Goal: Information Seeking & Learning: Learn about a topic

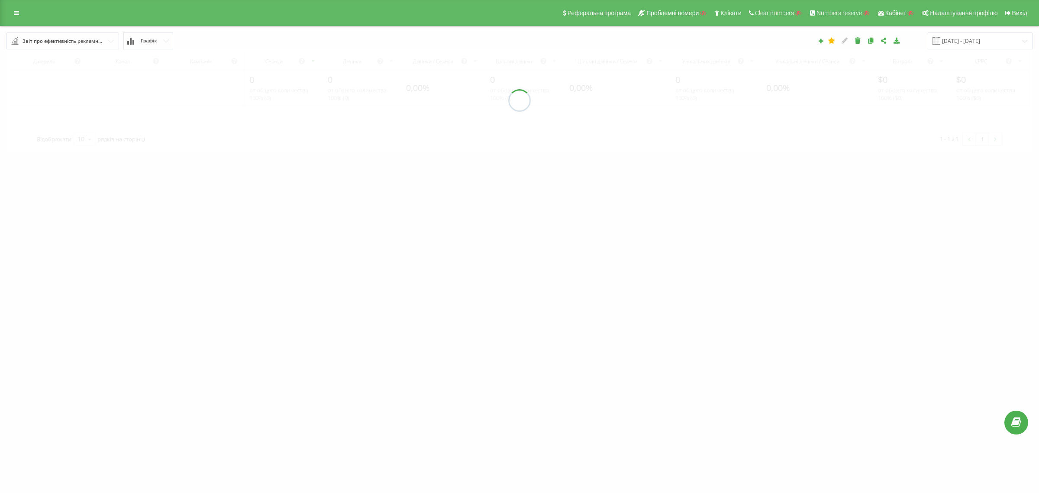
click at [91, 39] on div "Звіт про ефективність рекламних кампаній" at bounding box center [63, 41] width 81 height 10
drag, startPoint x: 334, startPoint y: 102, endPoint x: 9, endPoint y: 13, distance: 337.3
click at [7, 14] on div "Реферальна програма Проблемні номери Клієнти Clear numbers Numbers reserve Кабі…" at bounding box center [519, 13] width 1039 height 26
click at [11, 11] on link at bounding box center [17, 13] width 16 height 12
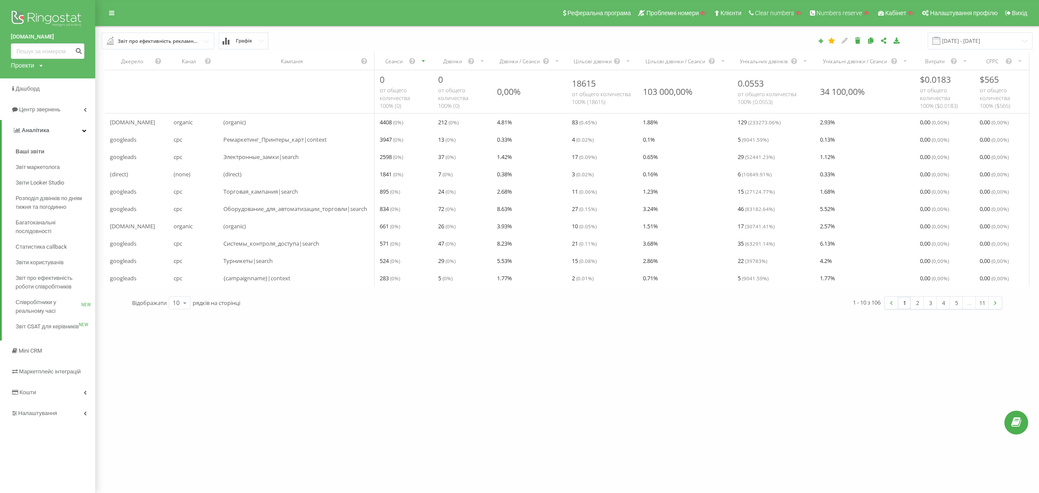
click at [193, 38] on div "Звіт про ефективність рекламних кампаній" at bounding box center [158, 41] width 81 height 10
click at [186, 129] on span "Дзвінки з контекстної реклами" at bounding box center [156, 131] width 79 height 7
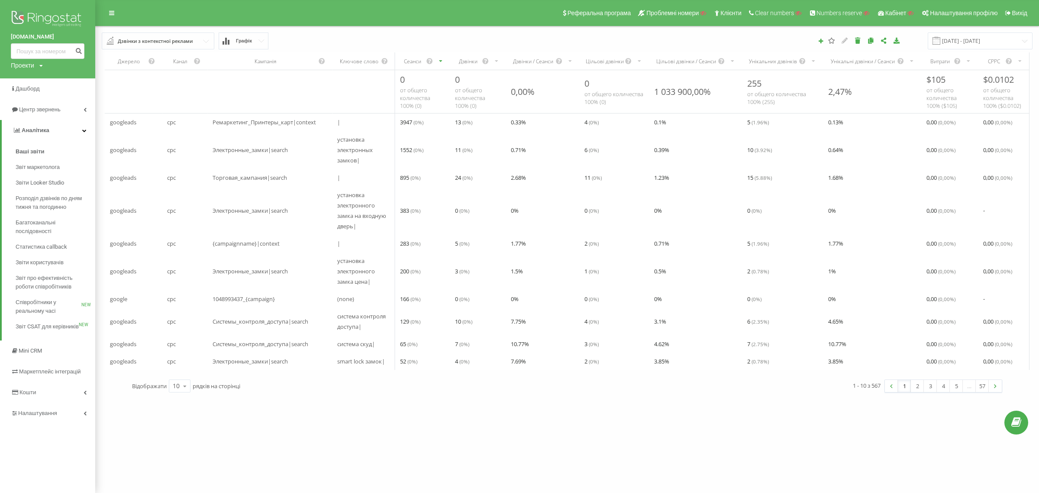
click at [160, 38] on div "Дзвінки з контекстної реклами" at bounding box center [155, 41] width 75 height 10
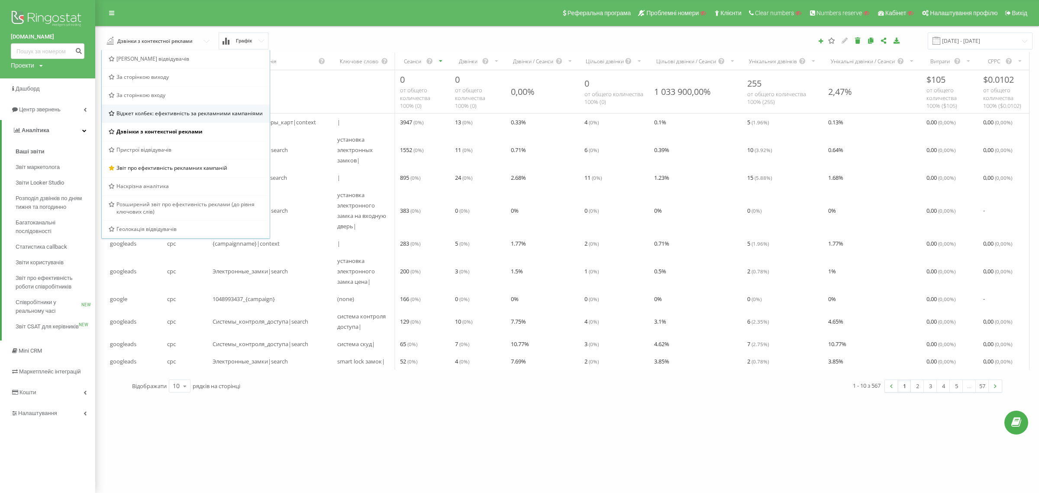
click at [171, 111] on span "Віджет колбек: ефективність за рекламними кампаніями" at bounding box center [190, 113] width 146 height 7
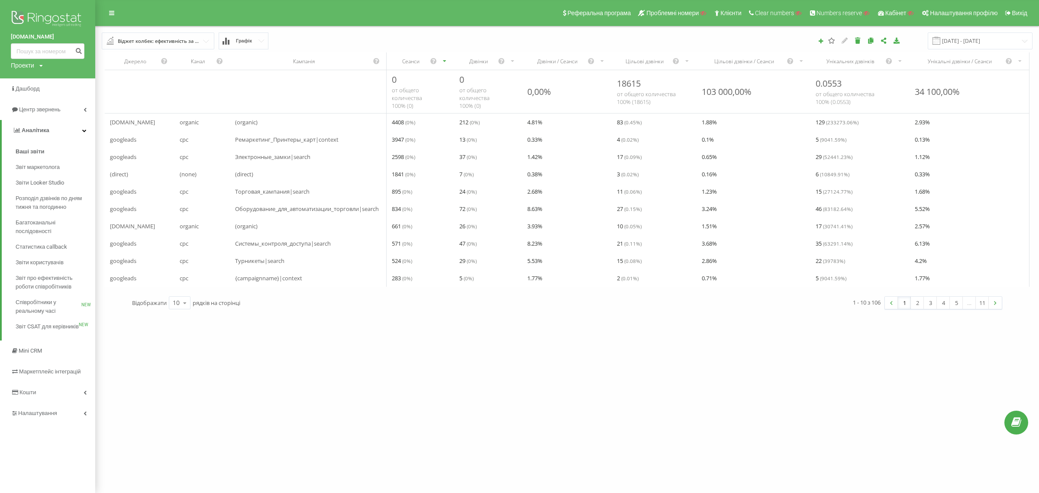
click at [170, 39] on div "Віджет колбек: ефективність за рекламними кампаніями" at bounding box center [158, 41] width 81 height 10
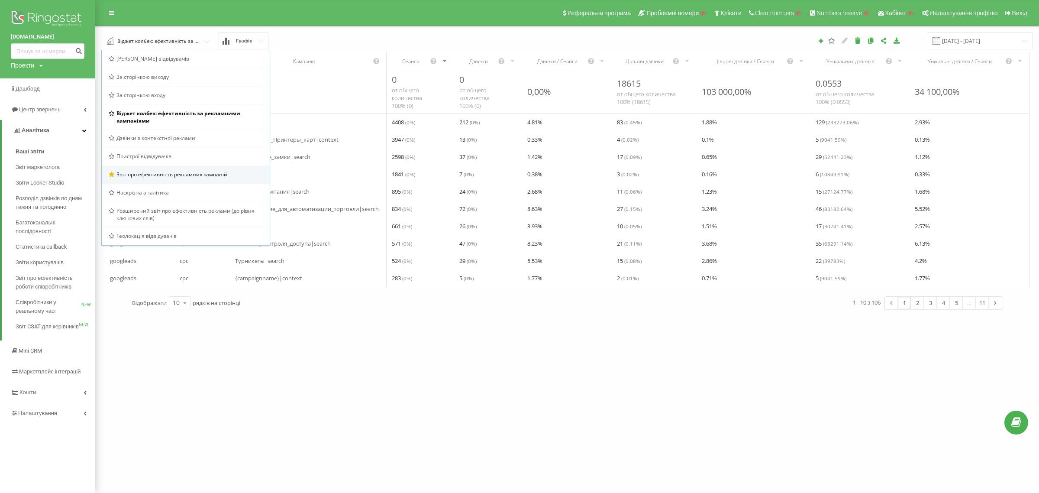
click at [157, 166] on div "Звіт про ефективність рекламних кампаній" at bounding box center [186, 174] width 168 height 18
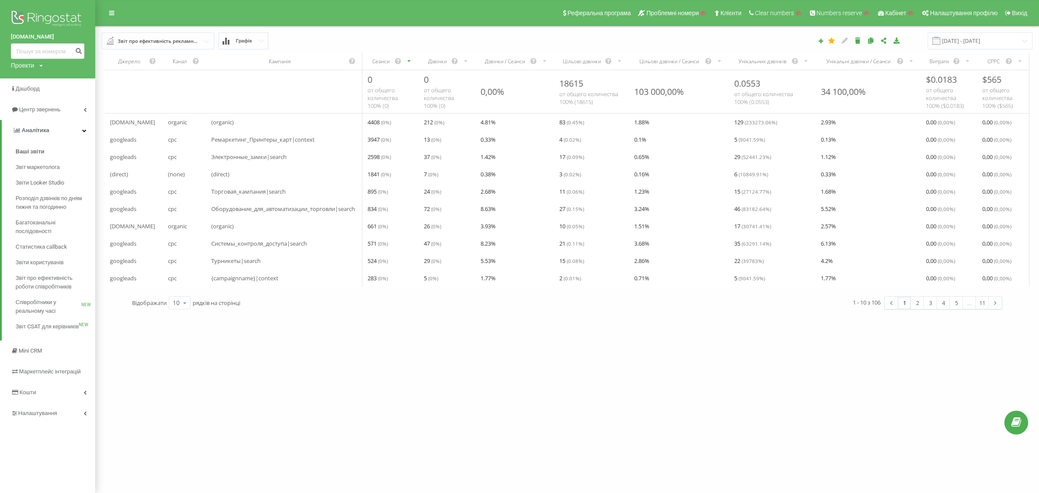
click at [183, 37] on div "Звіт про ефективність рекламних кампаній" at bounding box center [158, 41] width 81 height 10
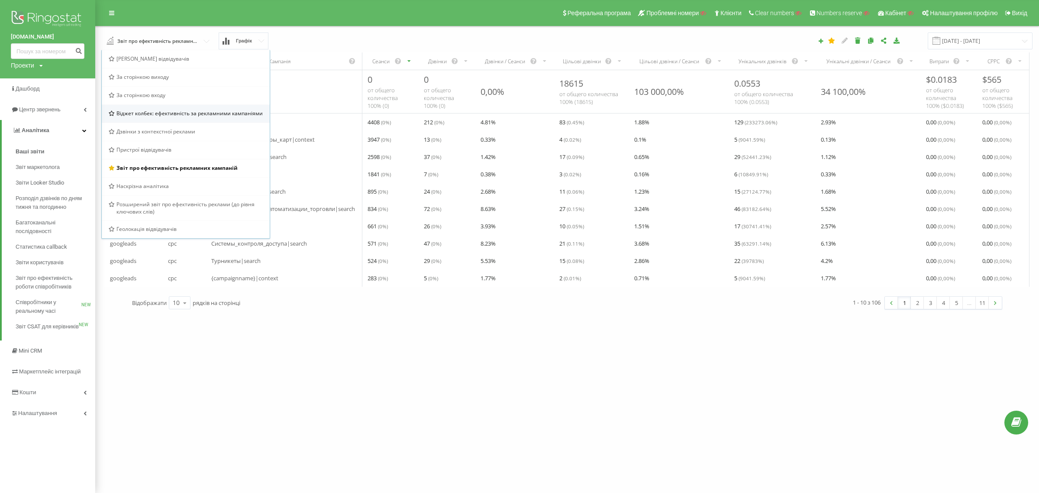
click at [185, 111] on span "Віджет колбек: ефективність за рекламними кампаніями" at bounding box center [190, 113] width 146 height 7
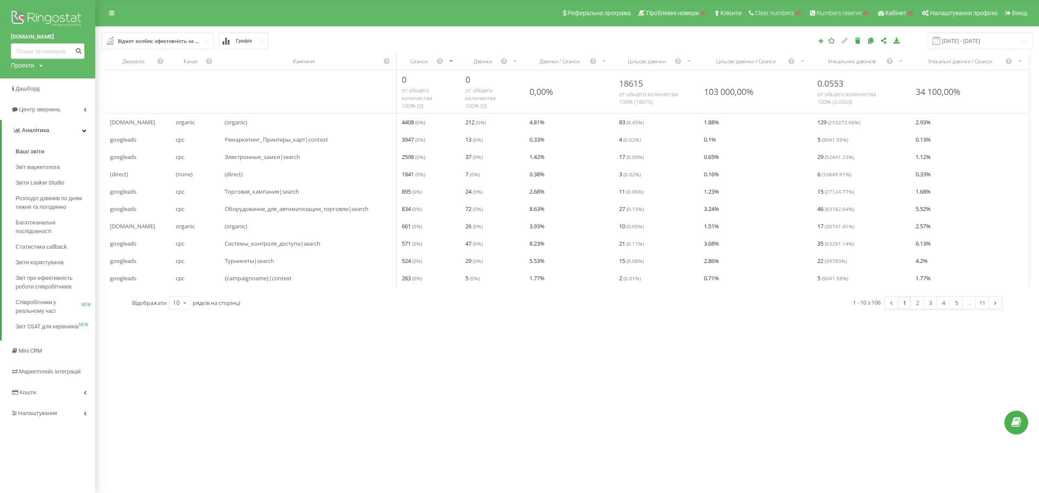
click at [180, 40] on div "Віджет колбек: ефективність за рекламними кампаніями" at bounding box center [158, 41] width 81 height 10
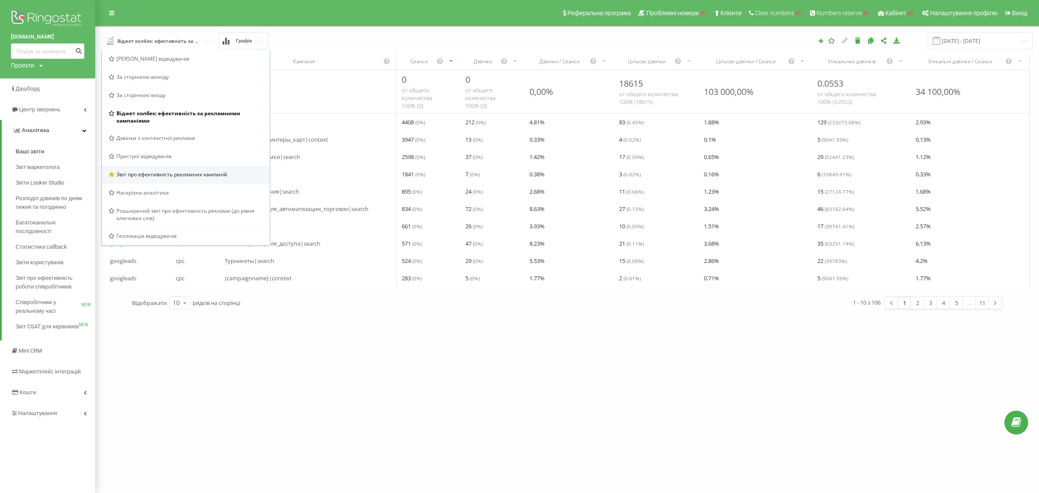
click at [169, 173] on span "Звіт про ефективність рекламних кампаній" at bounding box center [172, 174] width 111 height 7
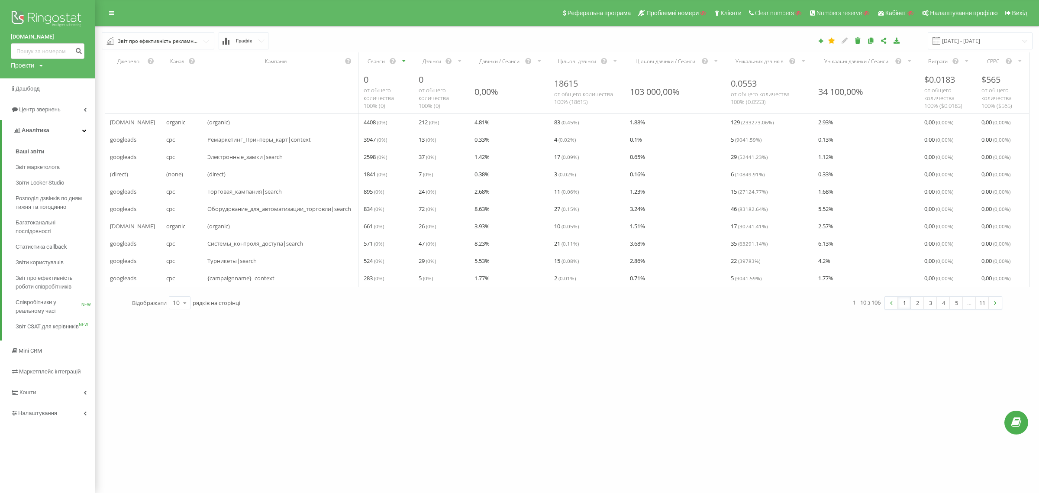
click at [176, 39] on div "Звіт про ефективність рекламних кампаній" at bounding box center [158, 41] width 81 height 10
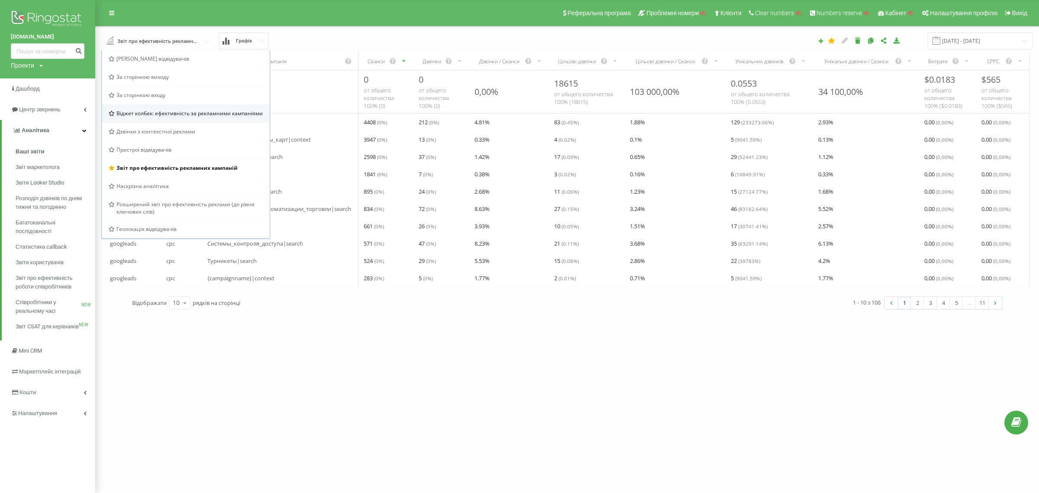
click at [177, 114] on span "Віджет колбек: ефективність за рекламними кампаніями" at bounding box center [190, 113] width 146 height 7
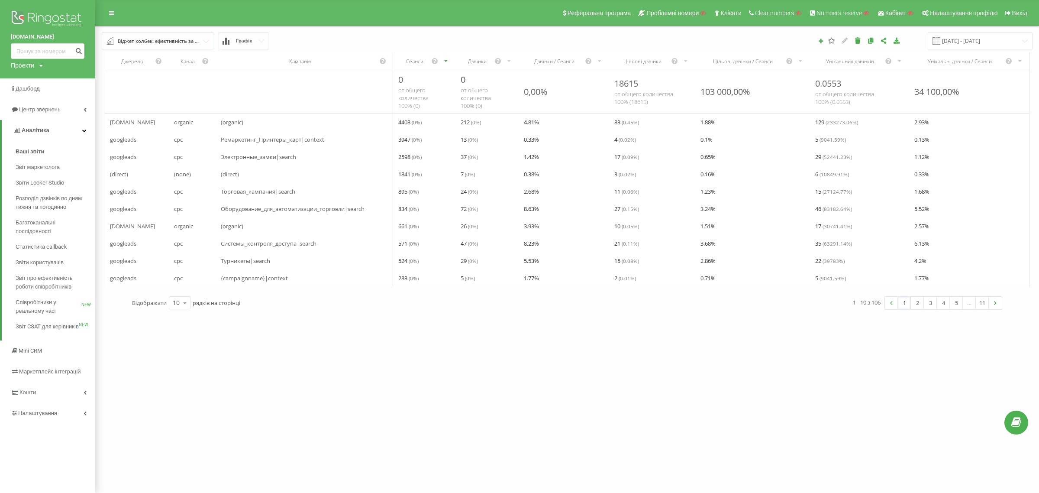
click at [175, 38] on div "Віджет колбек: ефективність за рекламними кампаніями" at bounding box center [158, 41] width 81 height 10
click at [165, 173] on span "Звіт про ефективність рекламних кампаній" at bounding box center [172, 174] width 111 height 7
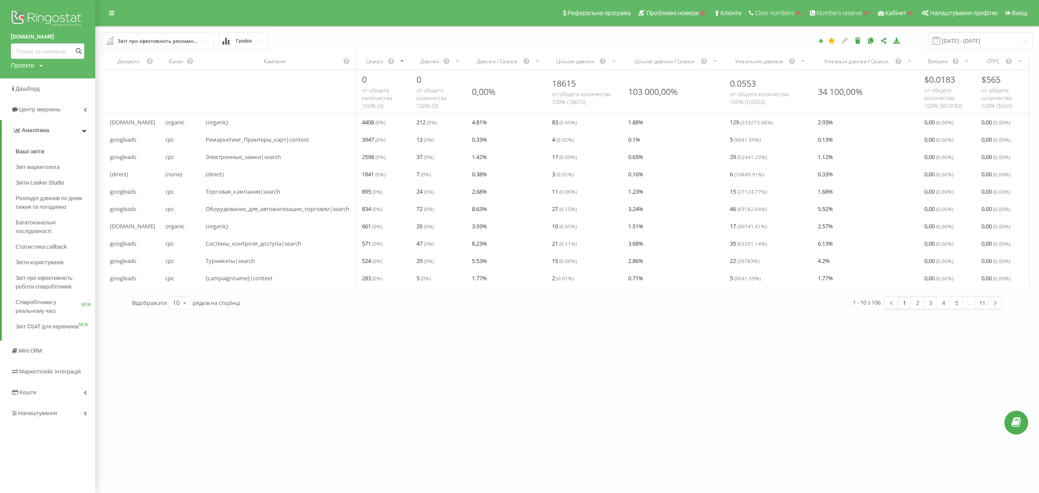
click at [167, 38] on div "Звіт про ефективність рекламних кампаній" at bounding box center [158, 41] width 81 height 10
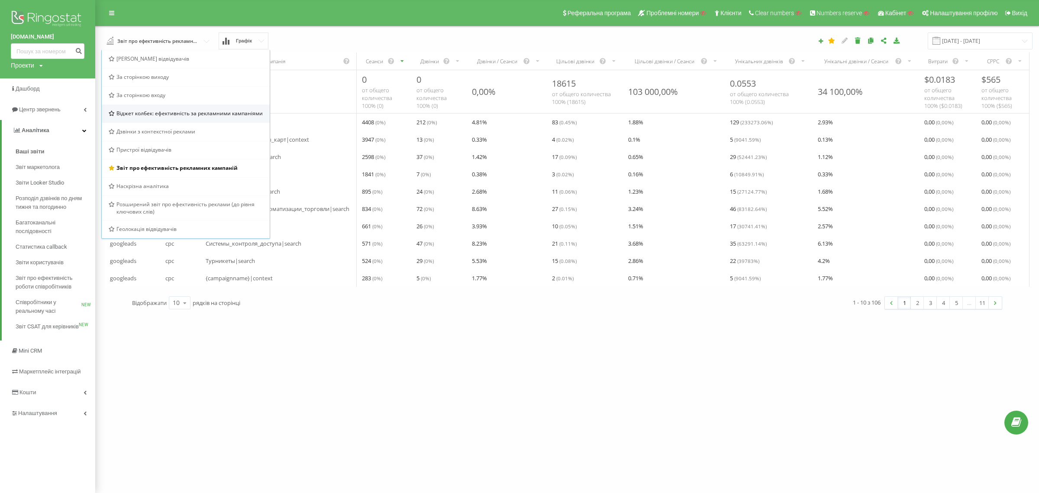
click at [183, 113] on span "Віджет колбек: ефективність за рекламними кампаніями" at bounding box center [190, 113] width 146 height 7
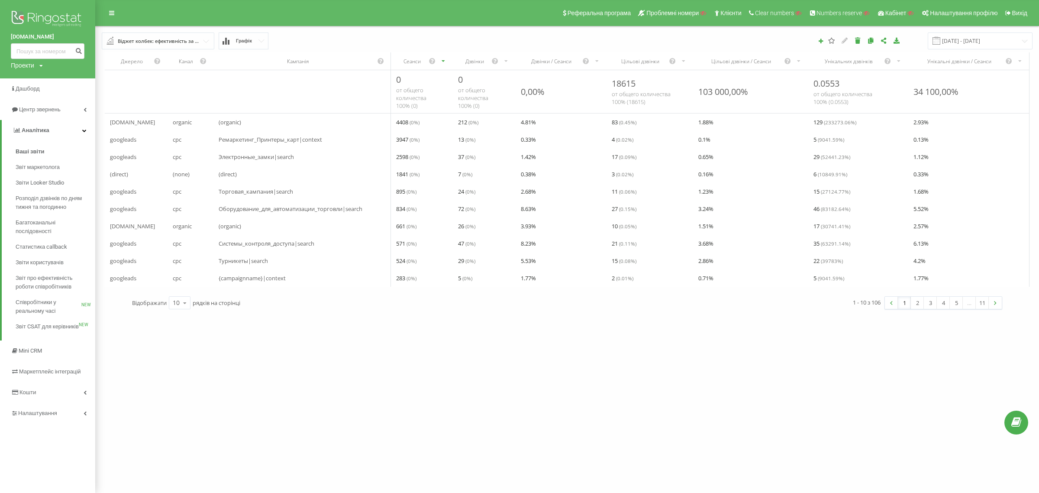
click at [168, 40] on div "Віджет колбек: ефективність за рекламними кампаніями" at bounding box center [158, 41] width 81 height 10
click at [184, 167] on div "Звіт про ефективність рекламних кампаній" at bounding box center [186, 174] width 168 height 18
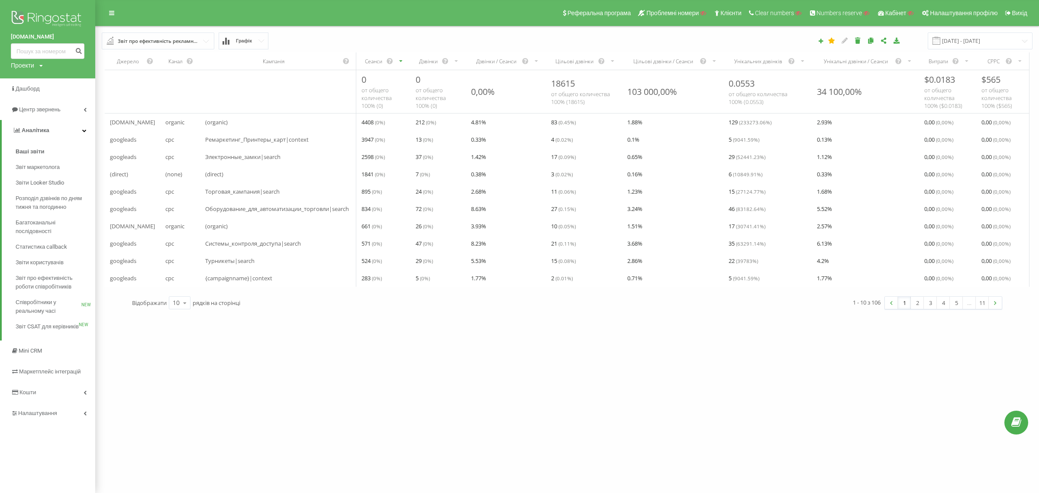
click at [192, 38] on div "Звіт про ефективність рекламних кампаній" at bounding box center [158, 41] width 81 height 10
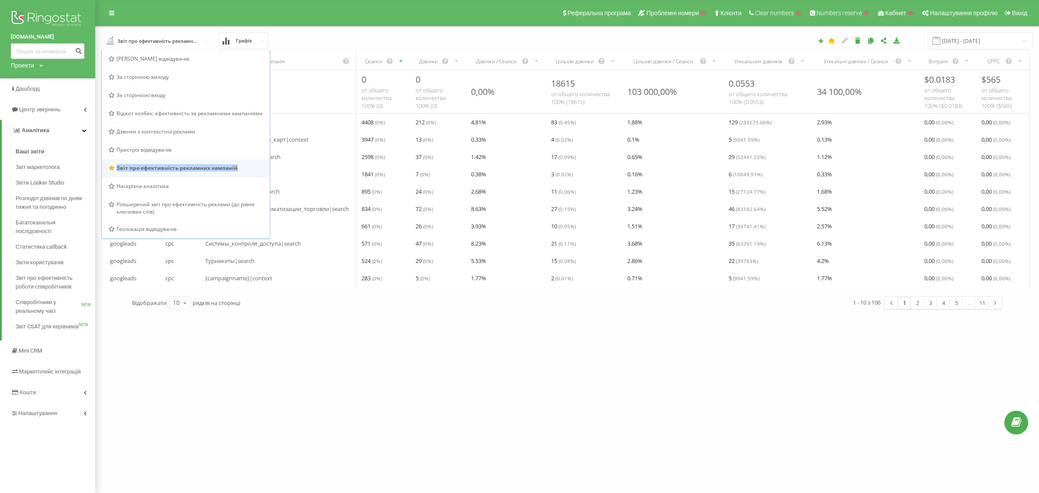
copy div "Звіт про ефективність рекламних кампаній"
drag, startPoint x: 258, startPoint y: 164, endPoint x: 111, endPoint y: 170, distance: 147.4
click at [111, 170] on div "Звіт про ефективність рекламних кампаній" at bounding box center [186, 167] width 154 height 7
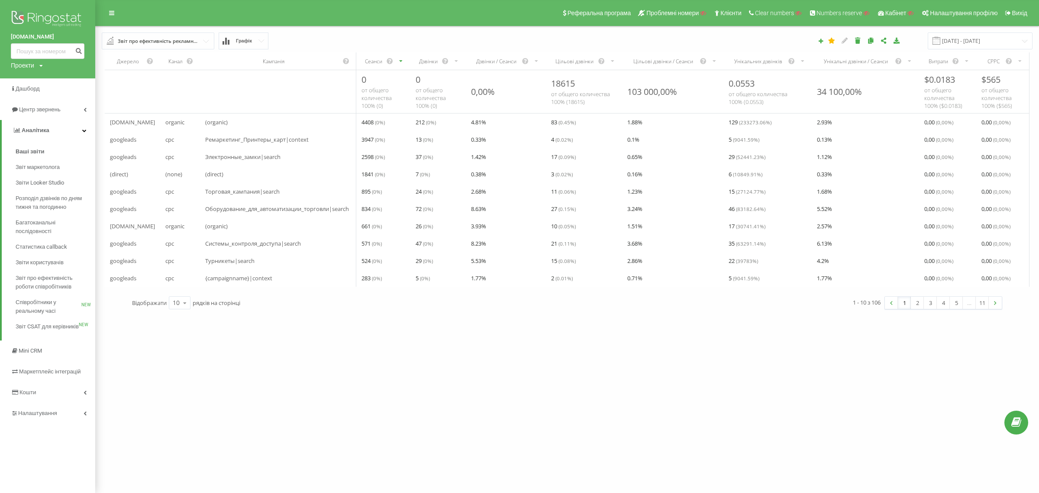
click at [183, 41] on div "Звіт про ефективність рекламних кампаній" at bounding box center [158, 41] width 81 height 10
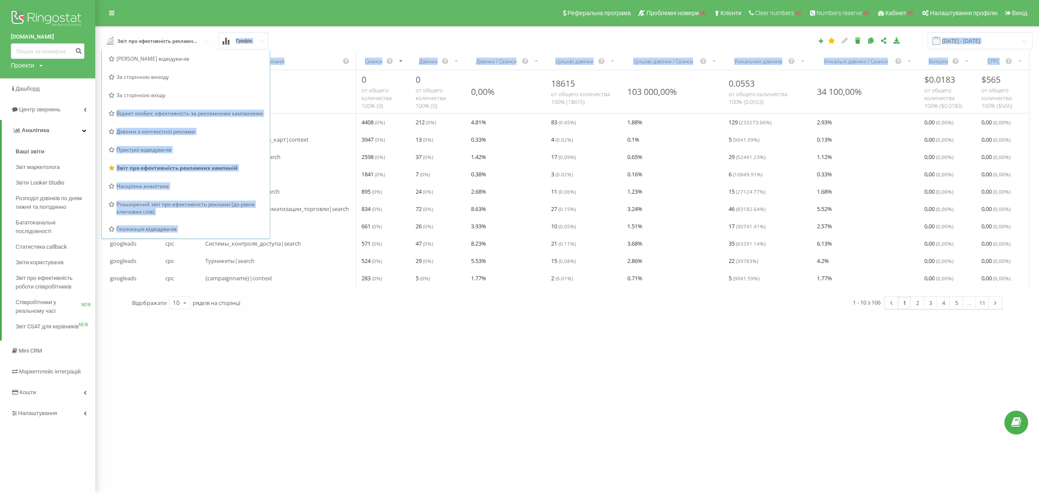
copy div "Віджет колбек: ефективність за рекламними кампаніями Дзвінки з контекстної рекл…"
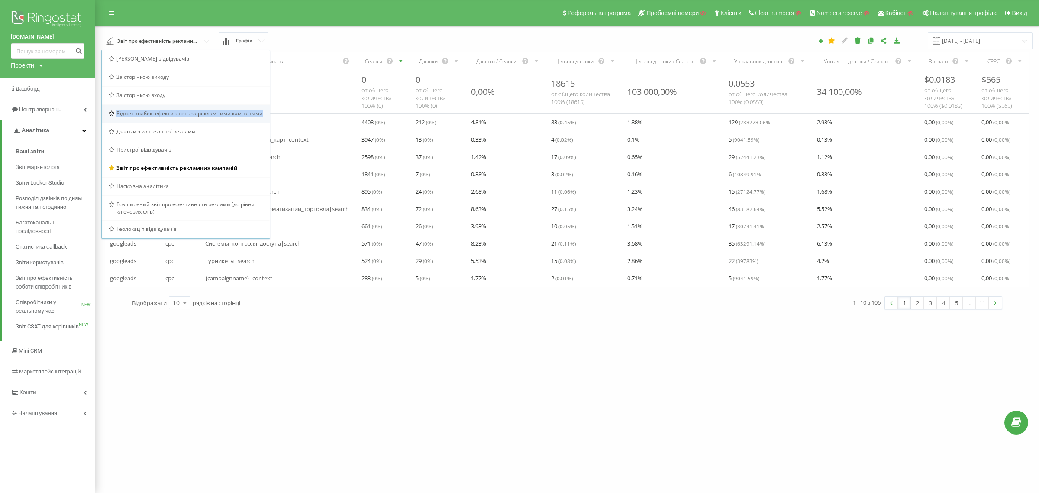
copy div "Віджет колбек: ефективність за рекламними кампаніями"
drag, startPoint x: 114, startPoint y: 113, endPoint x: 266, endPoint y: 116, distance: 152.5
click at [266, 116] on div "Віджет колбек: ефективність за рекламними кампаніями" at bounding box center [186, 113] width 168 height 18
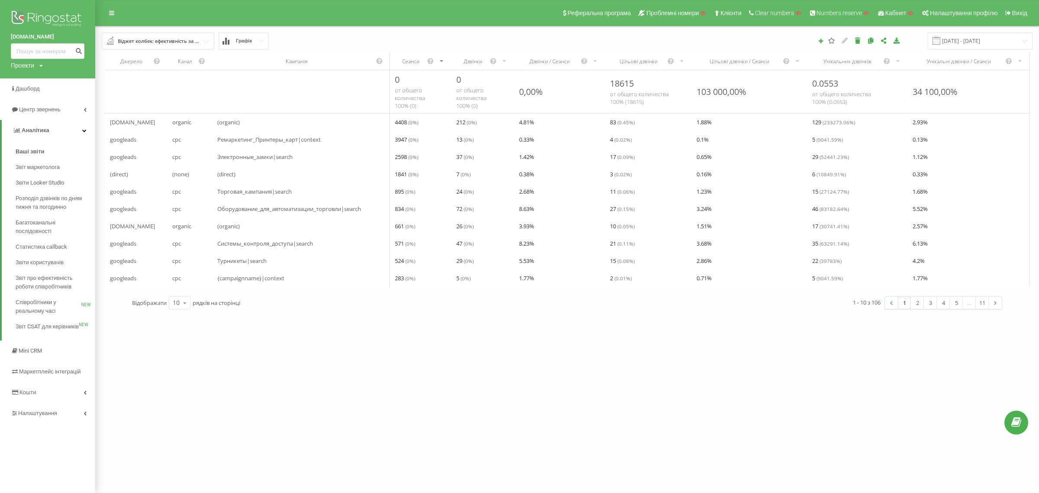
drag, startPoint x: 42, startPoint y: 65, endPoint x: 42, endPoint y: 71, distance: 6.1
click at [42, 65] on icon at bounding box center [40, 65] width 3 height 5
click at [40, 79] on input "text" at bounding box center [34, 78] width 43 height 13
paste input "aks.ua"
type input "aks.ua"
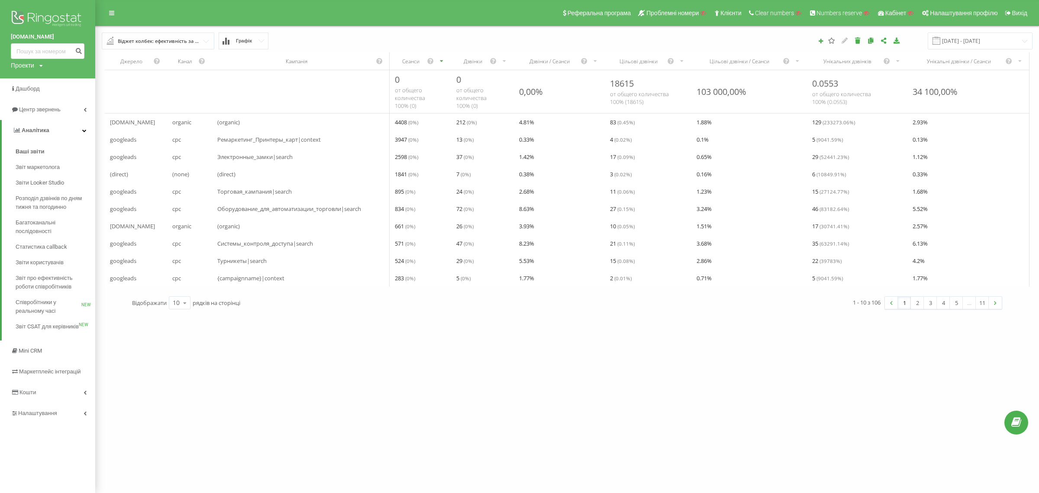
click at [168, 38] on div "Віджет колбек: ефективність за рекламними кампаніями" at bounding box center [158, 41] width 81 height 10
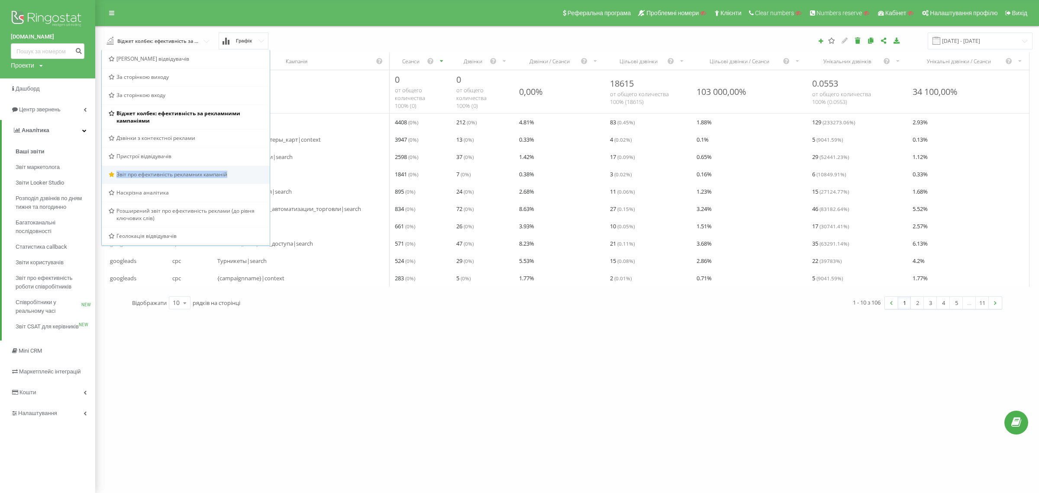
copy div "Звіт про ефективність рекламних кампаній"
drag, startPoint x: 201, startPoint y: 172, endPoint x: 114, endPoint y: 172, distance: 86.6
click at [114, 172] on div "Звіт про ефективність рекламних кампаній" at bounding box center [186, 174] width 154 height 7
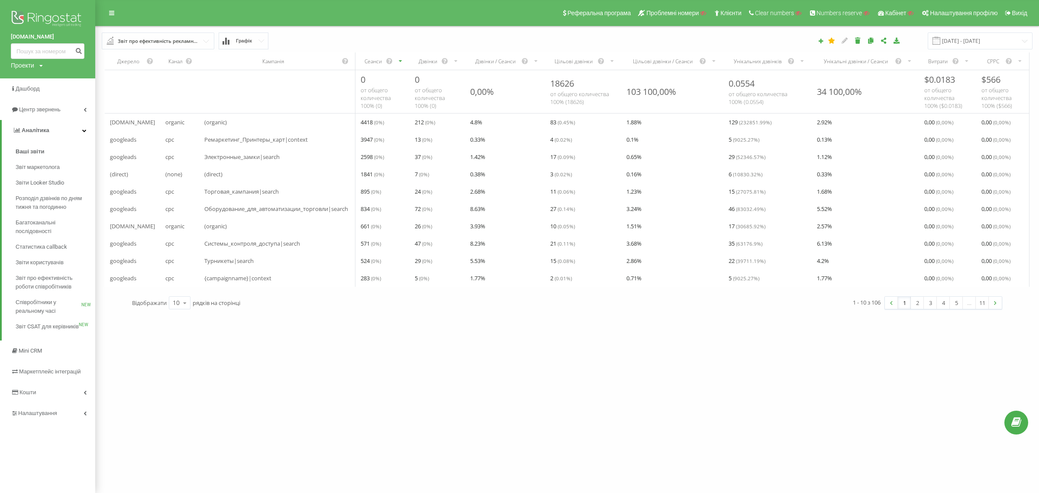
click at [169, 40] on div "Звіт про ефективність рекламних кампаній" at bounding box center [158, 41] width 81 height 10
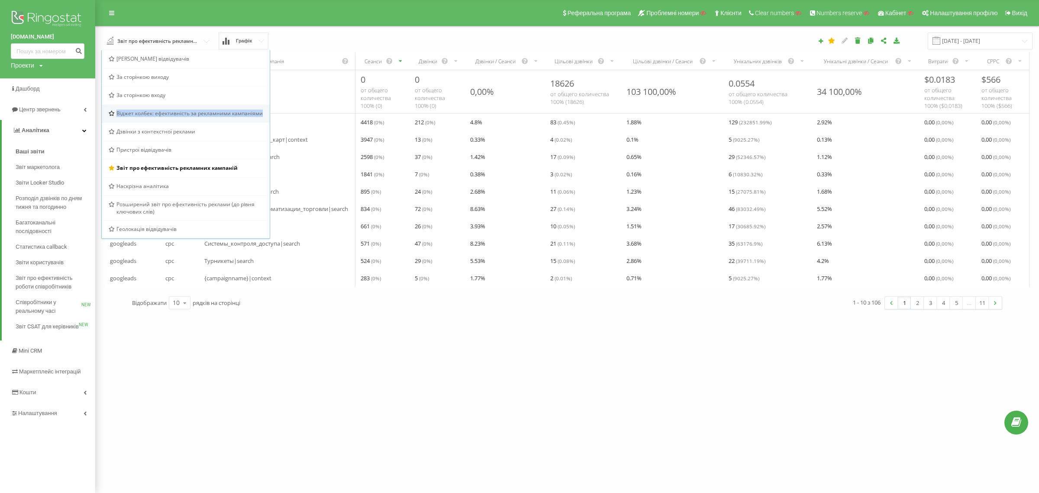
copy span "Віджет колбек: ефективність за рекламними кампаніями"
drag, startPoint x: 263, startPoint y: 112, endPoint x: 116, endPoint y: 118, distance: 147.0
click at [116, 118] on div "Віджет колбек: ефективність за рекламними кампаніями" at bounding box center [186, 113] width 168 height 18
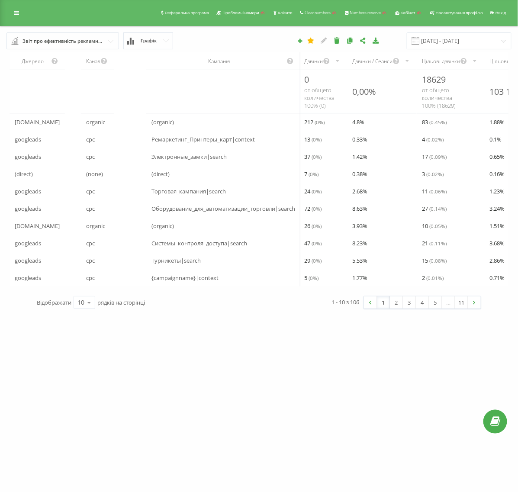
click at [77, 38] on div "Звіт про ефективність рекламних кампаній" at bounding box center [63, 41] width 81 height 10
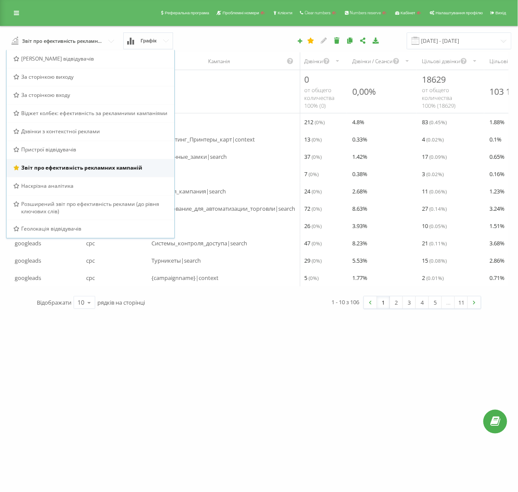
click at [64, 170] on span "Звіт про ефективність рекламних кампаній" at bounding box center [81, 167] width 121 height 7
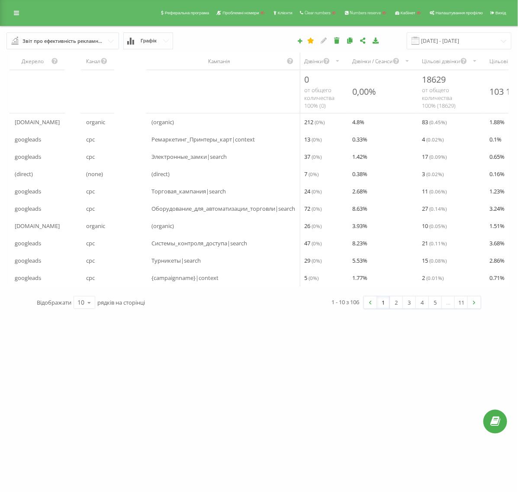
click at [93, 39] on div "Звіт про ефективність рекламних кампаній" at bounding box center [63, 41] width 81 height 10
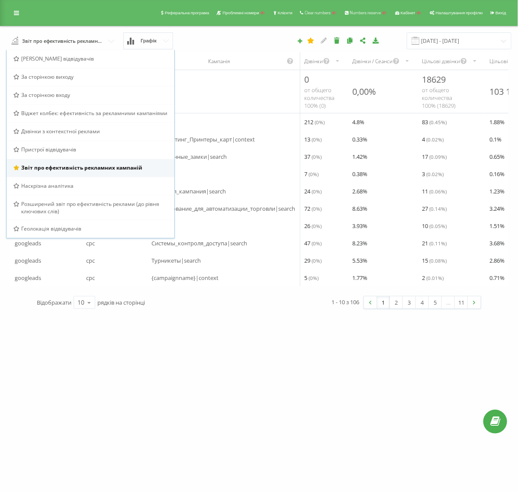
click at [108, 165] on span "Звіт про ефективність рекламних кампаній" at bounding box center [81, 167] width 121 height 7
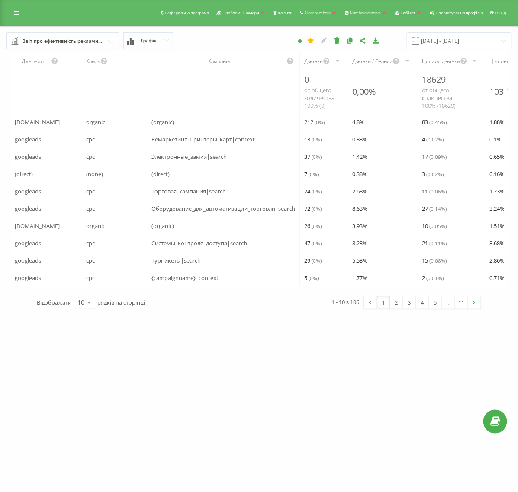
drag, startPoint x: 354, startPoint y: 227, endPoint x: 241, endPoint y: 214, distance: 114.2
click at [72, 42] on div "Звіт про ефективність рекламних кампаній" at bounding box center [63, 41] width 81 height 10
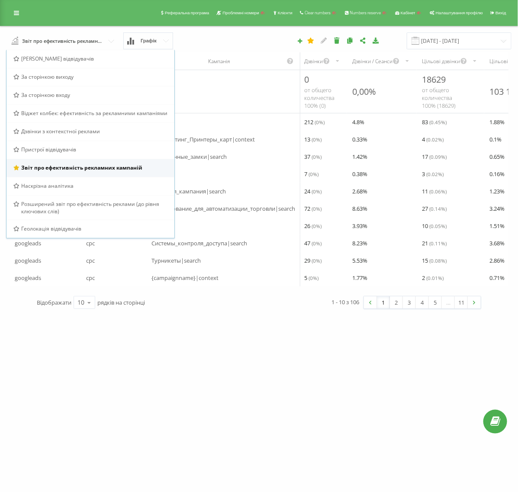
click at [122, 165] on span "Звіт про ефективність рекламних кампаній" at bounding box center [81, 167] width 121 height 7
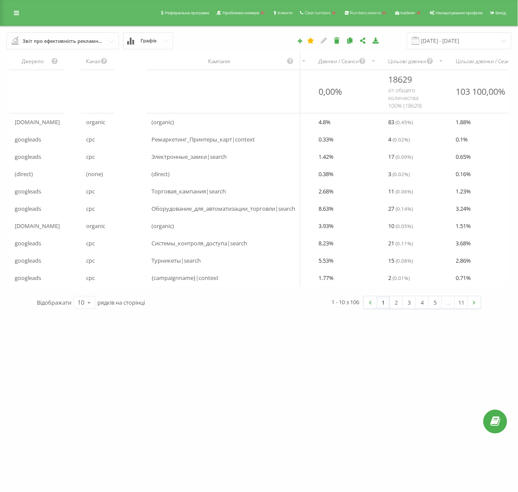
scroll to position [0, 327]
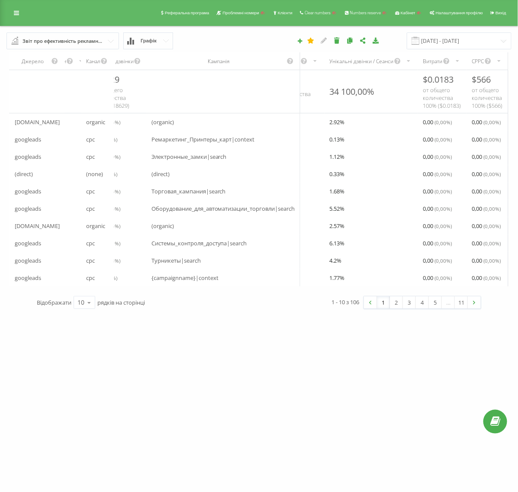
drag, startPoint x: 369, startPoint y: 195, endPoint x: 482, endPoint y: 184, distance: 113.2
drag, startPoint x: 393, startPoint y: 181, endPoint x: 328, endPoint y: 180, distance: 65.4
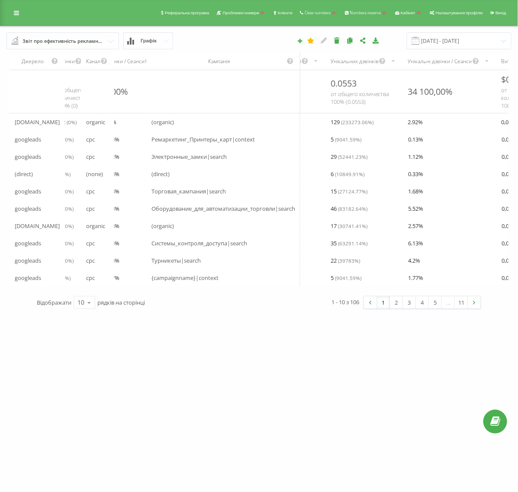
scroll to position [0, 0]
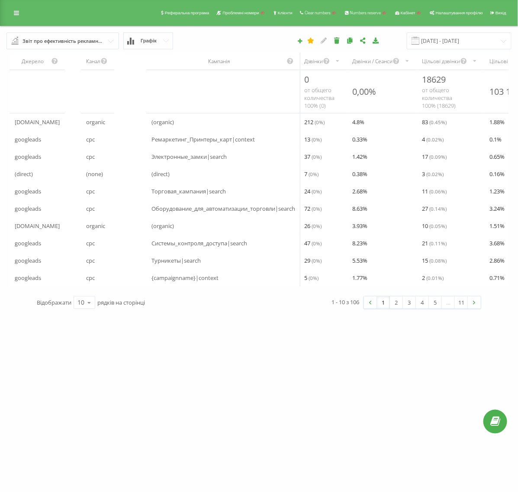
drag, startPoint x: 371, startPoint y: 195, endPoint x: 106, endPoint y: 184, distance: 265.3
click at [45, 34] on input "text" at bounding box center [63, 41] width 112 height 16
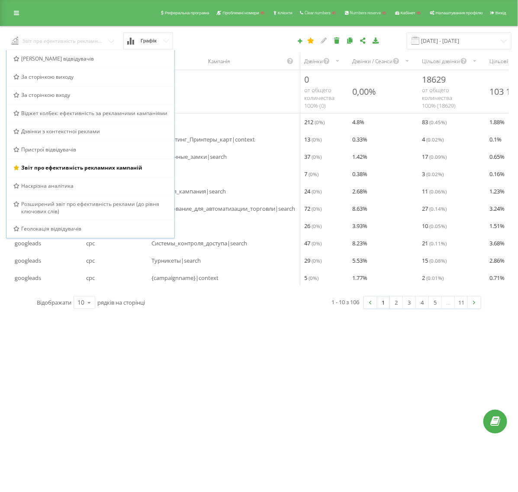
click at [42, 40] on input "text" at bounding box center [63, 40] width 113 height 16
click at [112, 115] on span "Віджет колбек: ефективність за рекламними кампаніями" at bounding box center [94, 113] width 146 height 7
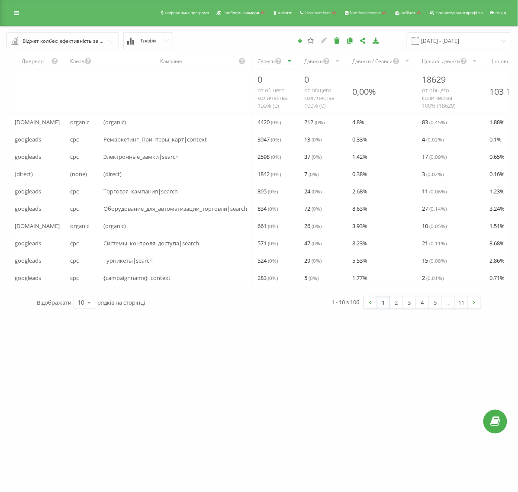
click at [87, 39] on div "Віджет колбек: ефективність за рекламними кампаніями" at bounding box center [63, 41] width 81 height 10
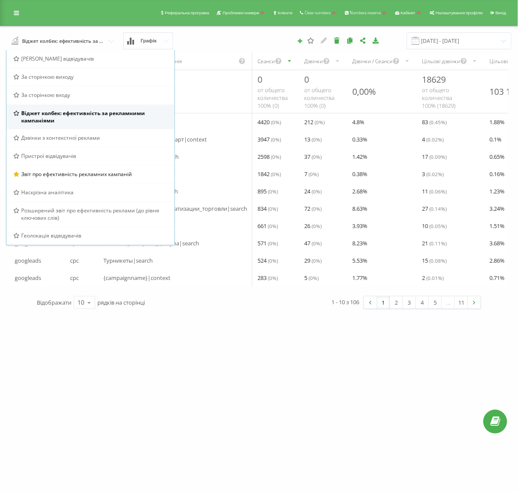
click at [86, 120] on span "Віджет колбек: ефективність за рекламними кампаніями" at bounding box center [94, 117] width 147 height 15
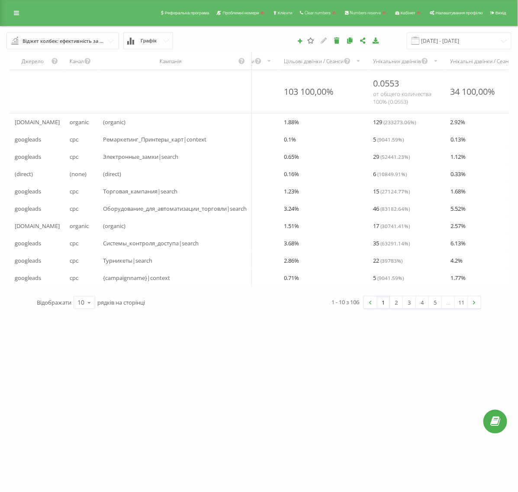
scroll to position [0, 236]
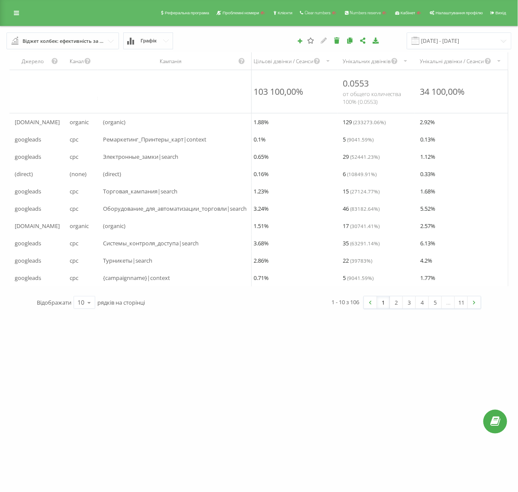
click at [85, 43] on div "Віджет колбек: ефективність за рекламними кампаніями" at bounding box center [63, 41] width 81 height 10
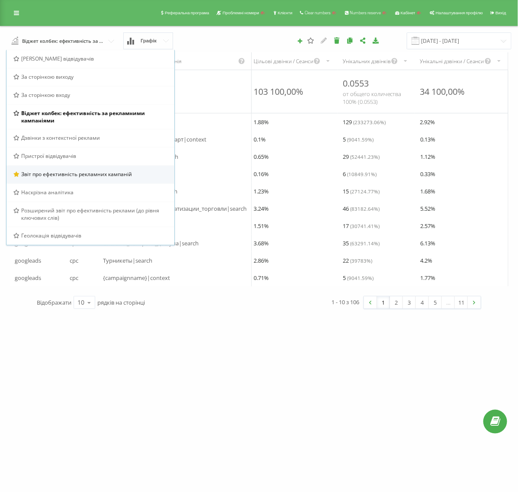
click at [59, 169] on div "Звіт про ефективність рекламних кампаній" at bounding box center [90, 174] width 168 height 18
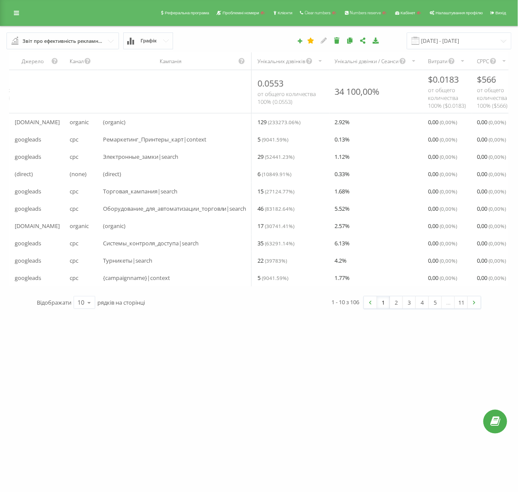
scroll to position [0, 327]
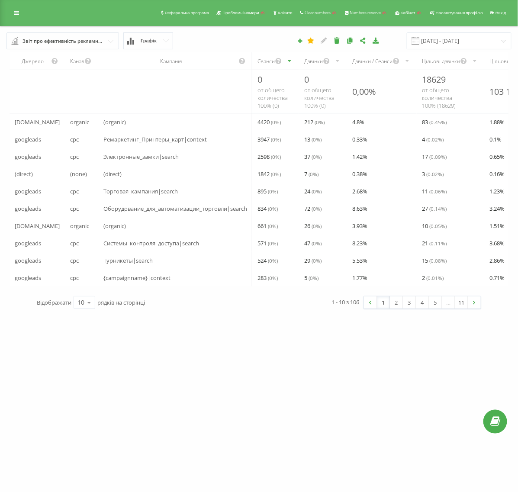
click at [43, 42] on div "Звіт про ефективність рекламних кампаній" at bounding box center [63, 41] width 81 height 10
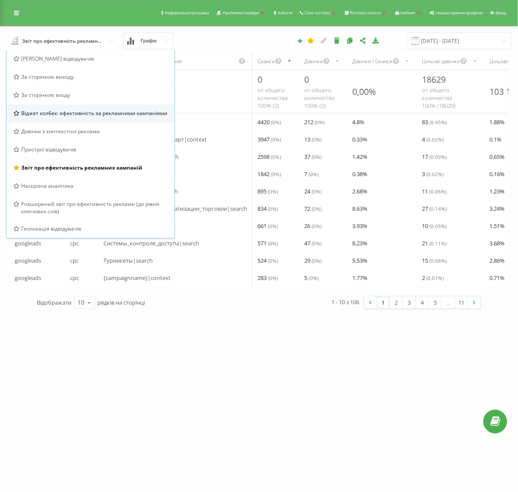
click at [66, 112] on span "Віджет колбек: ефективність за рекламними кампаніями" at bounding box center [94, 113] width 146 height 7
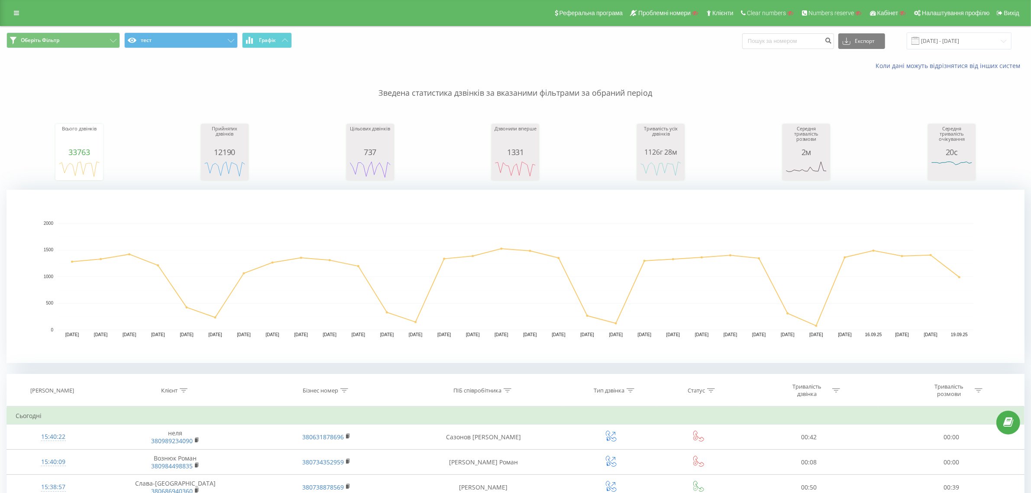
click at [186, 392] on div at bounding box center [184, 390] width 8 height 7
click at [172, 451] on input "text" at bounding box center [175, 452] width 76 height 15
paste input "9907"
type input "9907"
click at [197, 474] on span "OK" at bounding box center [193, 469] width 24 height 13
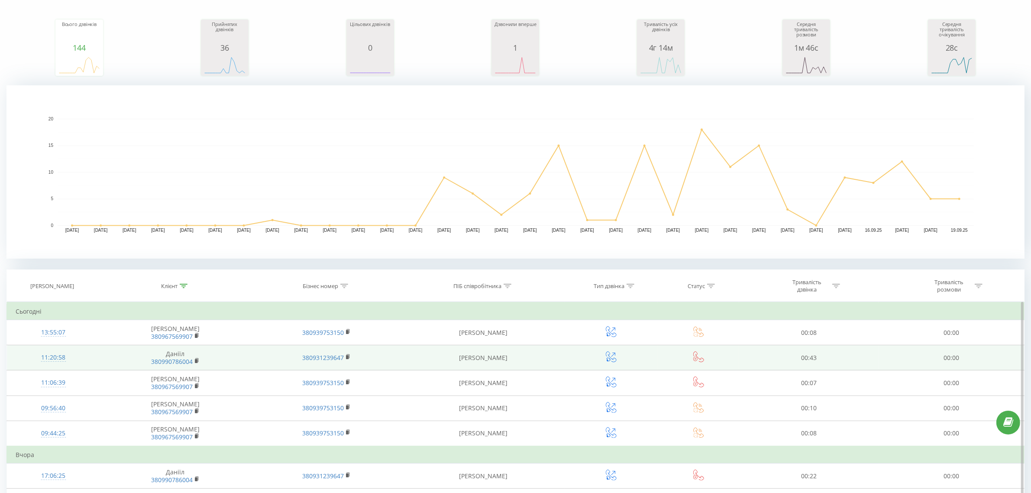
scroll to position [108, 0]
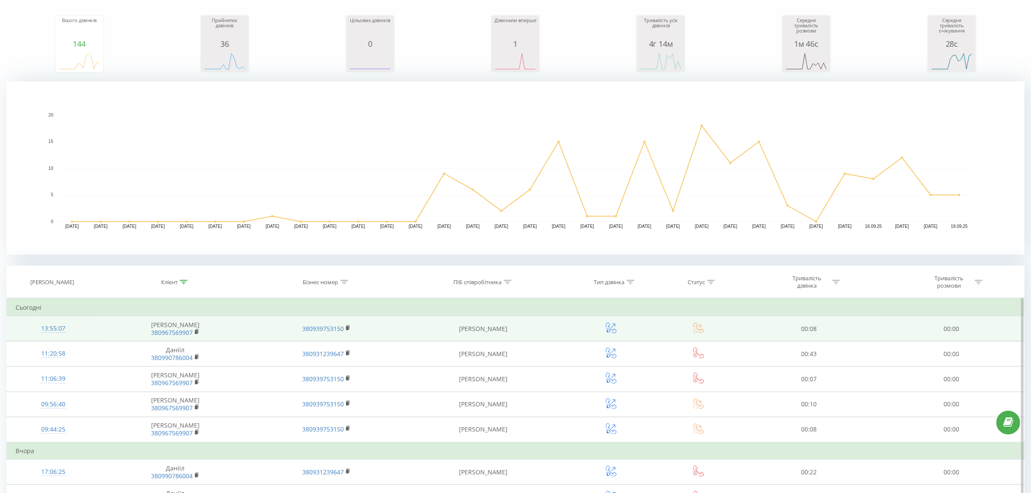
drag, startPoint x: 742, startPoint y: 336, endPoint x: 768, endPoint y: 334, distance: 26.5
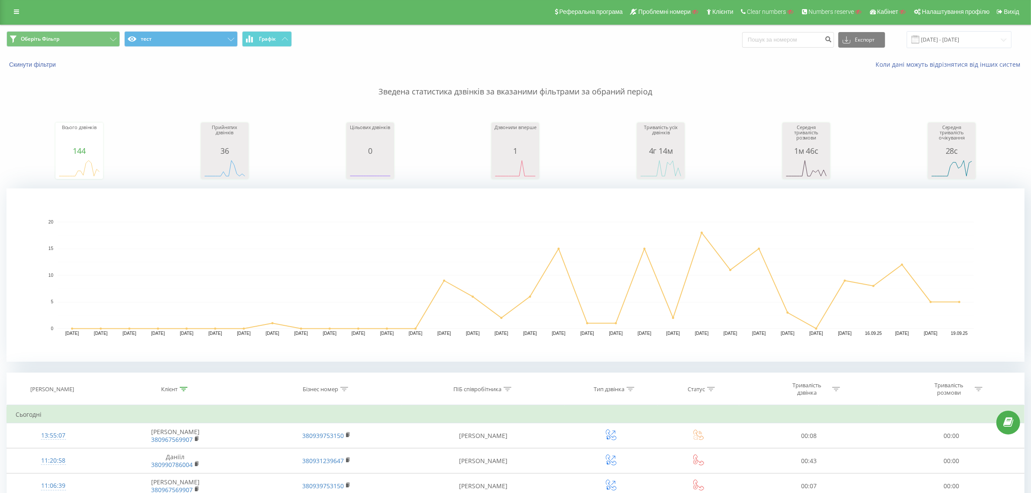
scroll to position [0, 0]
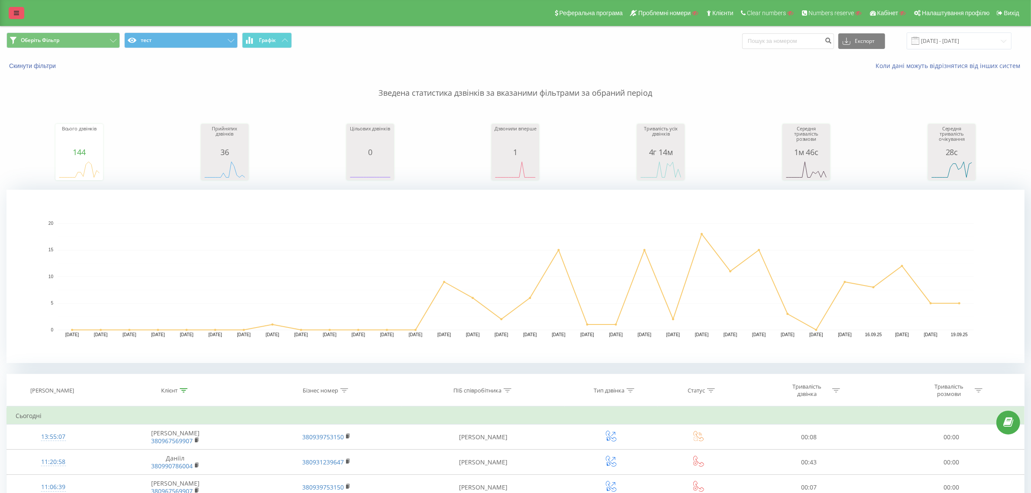
click at [15, 9] on link at bounding box center [17, 13] width 16 height 12
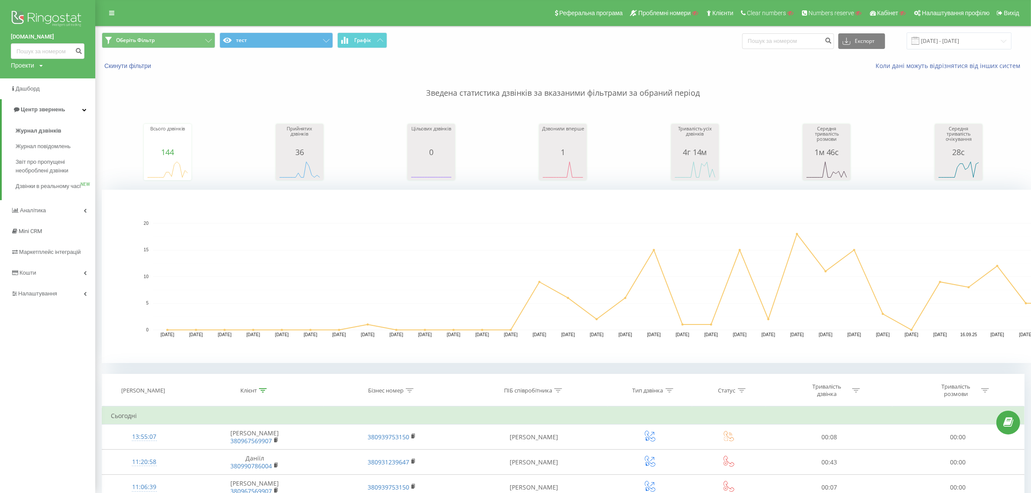
click at [31, 65] on div "Проекти" at bounding box center [22, 65] width 23 height 9
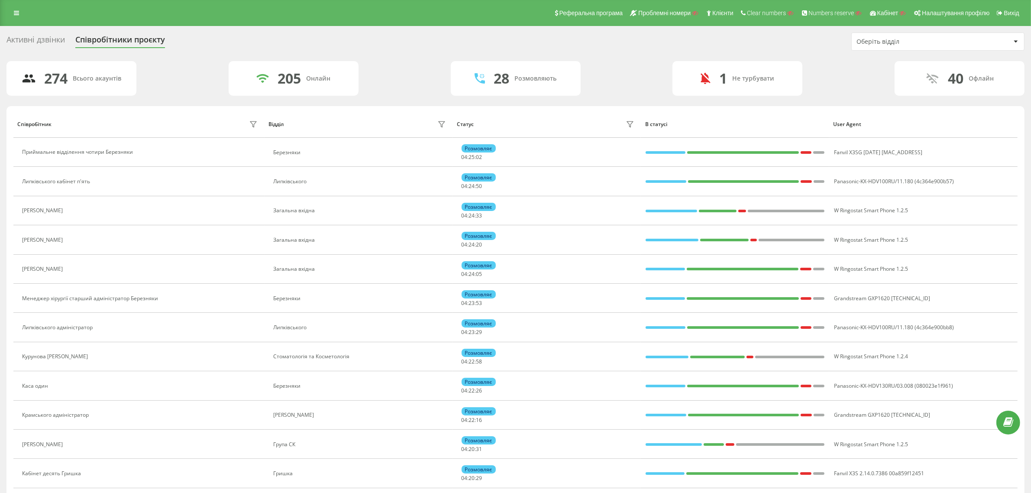
click at [23, 38] on div "Активні дзвінки" at bounding box center [35, 41] width 58 height 13
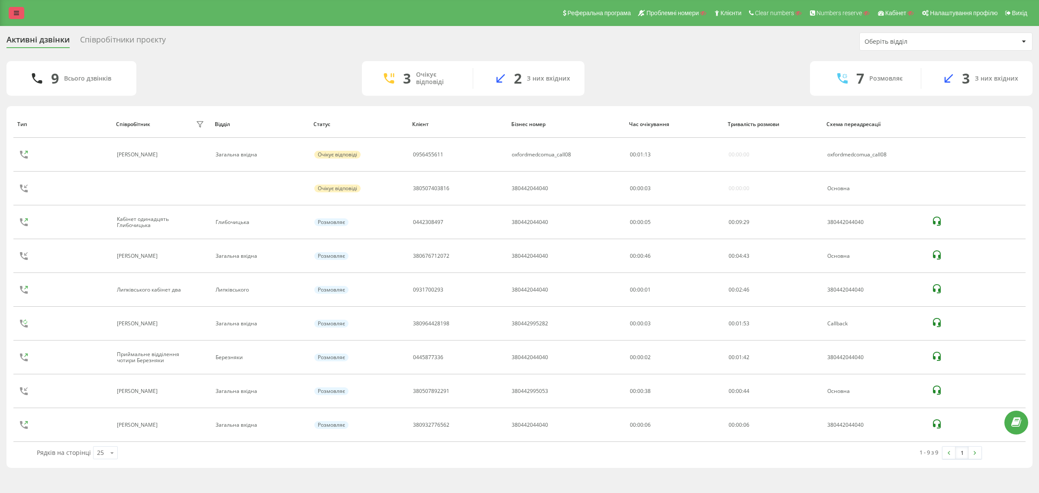
click at [11, 16] on link at bounding box center [17, 13] width 16 height 12
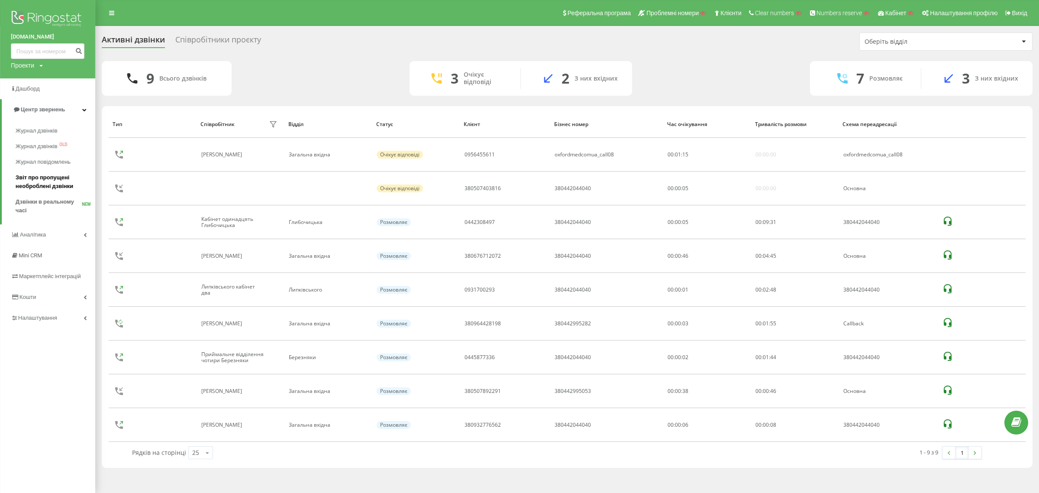
click at [68, 188] on span "Звіт про пропущені необроблені дзвінки" at bounding box center [53, 181] width 75 height 17
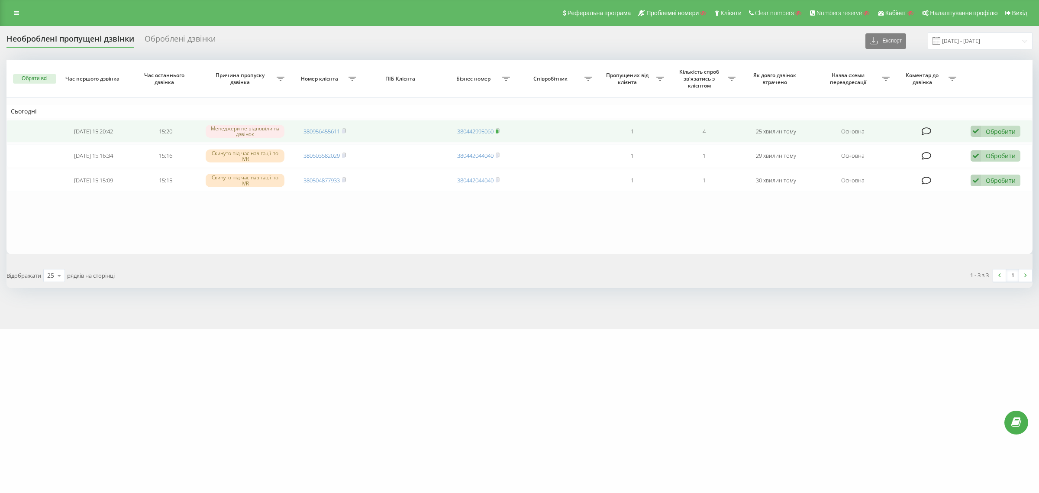
click at [500, 131] on icon at bounding box center [498, 130] width 3 height 4
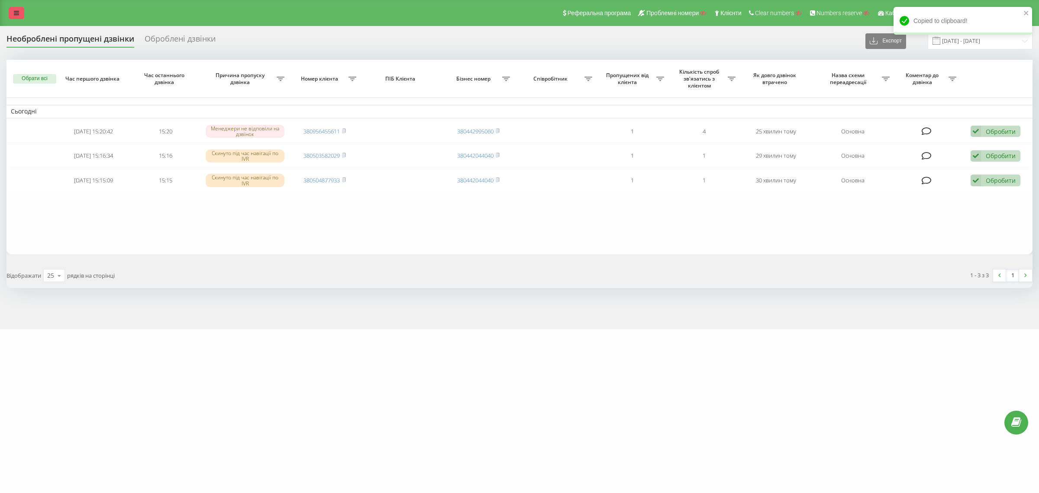
click at [14, 14] on icon at bounding box center [16, 13] width 5 height 6
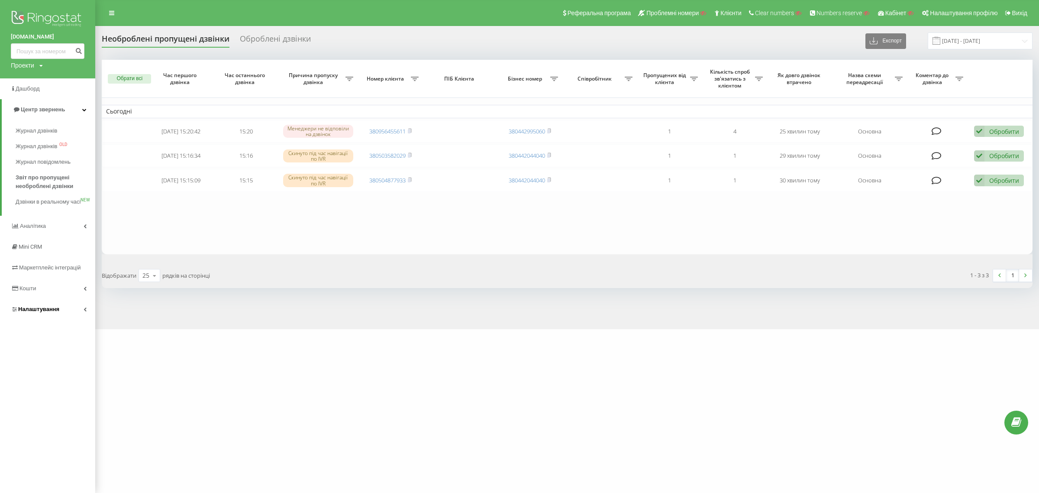
click at [44, 314] on span "Налаштування" at bounding box center [35, 309] width 49 height 9
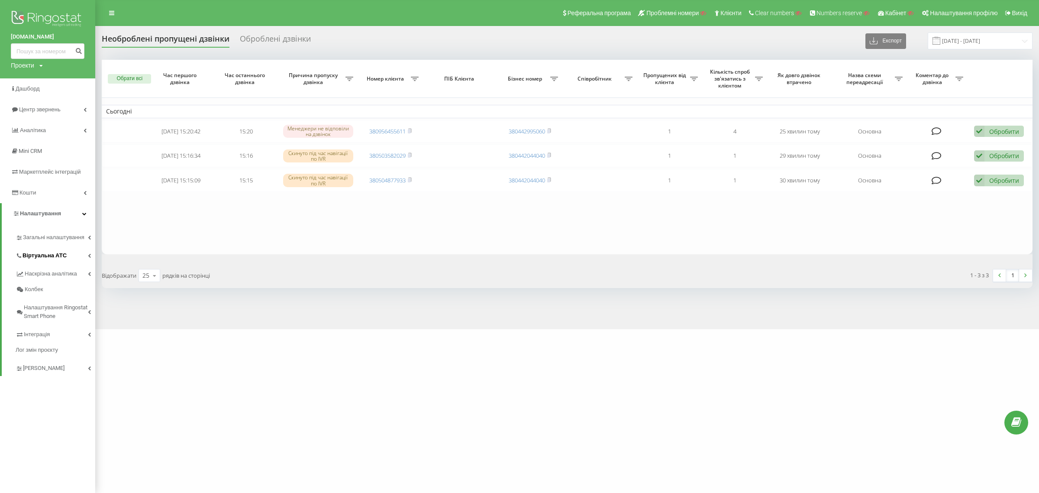
click at [62, 254] on span "Віртуальна АТС" at bounding box center [45, 255] width 44 height 9
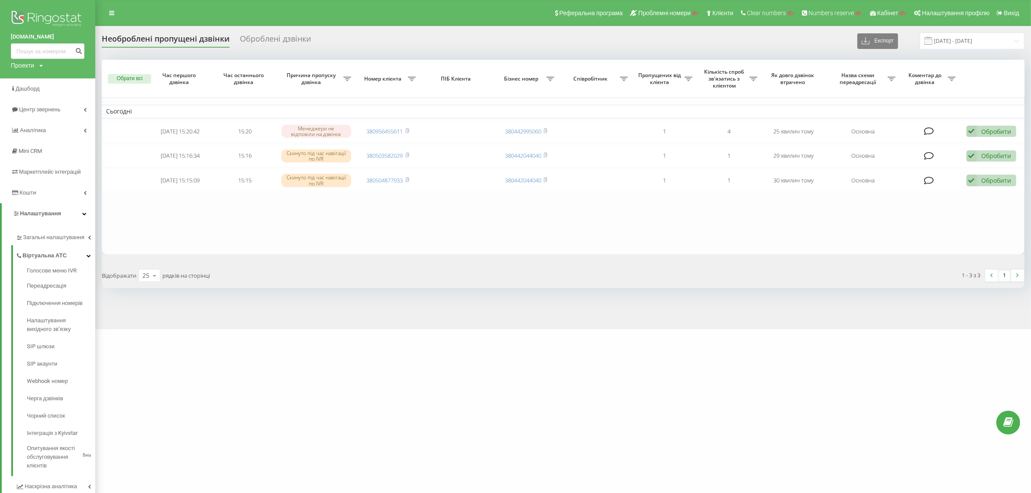
drag, startPoint x: 317, startPoint y: 208, endPoint x: 185, endPoint y: 230, distance: 133.4
click at [68, 230] on link "Загальні налаштування" at bounding box center [56, 240] width 80 height 27
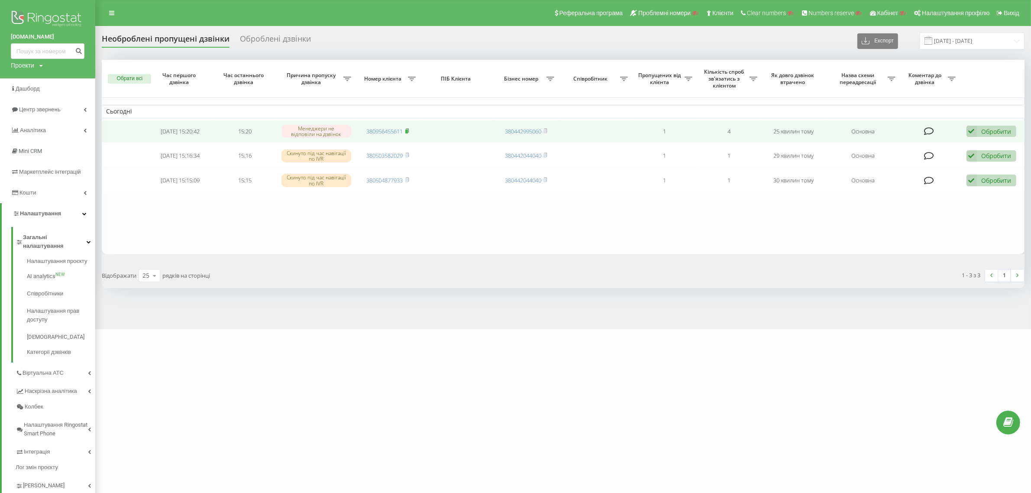
click at [408, 130] on rect at bounding box center [406, 132] width 3 height 4
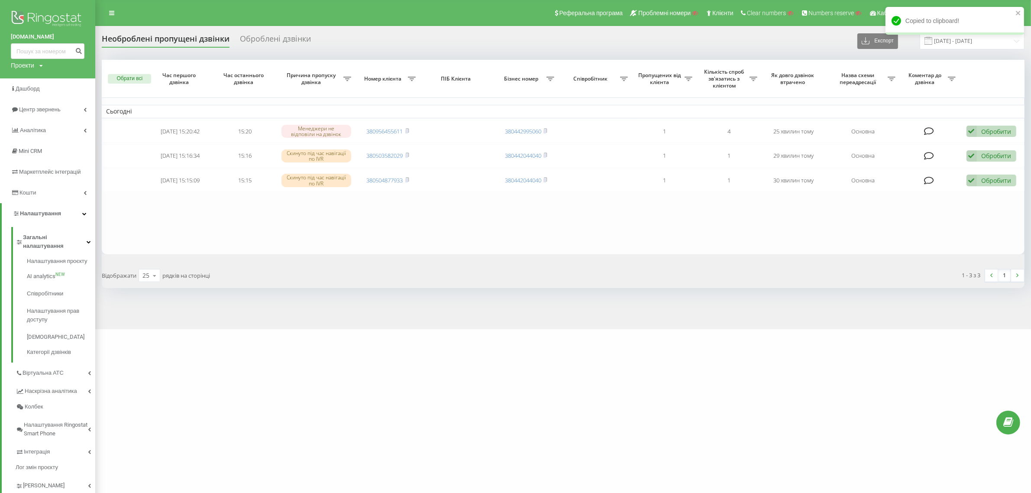
drag, startPoint x: 155, startPoint y: 44, endPoint x: 233, endPoint y: 38, distance: 78.2
click at [157, 43] on div "Необроблені пропущені дзвінки" at bounding box center [166, 40] width 128 height 13
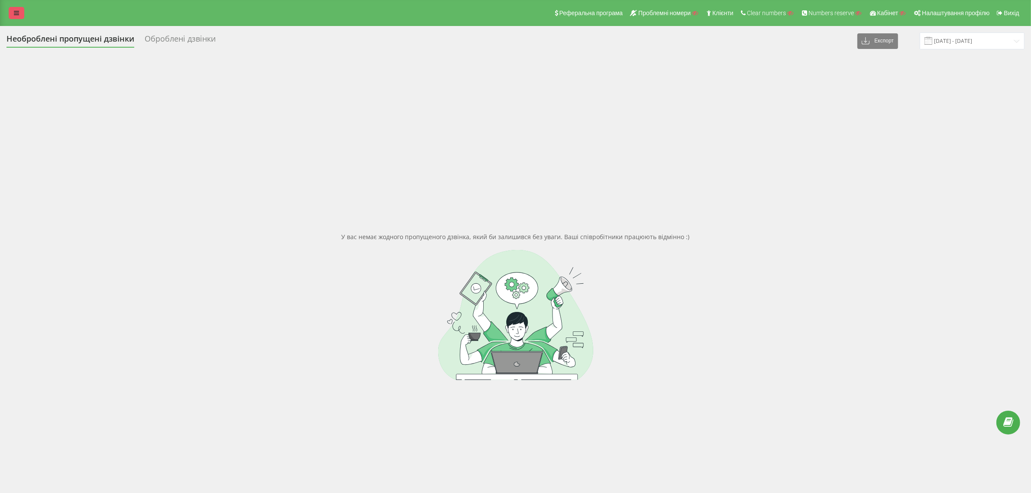
click at [17, 15] on icon at bounding box center [16, 13] width 5 height 6
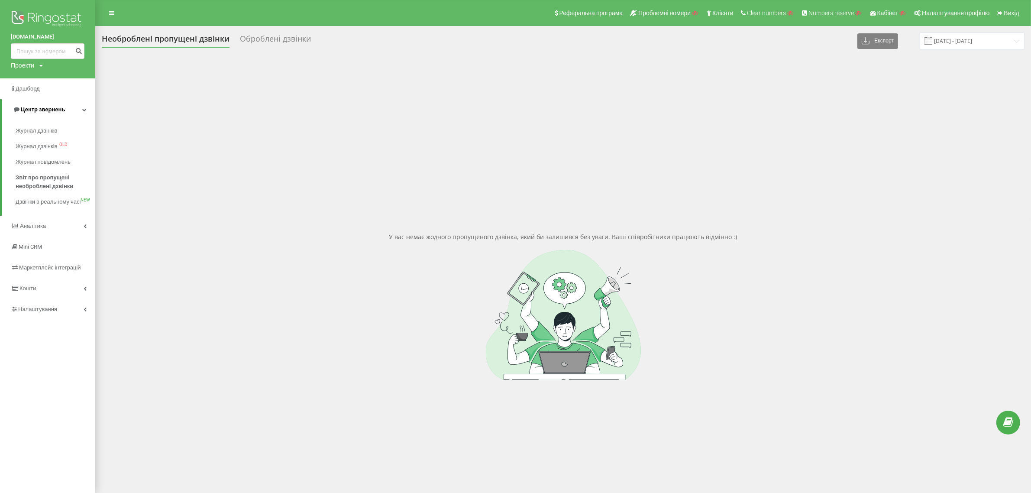
click at [50, 106] on span "Центр звернень" at bounding box center [43, 109] width 44 height 6
click at [53, 112] on span "Центр звернень" at bounding box center [41, 109] width 44 height 6
click at [48, 129] on span "Журнал дзвінків" at bounding box center [39, 130] width 46 height 9
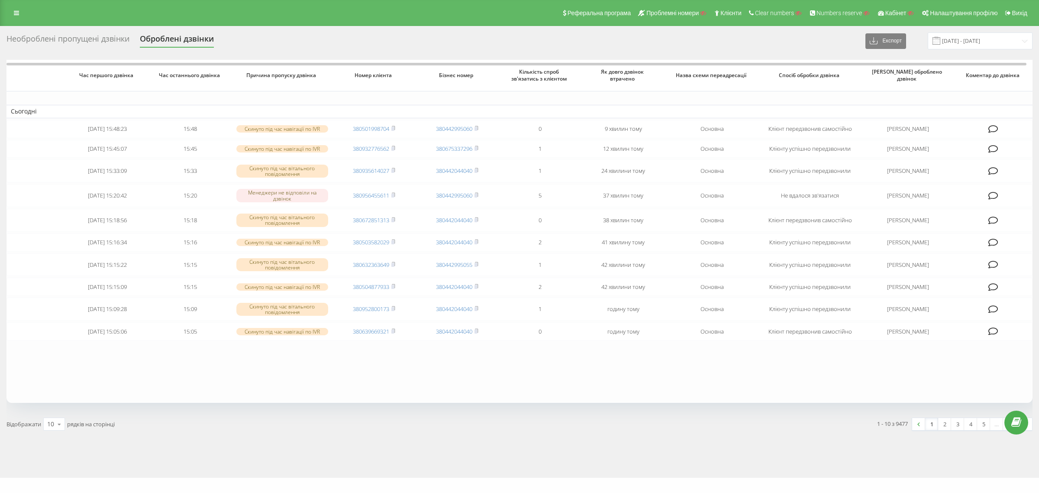
click at [100, 42] on div "Необроблені пропущені дзвінки" at bounding box center [67, 40] width 123 height 13
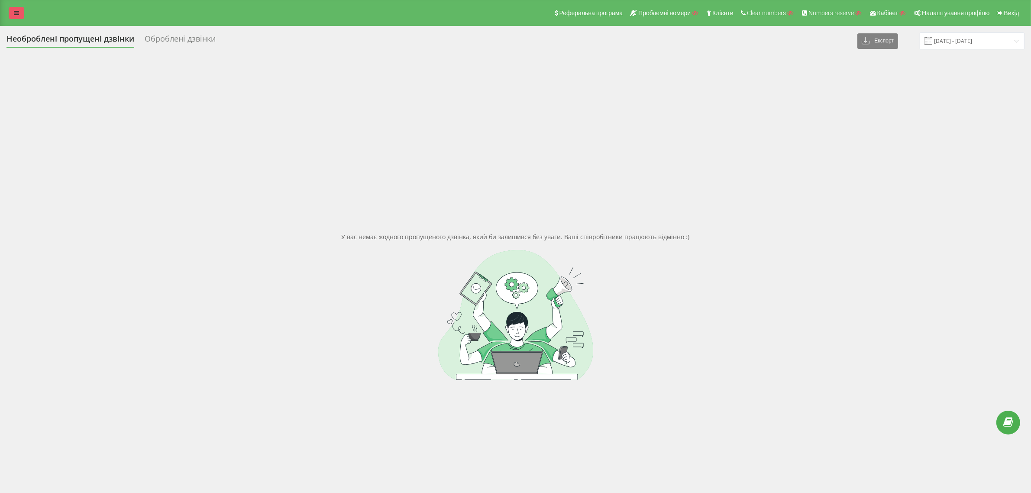
click at [15, 14] on icon at bounding box center [16, 13] width 5 height 6
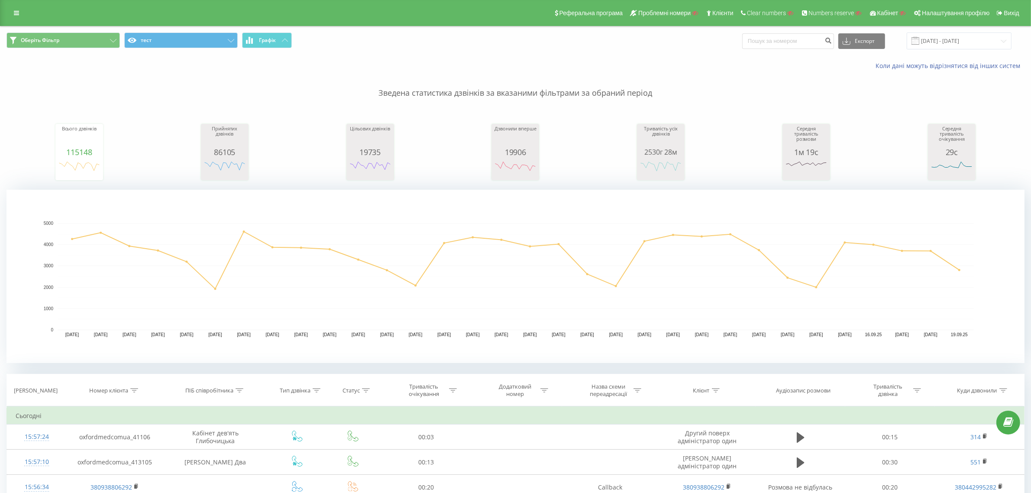
click at [25, 10] on div "Реферальна програма Проблемні номери Клієнти Clear numbers Numbers reserve Кабі…" at bounding box center [515, 13] width 1031 height 26
click at [19, 13] on link at bounding box center [17, 13] width 16 height 12
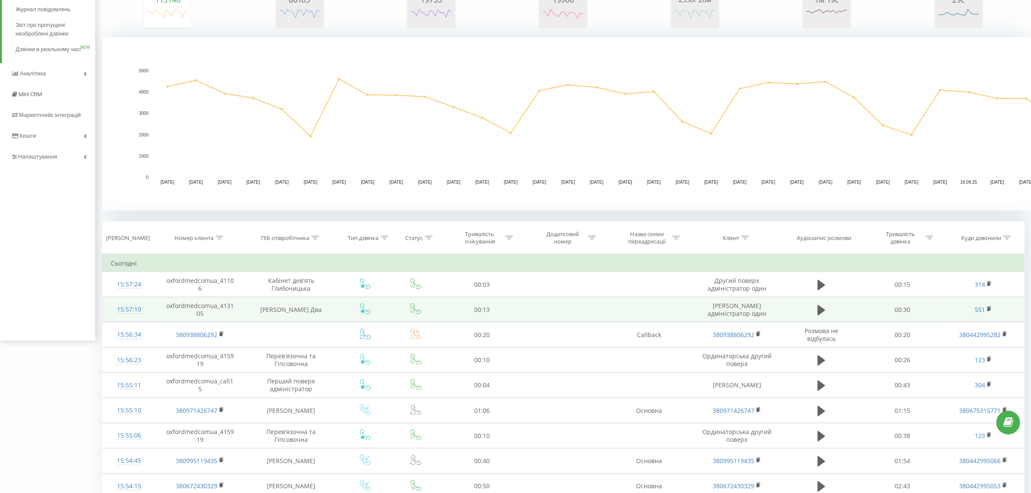
scroll to position [162, 0]
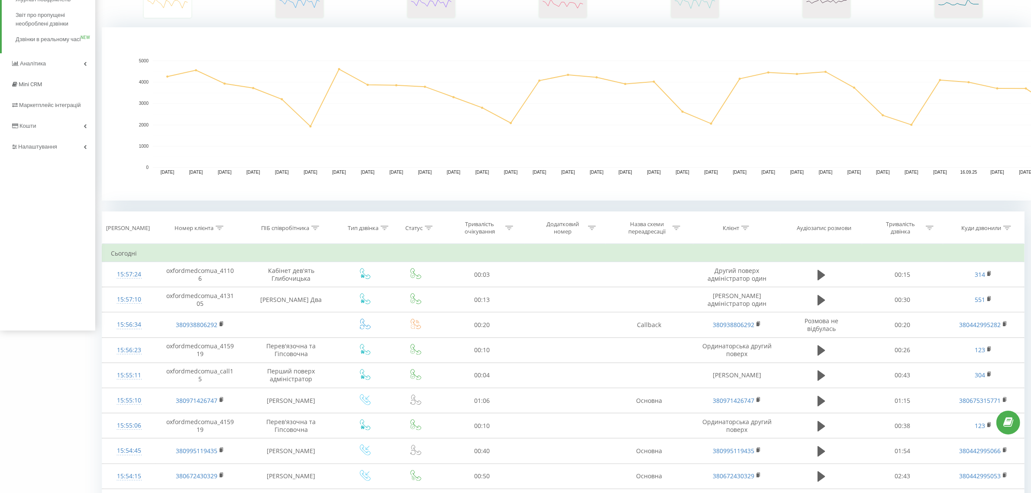
click at [217, 230] on icon at bounding box center [220, 228] width 8 height 4
click at [211, 276] on div "Містить" at bounding box center [195, 269] width 63 height 13
click at [211, 268] on div at bounding box center [196, 270] width 62 height 8
click at [194, 295] on input "text" at bounding box center [200, 289] width 76 height 15
click at [217, 308] on span "OK" at bounding box center [218, 306] width 24 height 13
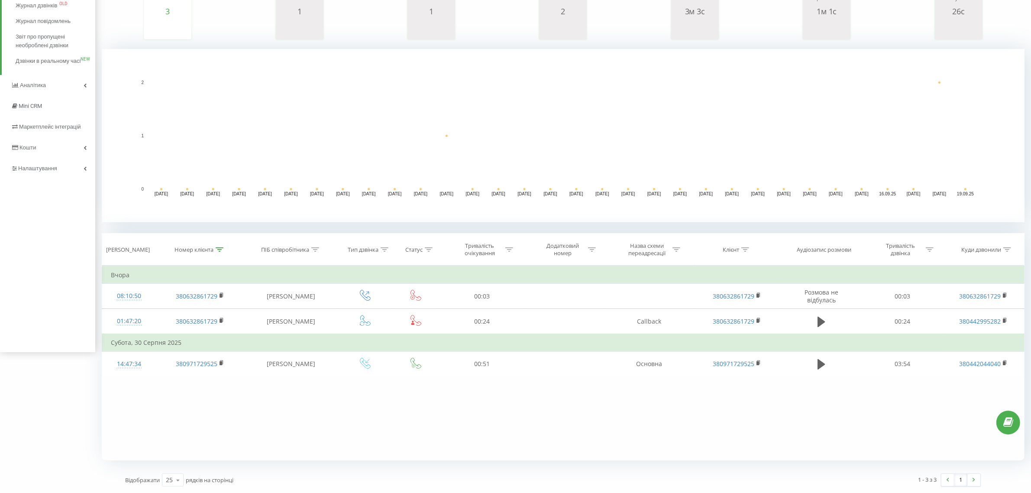
scroll to position [141, 0]
click at [217, 246] on div at bounding box center [220, 249] width 8 height 7
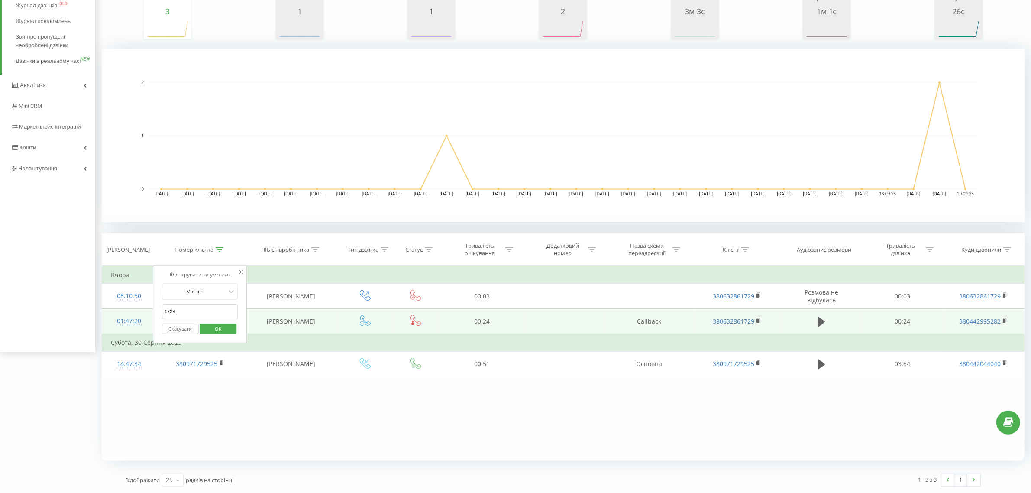
drag, startPoint x: 194, startPoint y: 310, endPoint x: 147, endPoint y: 314, distance: 46.9
click at [147, 314] on table "Фільтрувати за умовою Містить 1729 Скасувати OK Фільтрувати за умовою Містить С…" at bounding box center [563, 321] width 923 height 111
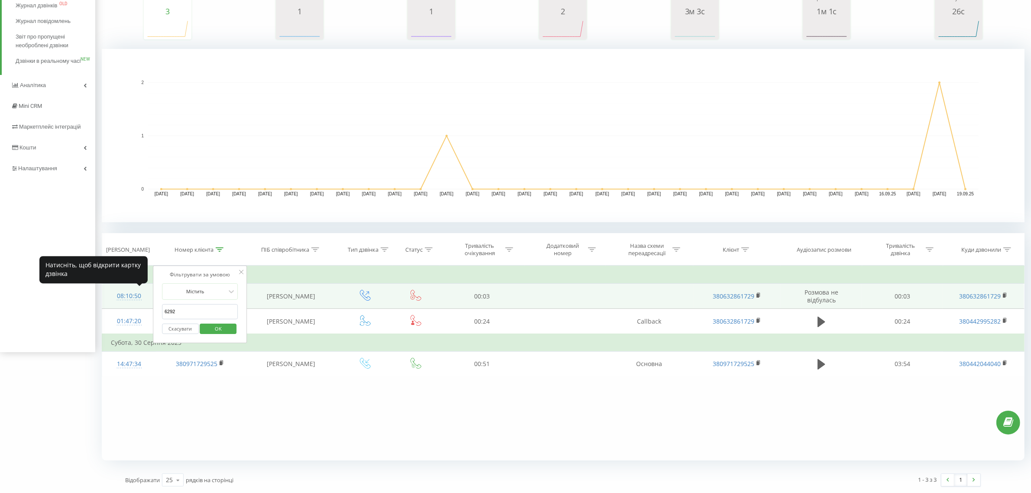
click button "OK" at bounding box center [218, 329] width 37 height 11
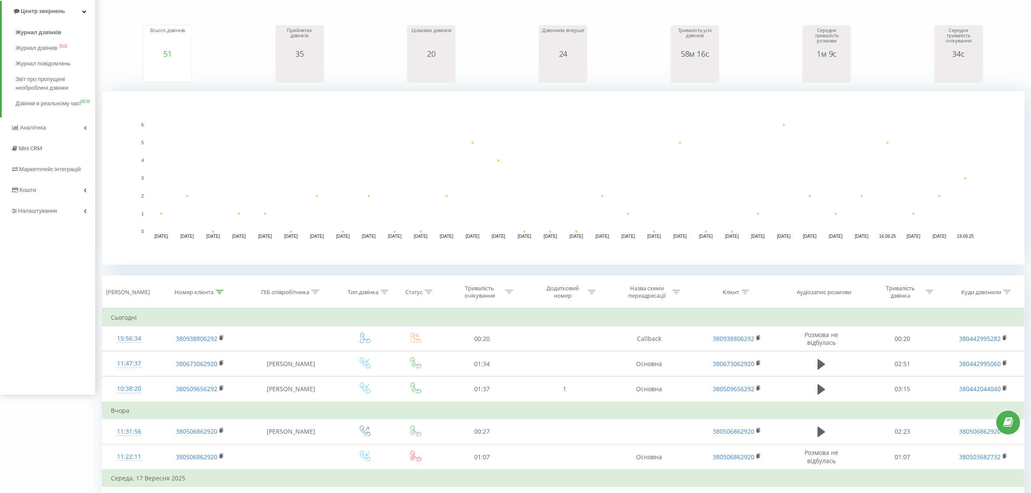
scroll to position [108, 0]
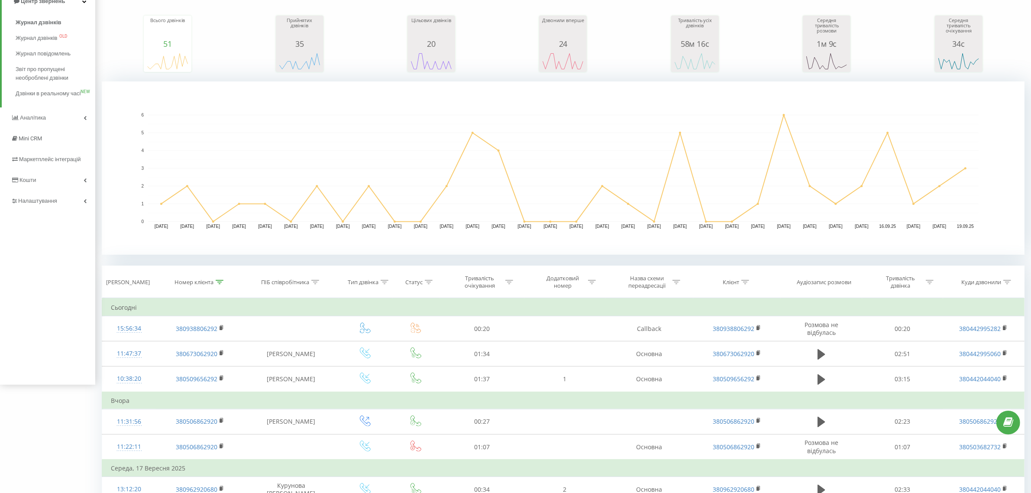
click at [221, 282] on icon at bounding box center [220, 282] width 8 height 4
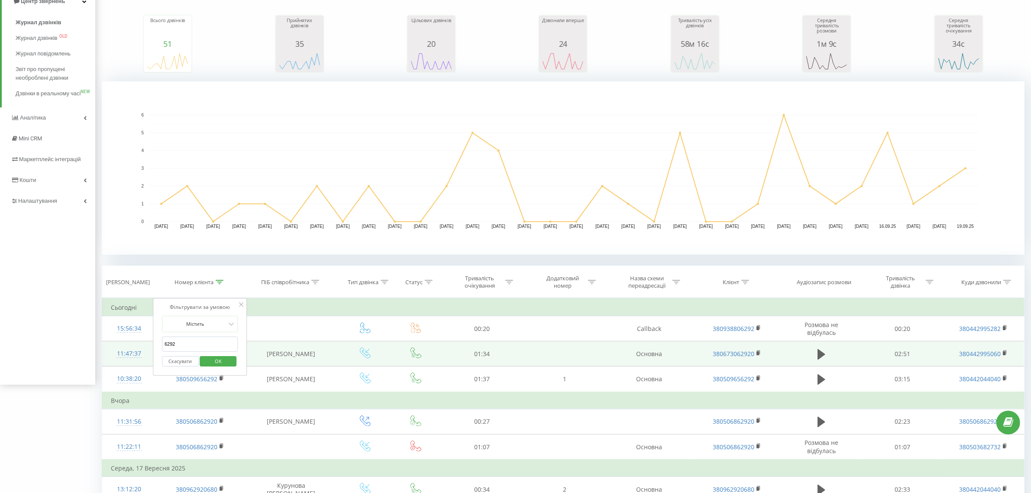
drag, startPoint x: 165, startPoint y: 349, endPoint x: 149, endPoint y: 351, distance: 16.5
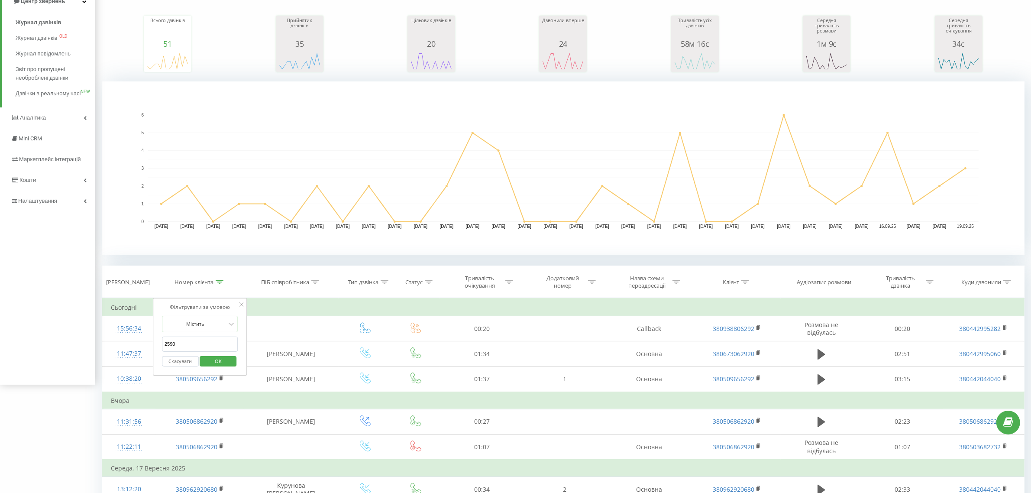
click button "OK" at bounding box center [218, 361] width 37 height 11
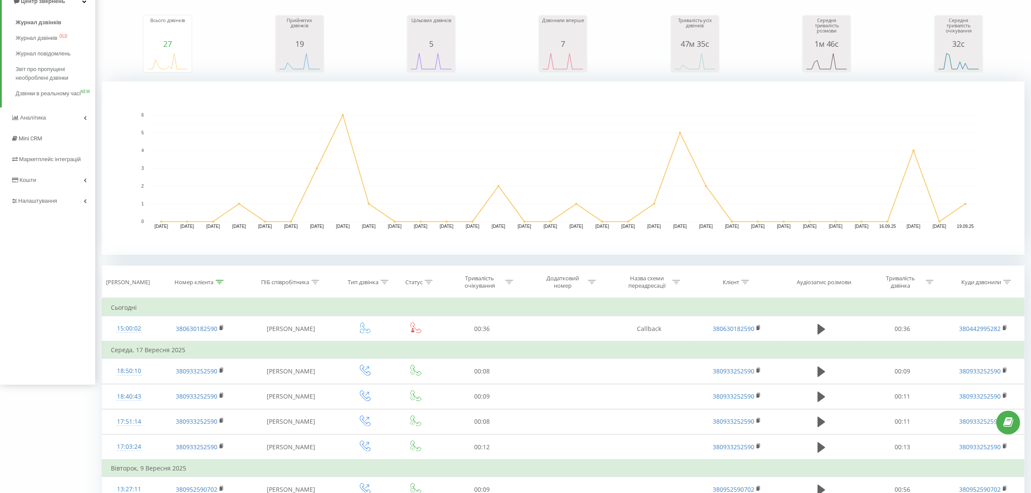
click at [221, 285] on div at bounding box center [220, 281] width 8 height 7
drag, startPoint x: 203, startPoint y: 343, endPoint x: 153, endPoint y: 344, distance: 49.8
click at [153, 344] on div "Фільтрувати за умовою Містить 2590 Скасувати OK" at bounding box center [200, 337] width 94 height 78
type input "1733"
click button "OK" at bounding box center [218, 361] width 37 height 11
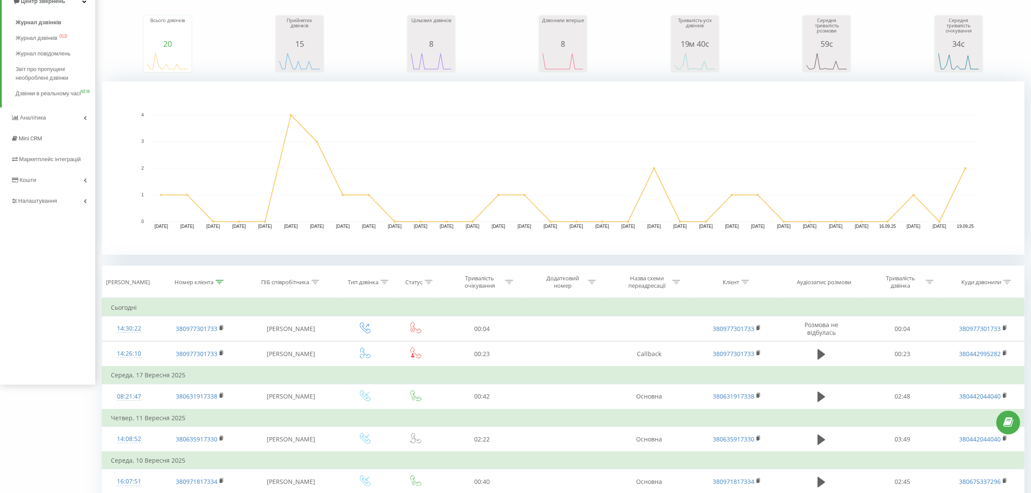
click at [218, 280] on icon at bounding box center [220, 282] width 8 height 4
click at [181, 360] on button "Скасувати" at bounding box center [180, 361] width 37 height 11
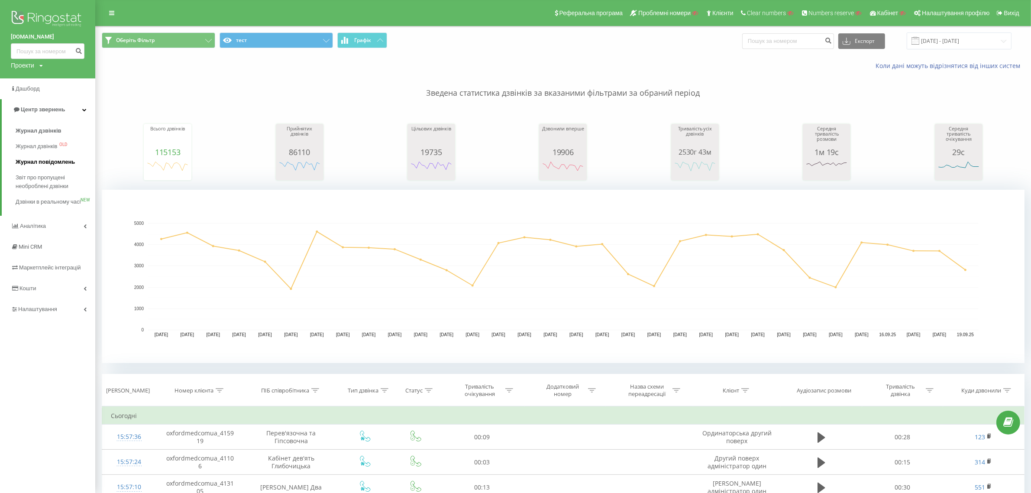
drag, startPoint x: 62, startPoint y: 178, endPoint x: 56, endPoint y: 165, distance: 14.6
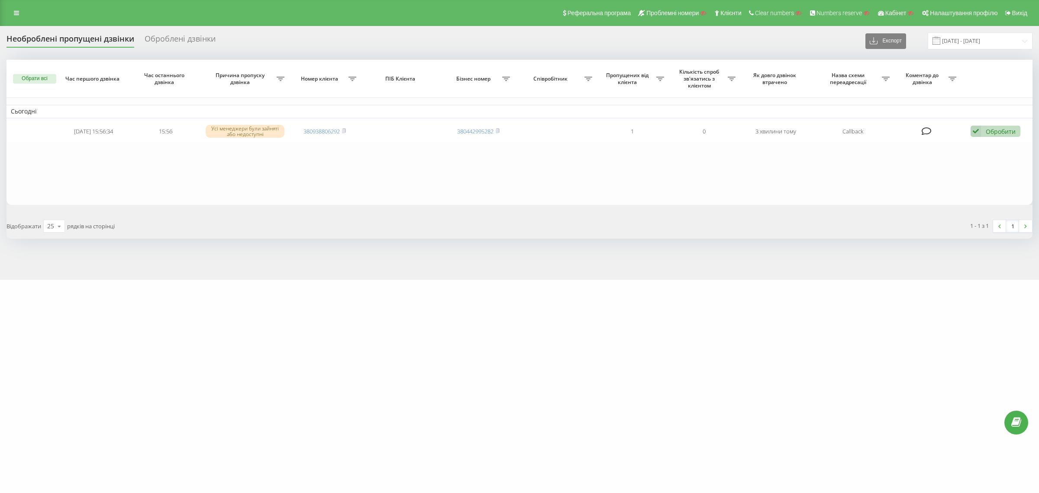
click at [186, 42] on div "Оброблені дзвінки" at bounding box center [180, 40] width 71 height 13
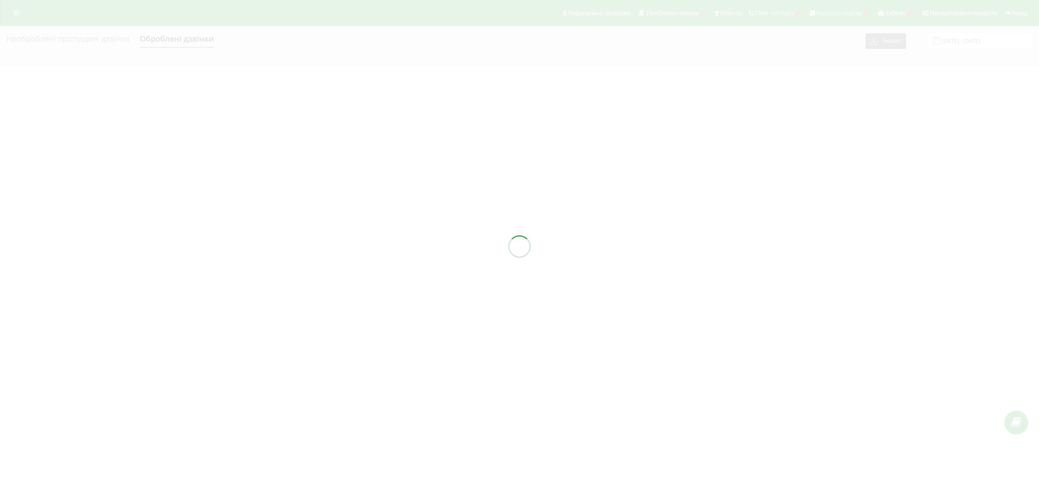
click at [98, 35] on div at bounding box center [519, 246] width 1039 height 493
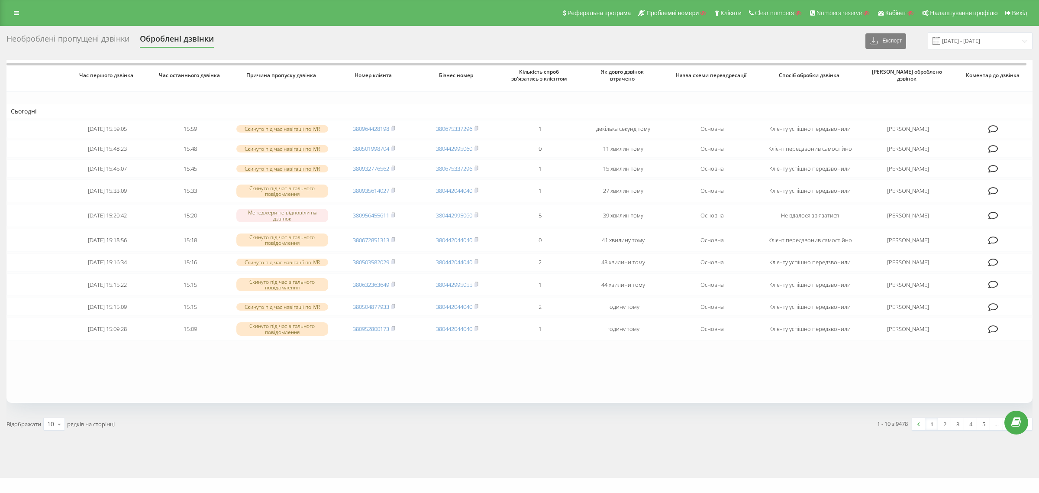
click at [107, 49] on div "Необроблені пропущені дзвінки Оброблені дзвінки Експорт .csv .xlsx [DATE] - [DA…" at bounding box center [519, 40] width 1027 height 17
click at [104, 42] on div "Необроблені пропущені дзвінки" at bounding box center [67, 40] width 123 height 13
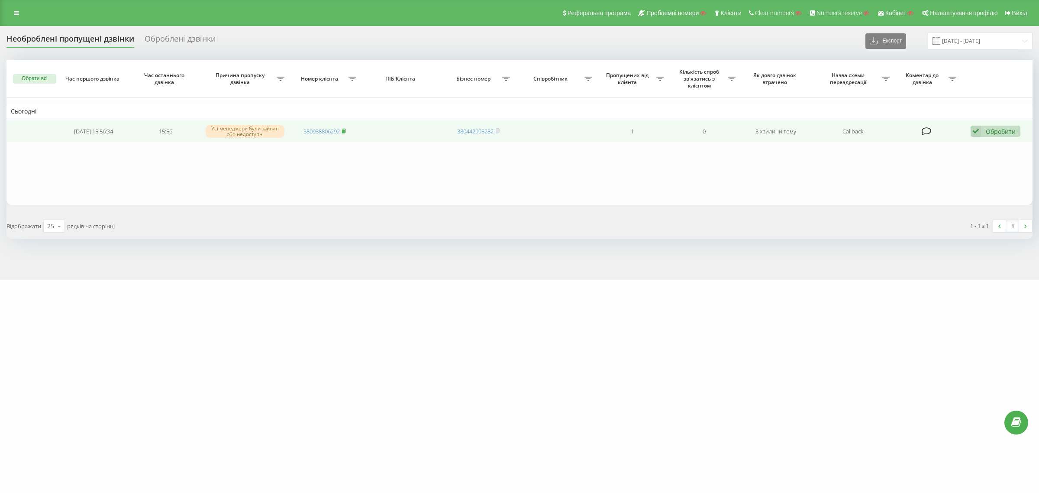
click at [346, 130] on icon at bounding box center [344, 130] width 3 height 4
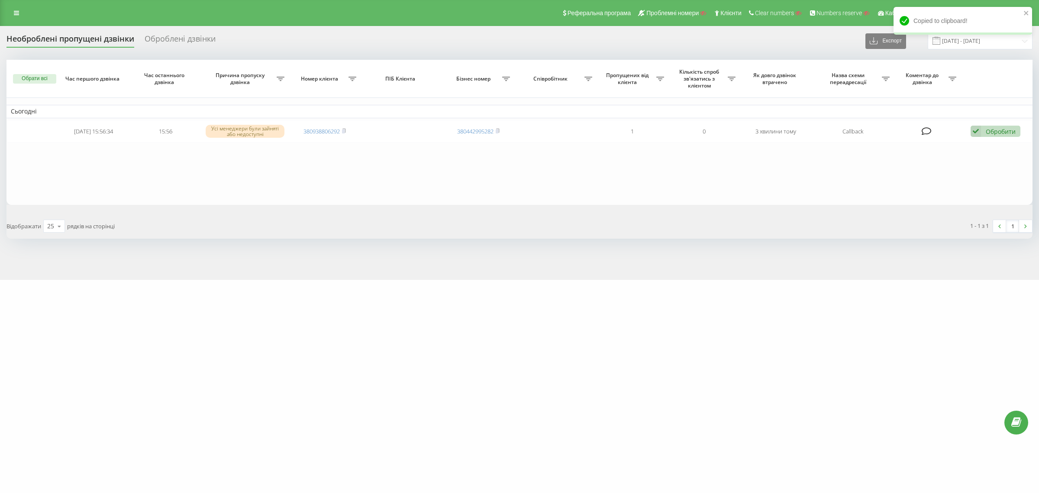
click at [168, 40] on div "Оброблені дзвінки" at bounding box center [180, 40] width 71 height 13
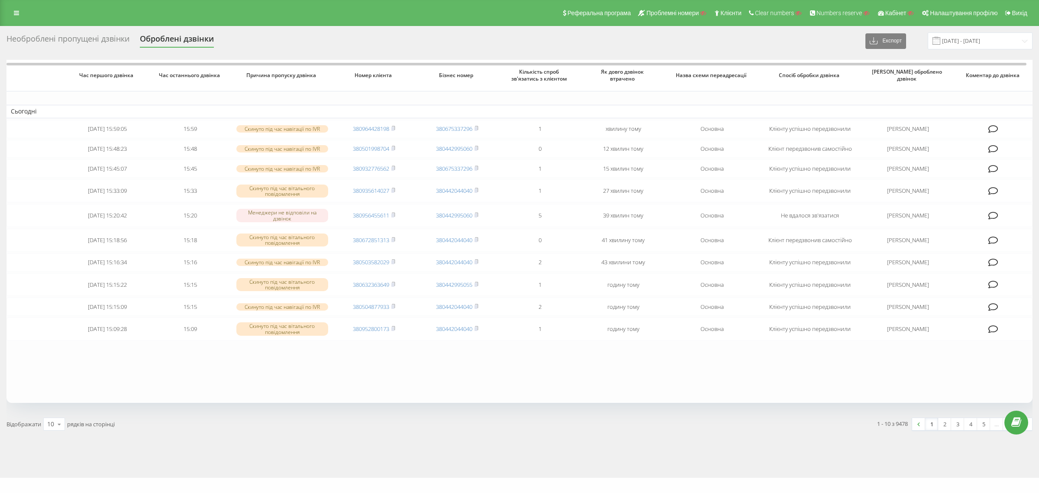
click at [440, 100] on table "Сьогодні [DATE] 15:59:05 15:59 Скинуто під час навігації по IVR 380964428198 38…" at bounding box center [519, 231] width 1027 height 343
click at [44, 425] on div "Відображати 10 10 25 50 100 рядків на сторінці" at bounding box center [259, 423] width 519 height 25
click at [48, 425] on div "10" at bounding box center [50, 424] width 7 height 9
click at [56, 408] on div "100" at bounding box center [54, 411] width 21 height 13
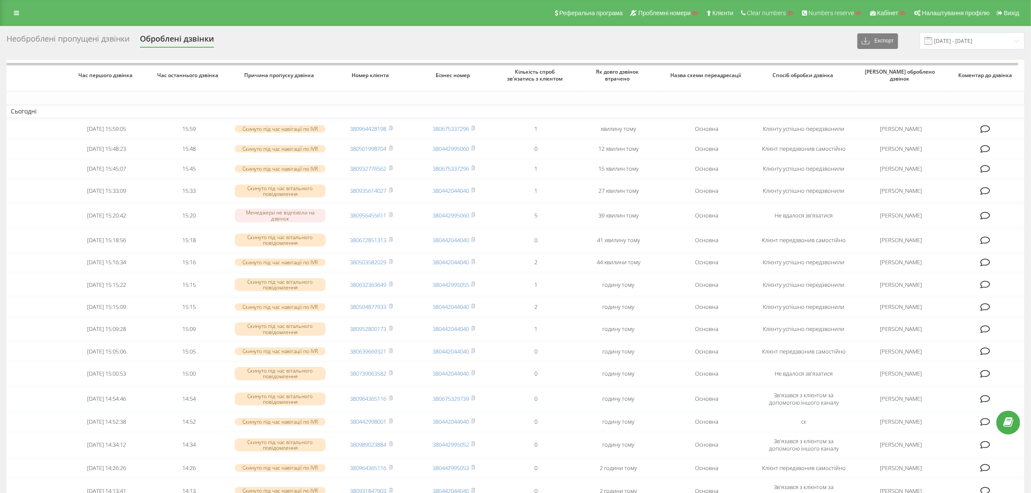
click at [84, 45] on div "Необроблені пропущені дзвінки" at bounding box center [67, 40] width 123 height 13
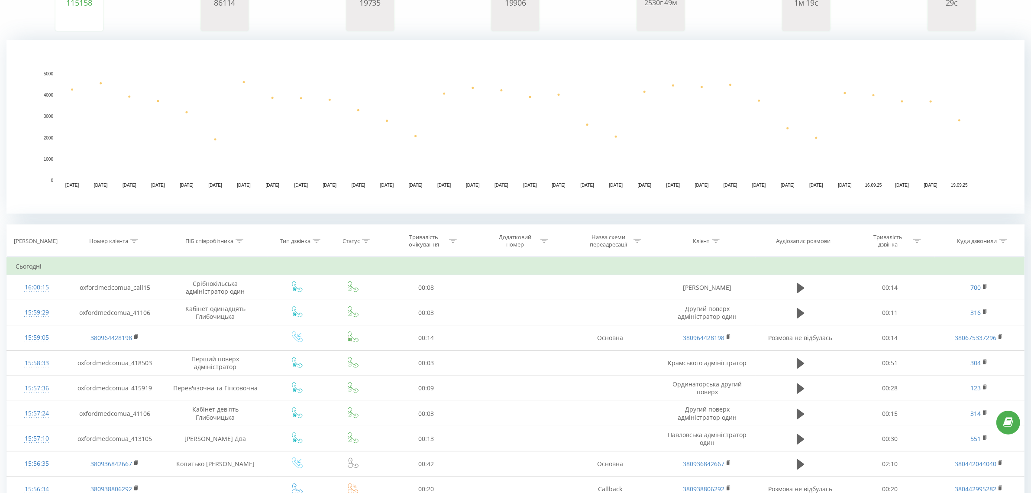
scroll to position [162, 0]
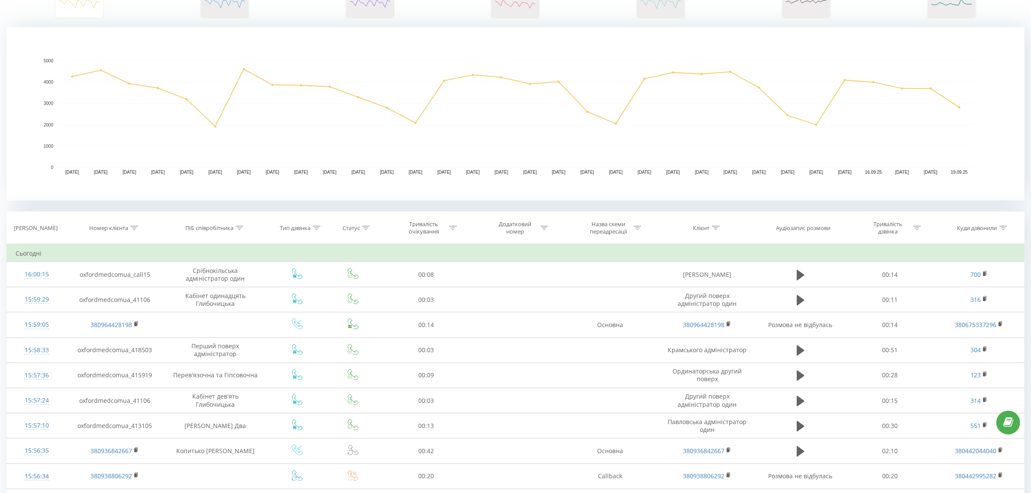
click at [135, 107] on rect "A chart." at bounding box center [516, 114] width 916 height 107
click at [139, 227] on div "Номер клієнта" at bounding box center [114, 227] width 97 height 7
click at [133, 228] on icon at bounding box center [134, 228] width 8 height 4
click at [113, 288] on input "text" at bounding box center [115, 289] width 76 height 15
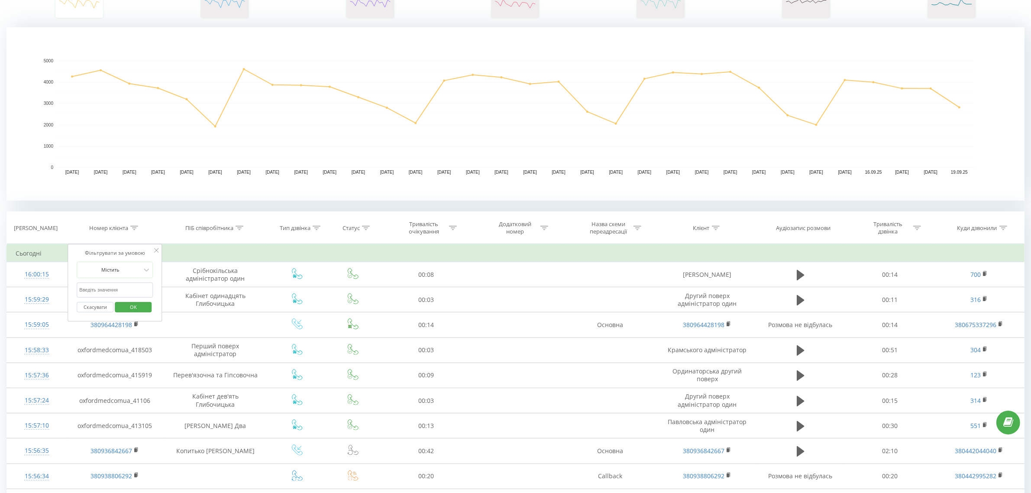
paste input "2590"
click at [136, 310] on span "OK" at bounding box center [133, 306] width 24 height 13
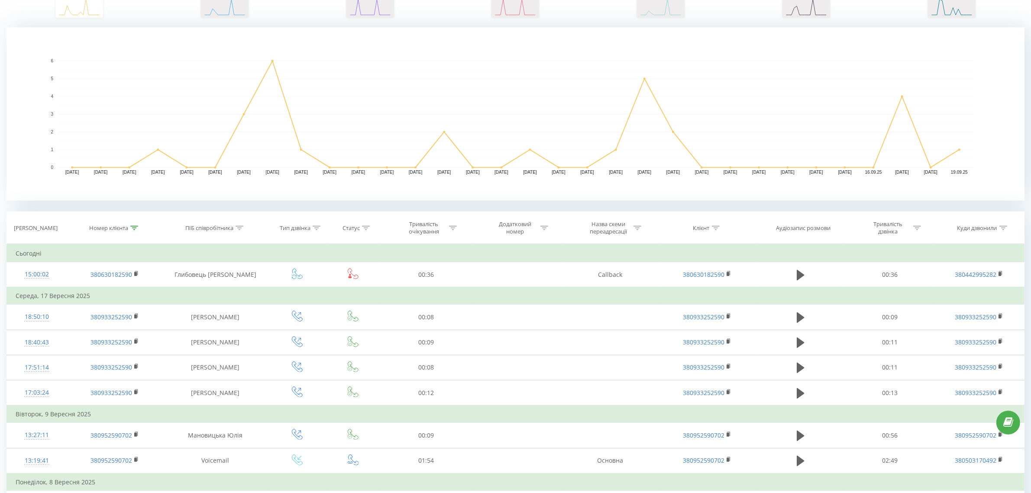
click at [132, 228] on icon at bounding box center [134, 228] width 8 height 4
click at [137, 304] on span "OK" at bounding box center [133, 306] width 24 height 13
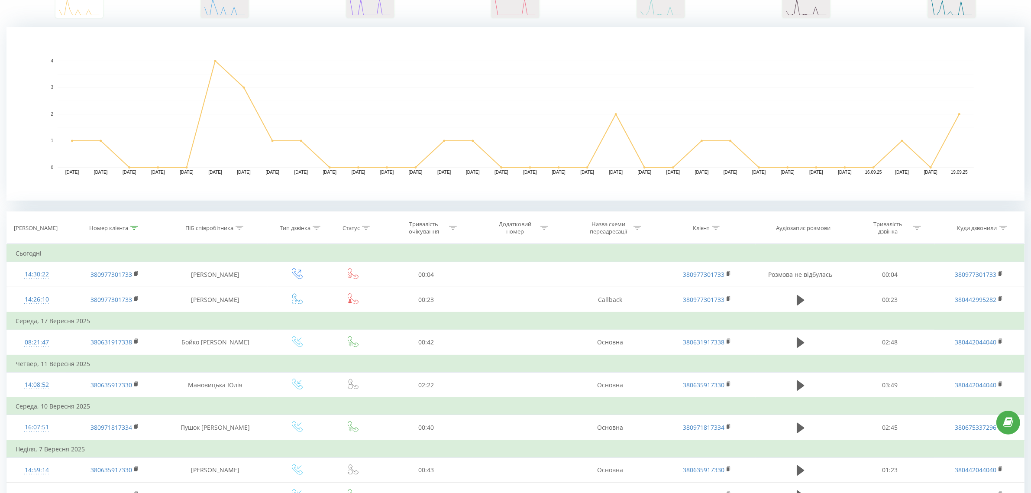
click at [133, 223] on th "Номер клієнта" at bounding box center [114, 228] width 97 height 32
click at [134, 226] on icon at bounding box center [134, 228] width 8 height 4
drag, startPoint x: 106, startPoint y: 289, endPoint x: 71, endPoint y: 295, distance: 35.1
click at [71, 295] on div "Фільтрувати за умовою Містить 1733 Скасувати OK" at bounding box center [115, 283] width 94 height 78
type input "8198"
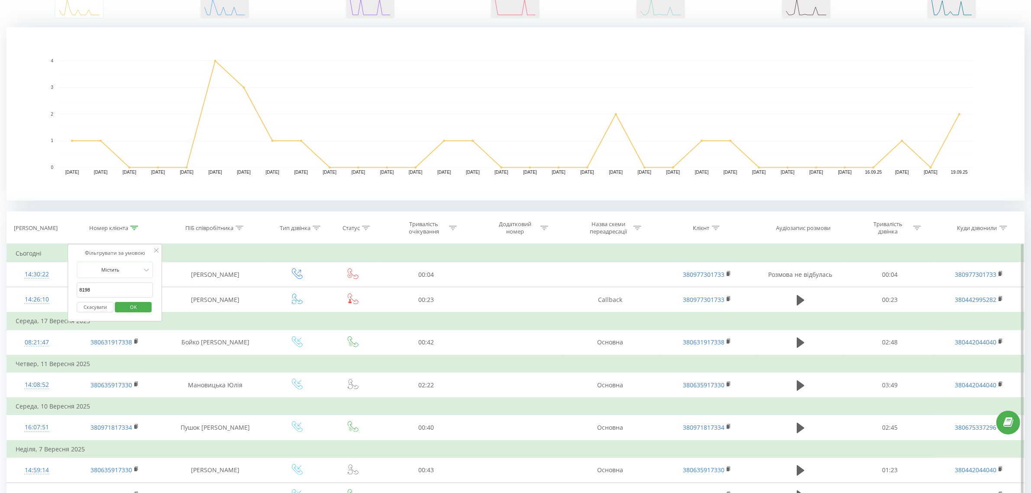
click button "OK" at bounding box center [133, 307] width 37 height 11
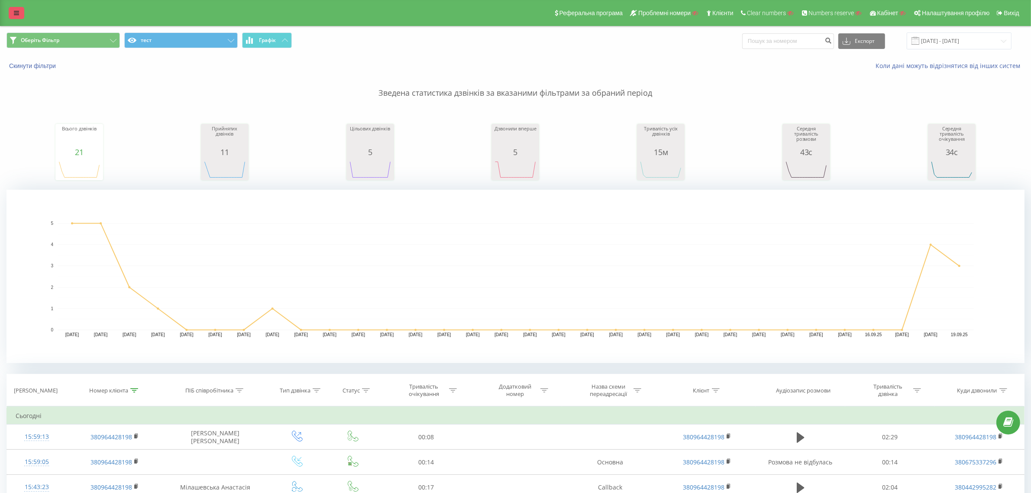
click at [20, 12] on link at bounding box center [17, 13] width 16 height 12
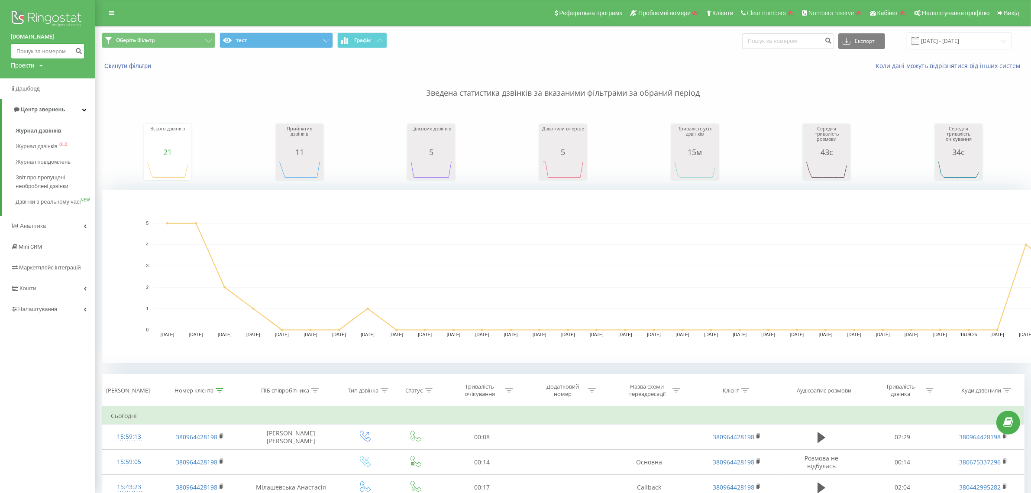
click at [33, 59] on input at bounding box center [48, 51] width 74 height 16
click at [32, 62] on div "Проекти" at bounding box center [22, 65] width 23 height 9
click at [33, 71] on div "Пошук" at bounding box center [48, 79] width 74 height 18
click at [40, 78] on input "text" at bounding box center [34, 78] width 43 height 13
paste input "[DOMAIN_NAME]"
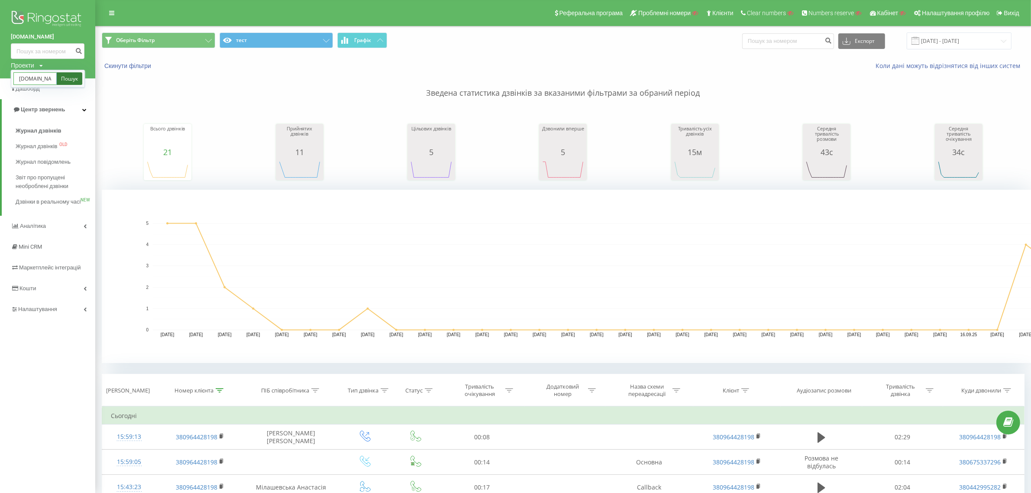
type input "efoodpak.pl"
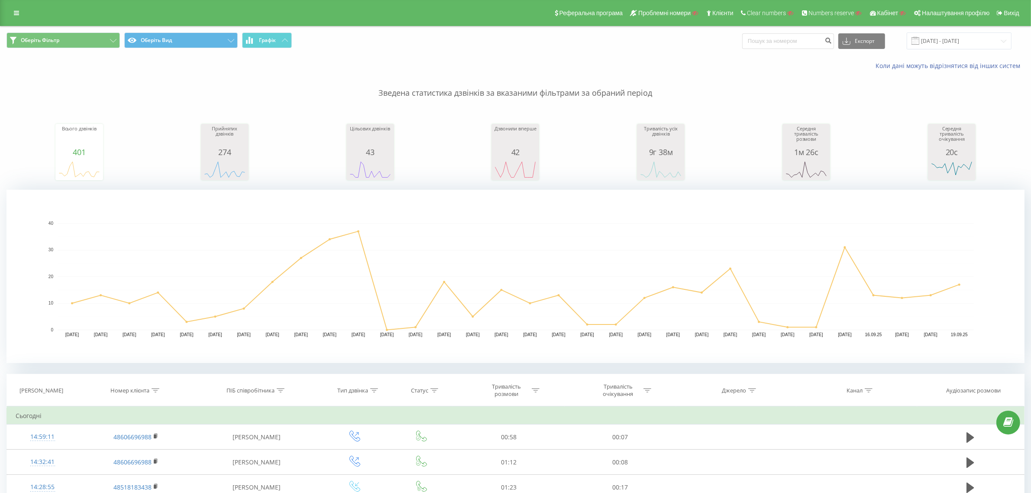
click at [154, 394] on th "Номер клієнта" at bounding box center [136, 390] width 116 height 32
drag, startPoint x: 155, startPoint y: 389, endPoint x: 148, endPoint y: 401, distance: 14.3
click at [155, 389] on icon at bounding box center [156, 390] width 8 height 4
drag, startPoint x: 134, startPoint y: 457, endPoint x: 139, endPoint y: 457, distance: 4.4
click at [135, 394] on input "text" at bounding box center [136, 452] width 76 height 15
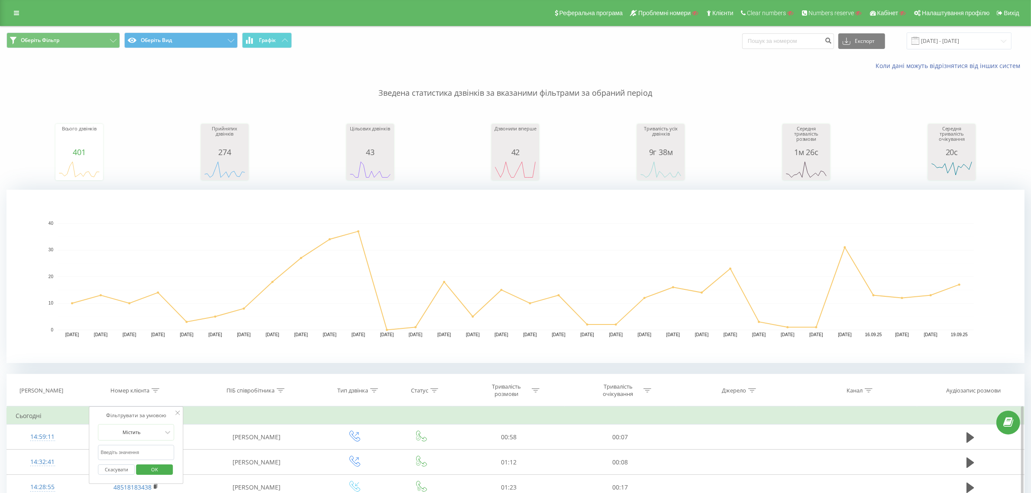
paste input "48784696899"
type input "48784696899"
click at [160, 394] on span "OK" at bounding box center [154, 469] width 24 height 13
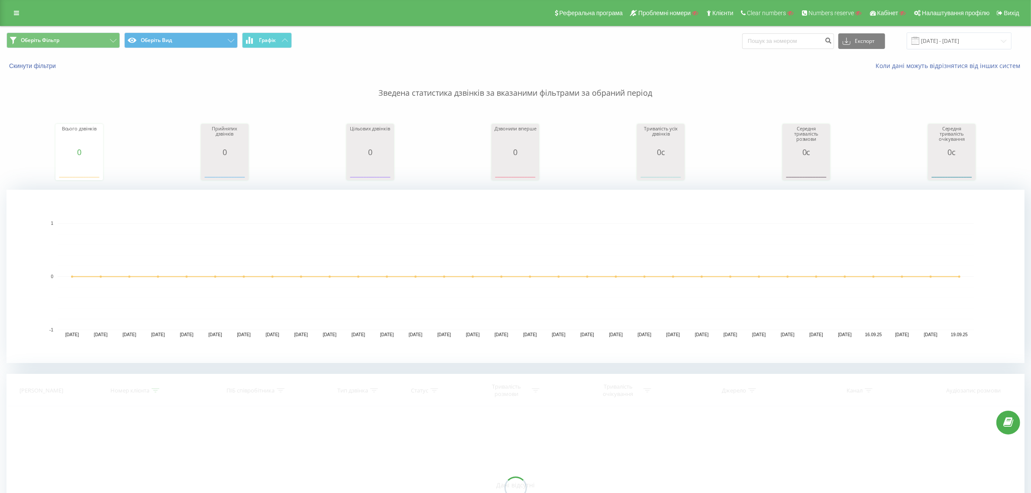
click at [279, 49] on span "Оберіть Фільтр Оберіть Вид Графік" at bounding box center [257, 40] width 503 height 17
click at [283, 44] on button "Графік" at bounding box center [267, 40] width 50 height 16
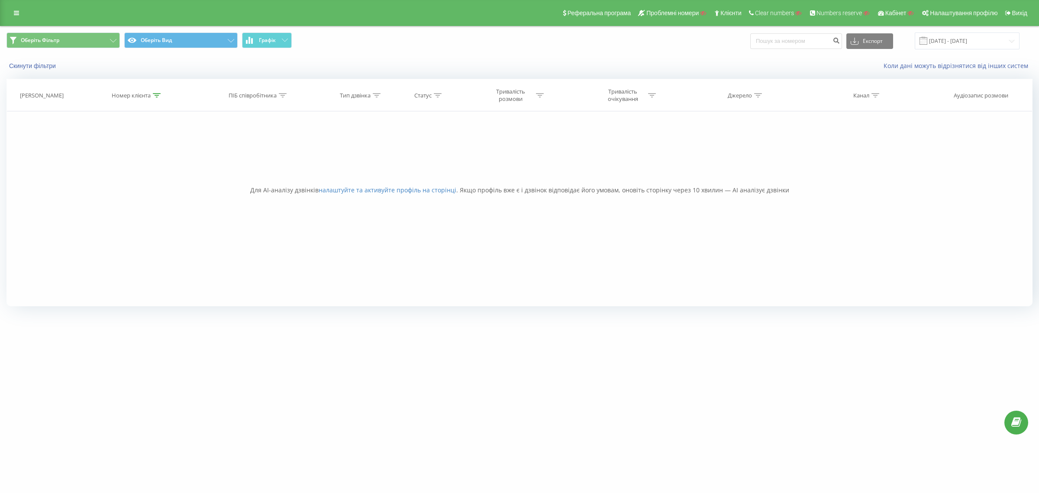
click at [156, 94] on icon at bounding box center [157, 95] width 8 height 4
click at [126, 175] on button "Скасувати" at bounding box center [117, 174] width 37 height 11
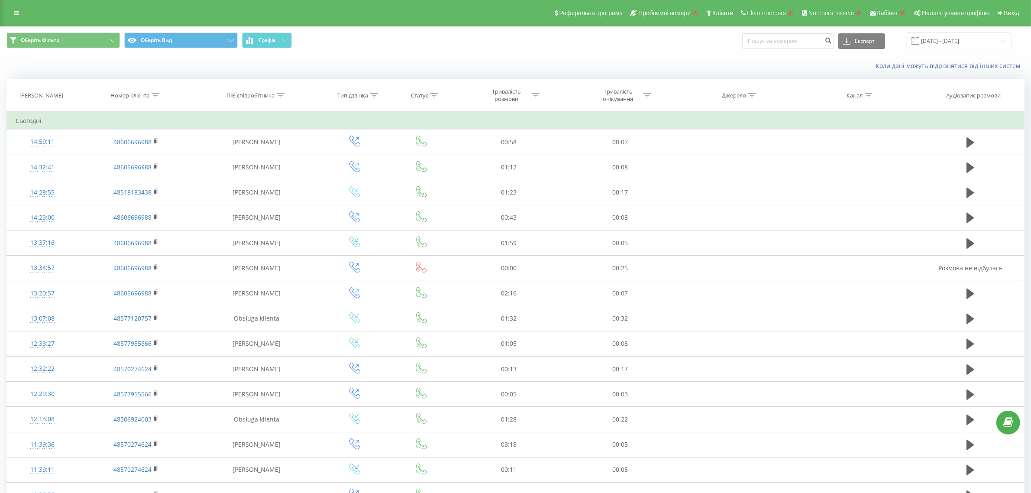
click at [158, 99] on div at bounding box center [156, 95] width 8 height 7
click at [141, 157] on input "48784696899" at bounding box center [136, 157] width 76 height 15
type input "1060"
click button "OK" at bounding box center [154, 174] width 37 height 11
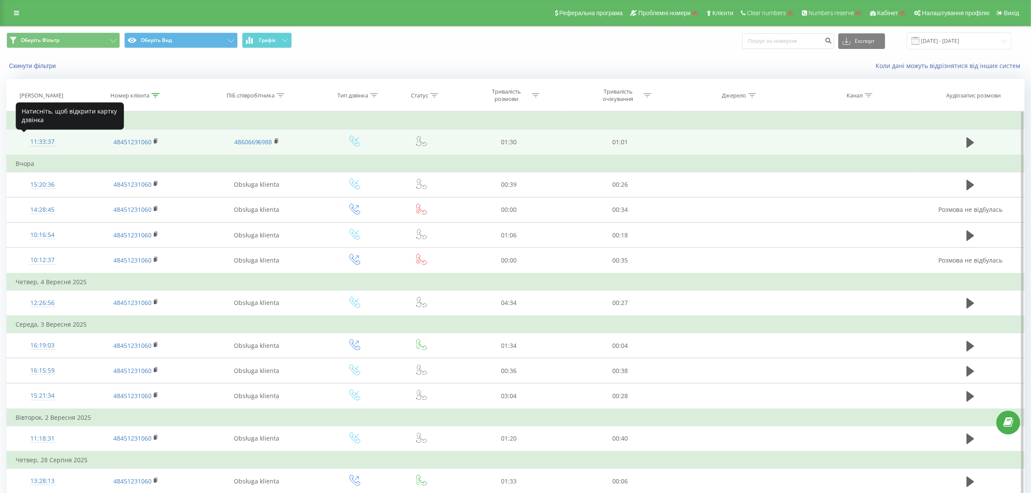
click at [42, 140] on div "11:33:37" at bounding box center [43, 141] width 54 height 17
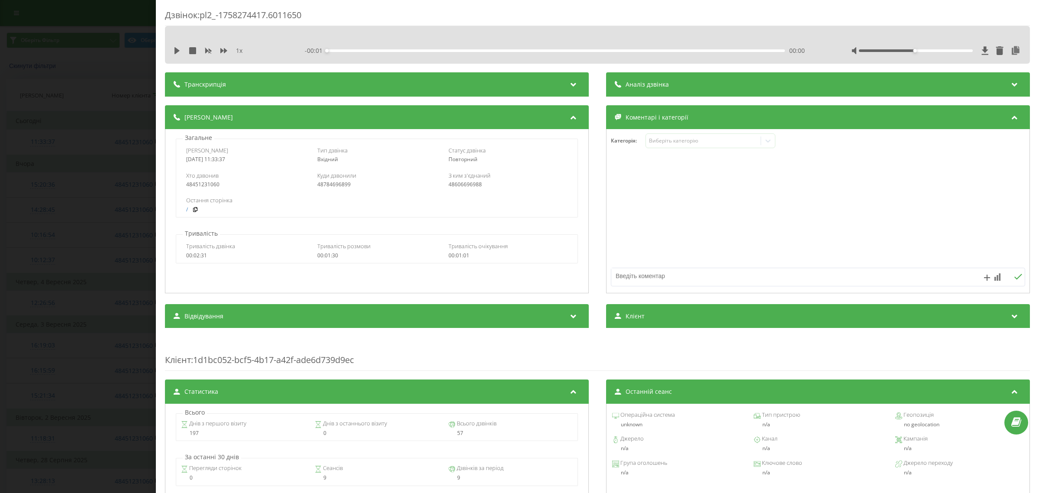
click at [334, 190] on div "Хто дзвонив 48451231060 Куди дзвонили 48784696899 З ким з'єднаний 48606696988" at bounding box center [376, 179] width 401 height 25
copy div "48784696899"
drag, startPoint x: 91, startPoint y: 107, endPoint x: 87, endPoint y: 101, distance: 6.8
click at [90, 106] on div "Дзвінок : pl2_-1758274417.6011650 1 x - 01:30 00:00 00:00 Транскрипція Для AI-а…" at bounding box center [519, 246] width 1039 height 493
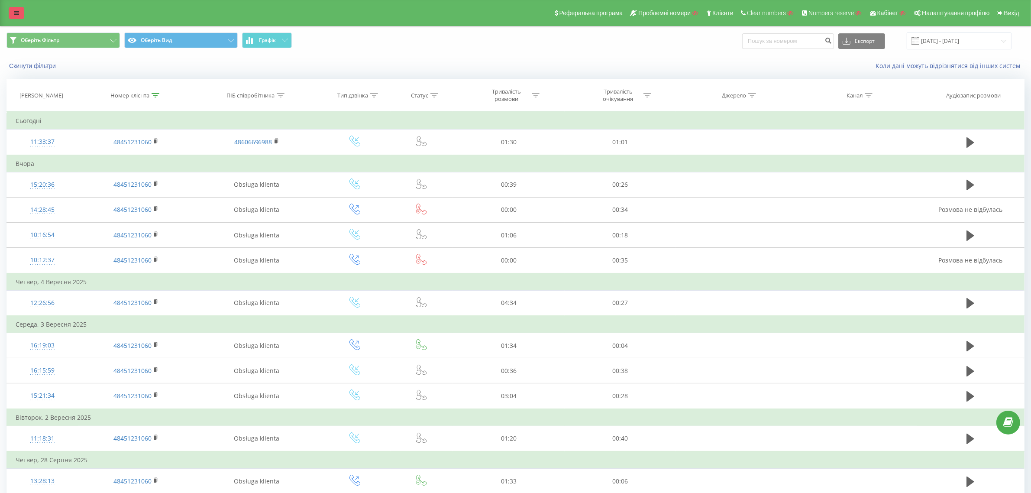
click at [15, 14] on icon at bounding box center [16, 13] width 5 height 6
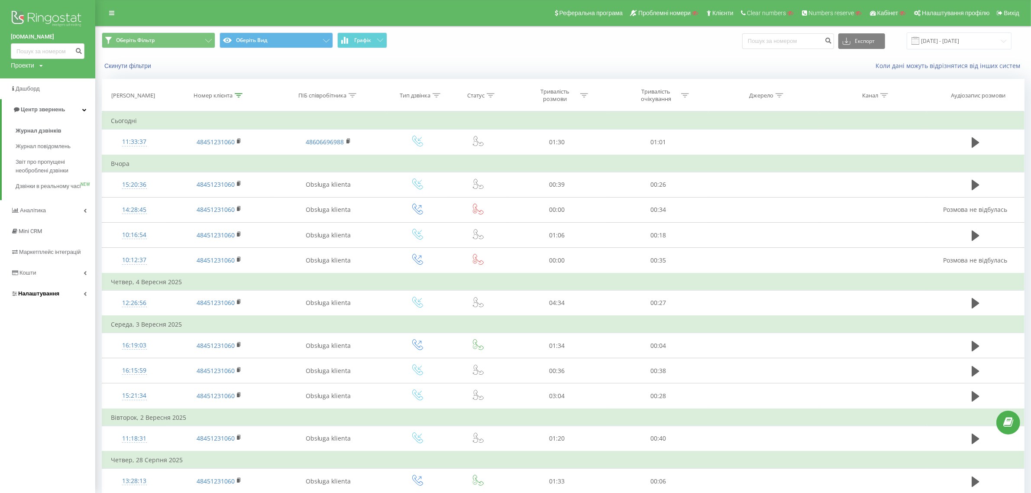
click at [60, 298] on link "Налаштування" at bounding box center [47, 293] width 95 height 21
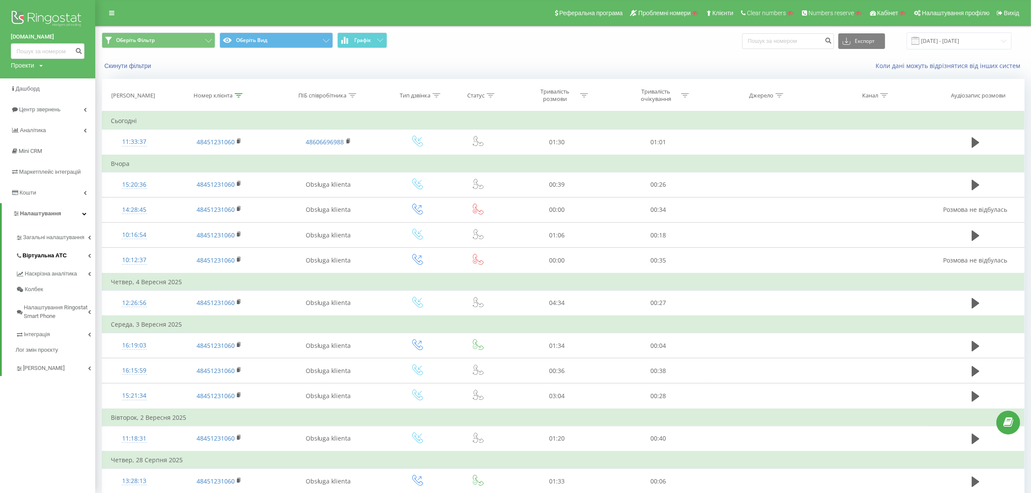
click at [58, 255] on span "Віртуальна АТС" at bounding box center [45, 255] width 44 height 9
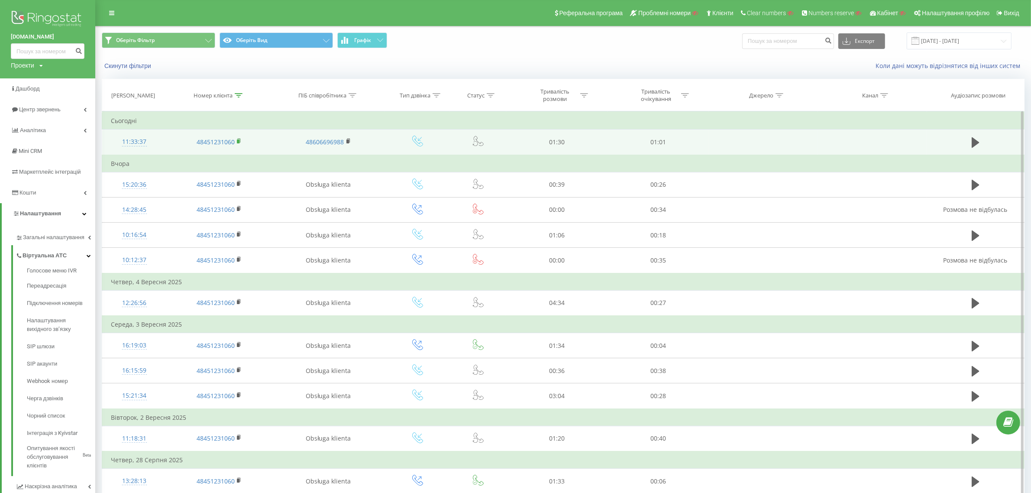
click at [240, 144] on icon at bounding box center [239, 141] width 5 height 6
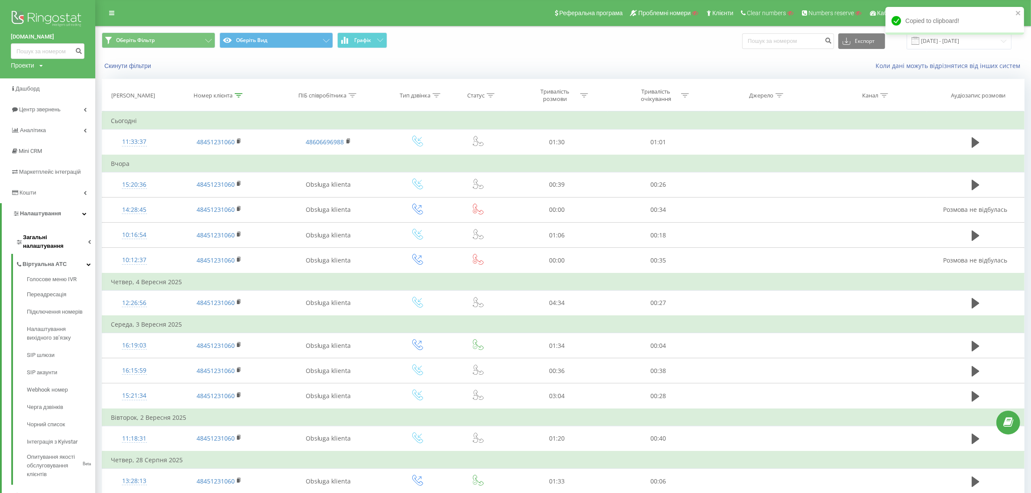
click at [76, 236] on span "Загальні налаштування" at bounding box center [55, 241] width 65 height 17
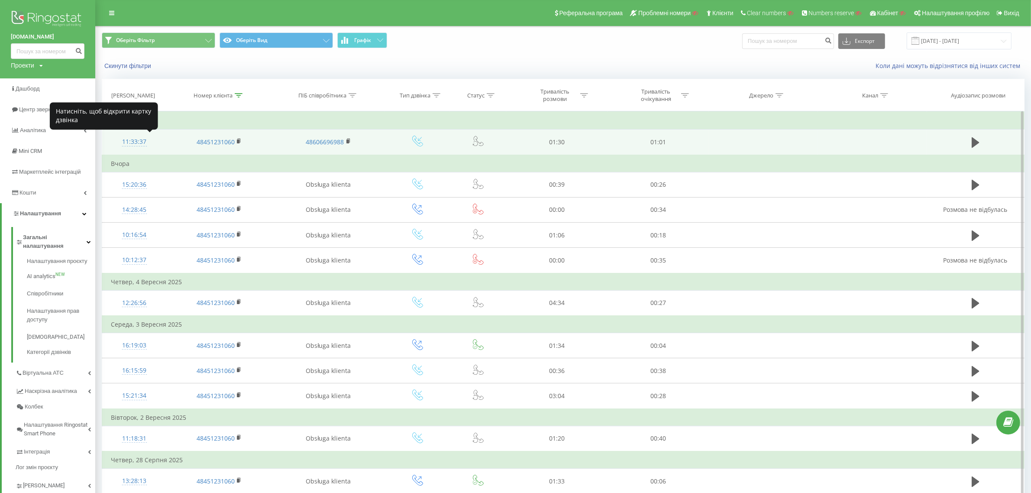
click at [126, 141] on div "11:33:37" at bounding box center [134, 141] width 47 height 17
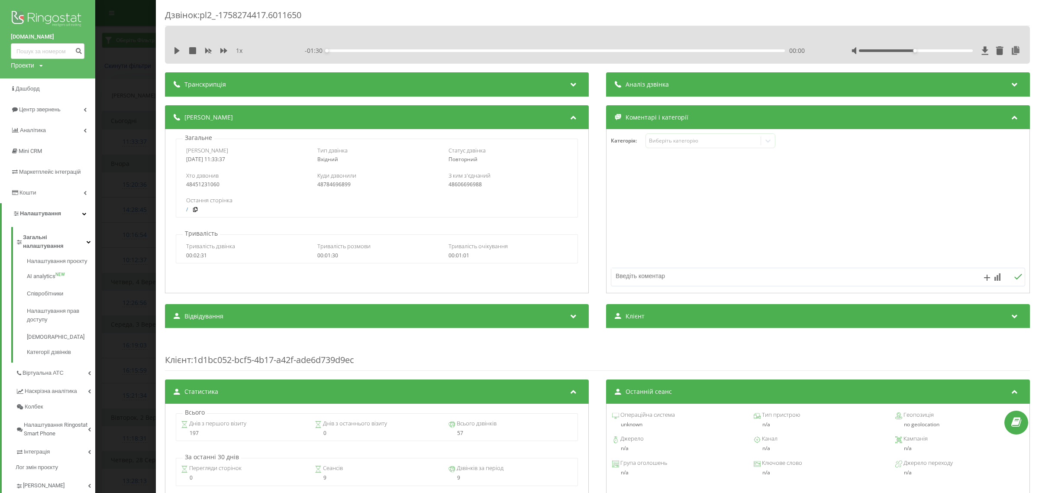
click at [201, 185] on div "48451231060" at bounding box center [245, 184] width 119 height 6
copy div "48451231060"
click at [332, 183] on div "48784696899" at bounding box center [376, 184] width 119 height 6
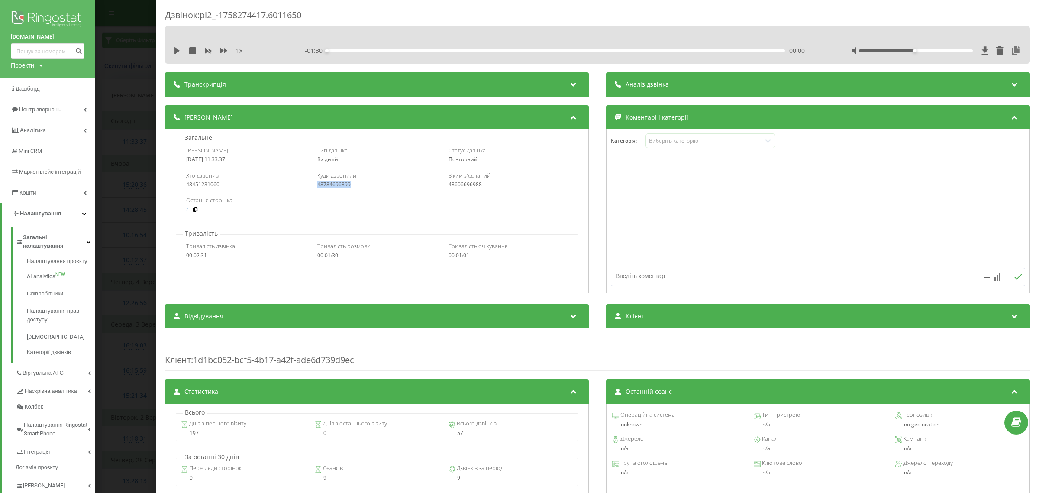
copy div "48784696899"
click at [455, 187] on div "48606696988" at bounding box center [508, 184] width 119 height 6
copy div "48606696988"
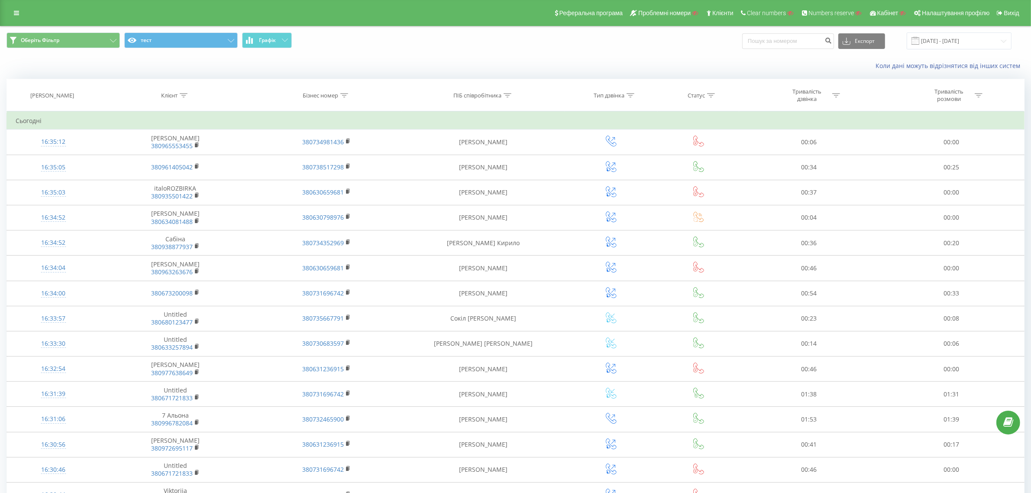
click at [346, 94] on icon at bounding box center [344, 95] width 8 height 4
drag, startPoint x: 319, startPoint y: 155, endPoint x: 324, endPoint y: 159, distance: 6.2
click at [319, 155] on input "text" at bounding box center [326, 157] width 76 height 15
paste input "Віталій Широков"
type input "Віталій Широков"
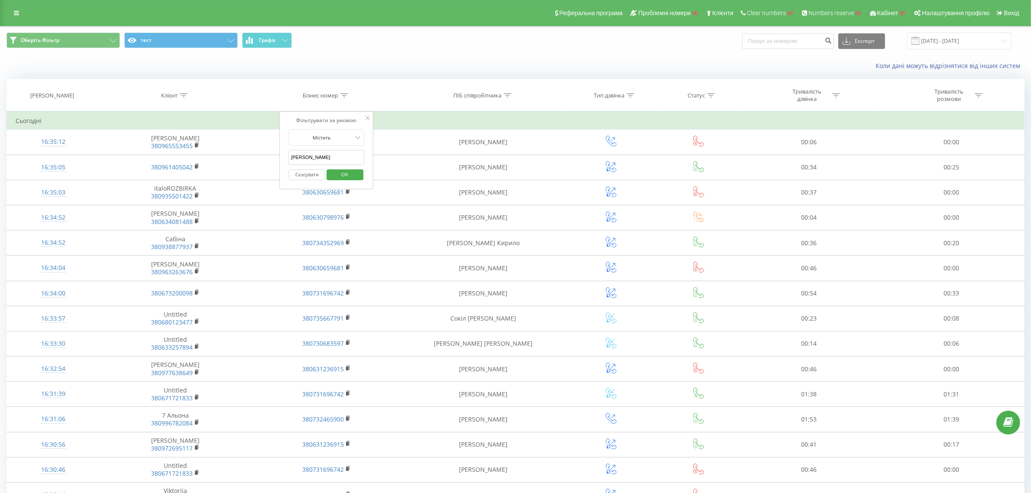
click at [357, 175] on button "OK" at bounding box center [345, 174] width 37 height 11
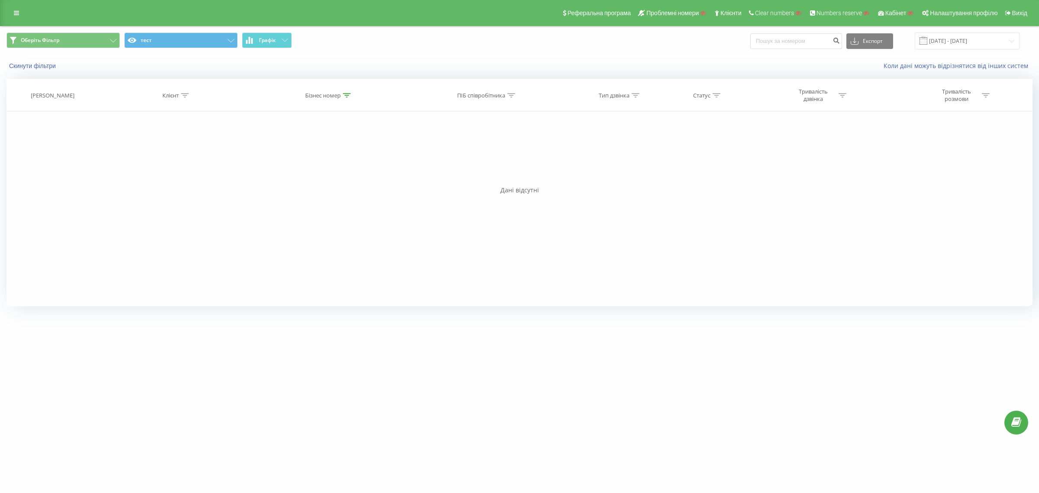
click at [340, 94] on div "Бізнес номер" at bounding box center [323, 95] width 36 height 7
click at [310, 179] on button "Скасувати" at bounding box center [309, 174] width 37 height 11
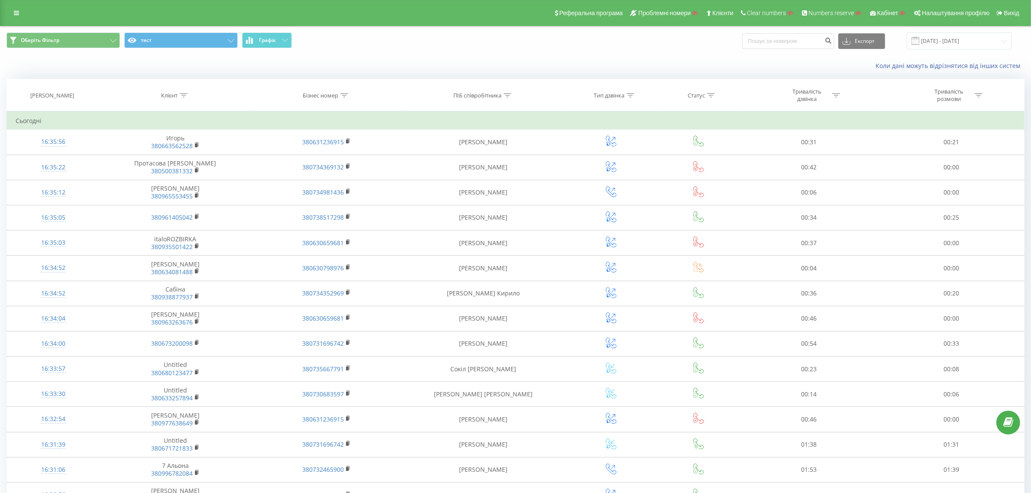
click at [181, 97] on icon at bounding box center [184, 95] width 8 height 4
click at [168, 148] on form "Містить Скасувати OK" at bounding box center [175, 156] width 76 height 55
drag, startPoint x: 170, startPoint y: 159, endPoint x: 183, endPoint y: 166, distance: 14.9
click at [170, 159] on input "text" at bounding box center [175, 157] width 76 height 15
paste input "9907"
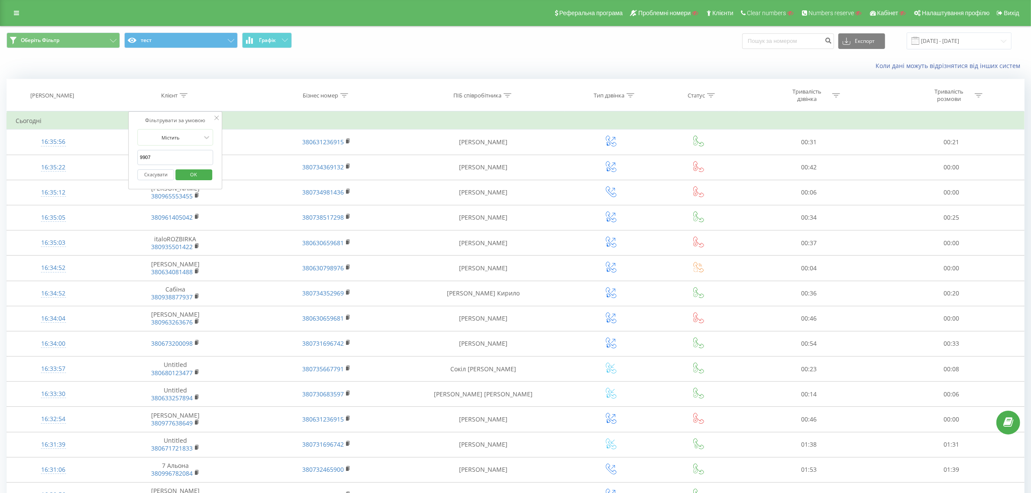
type input "9907"
click at [197, 173] on span "OK" at bounding box center [193, 174] width 24 height 13
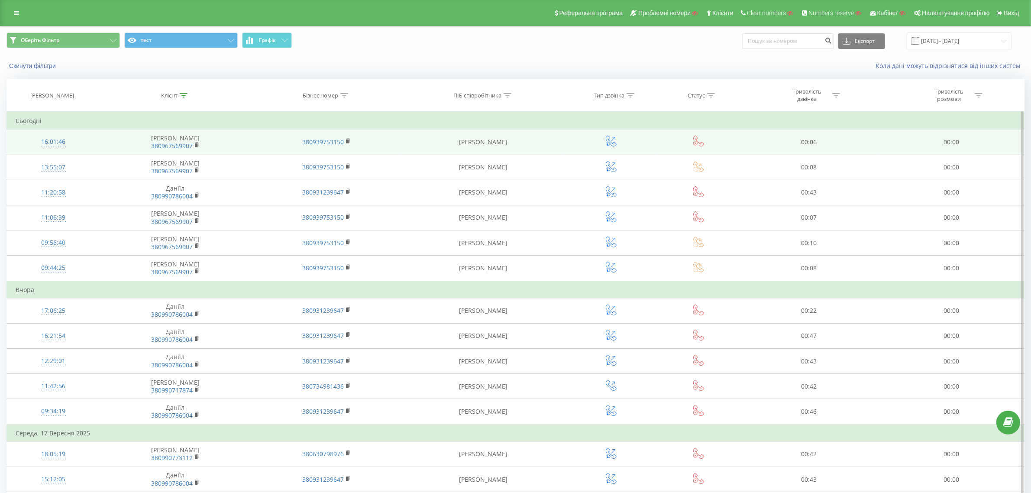
drag, startPoint x: 485, startPoint y: 139, endPoint x: 449, endPoint y: 140, distance: 36.0
click at [449, 140] on td "Віталій Широков" at bounding box center [483, 142] width 163 height 25
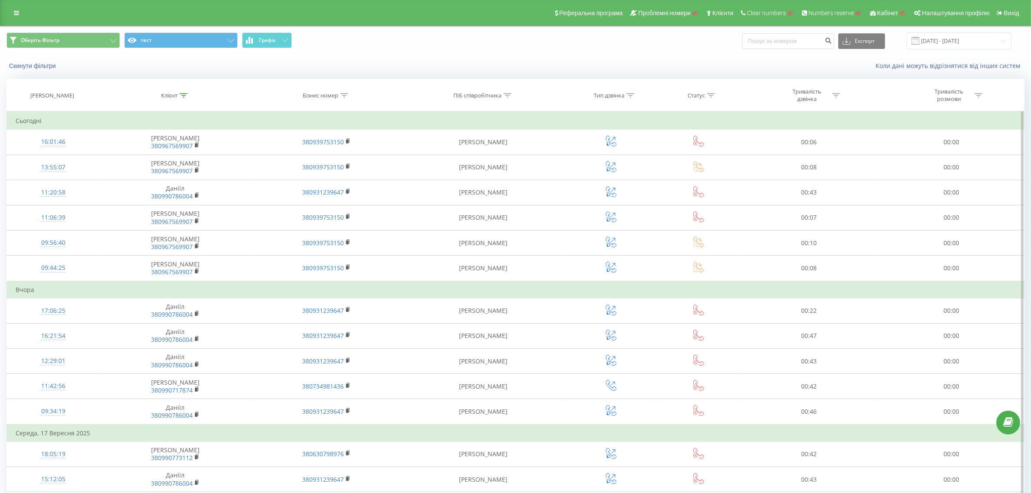
copy td "Віталій Широков"
click at [509, 95] on icon at bounding box center [508, 95] width 8 height 4
click at [478, 157] on input "text" at bounding box center [484, 157] width 76 height 15
paste input "Віталій Широков"
type input "Віталій Широков"
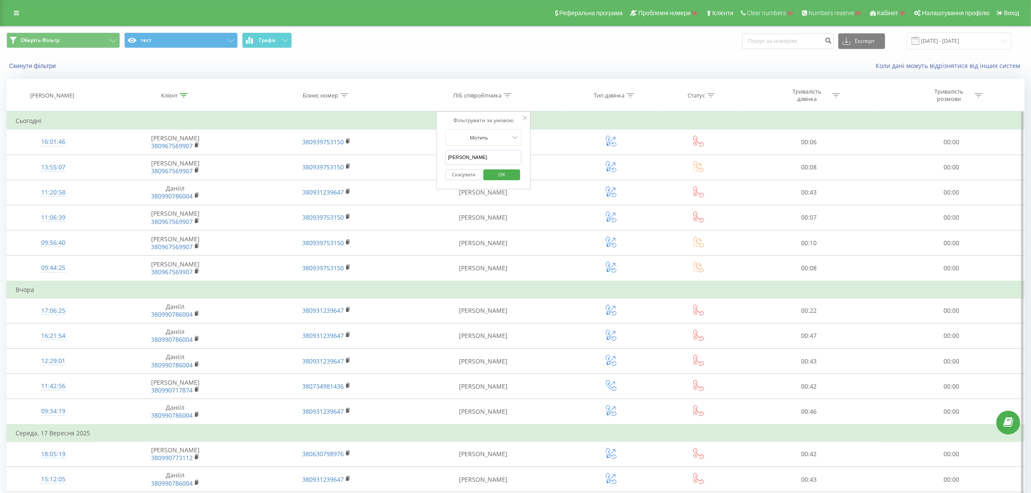
click at [512, 178] on span "OK" at bounding box center [502, 174] width 24 height 13
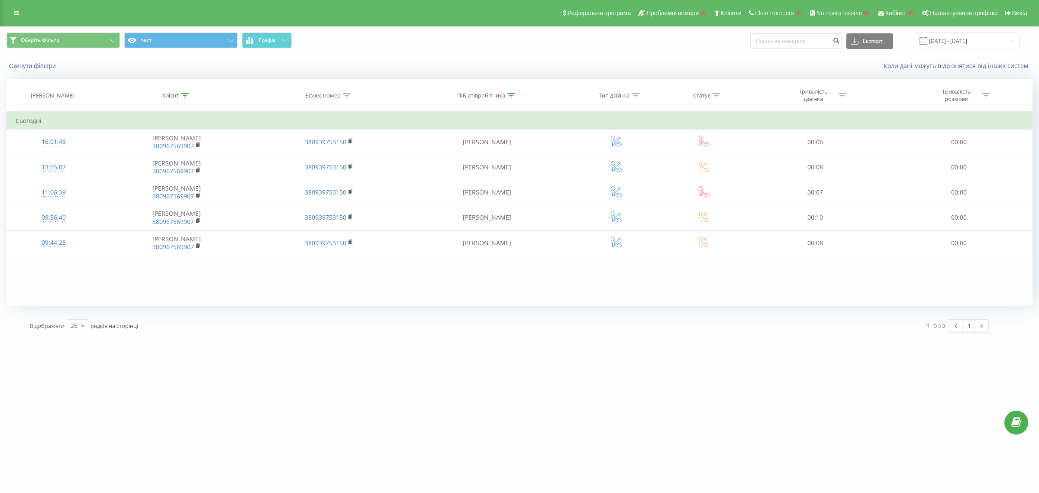
click at [189, 96] on icon at bounding box center [185, 95] width 8 height 4
click at [154, 176] on button "Скасувати" at bounding box center [157, 174] width 37 height 11
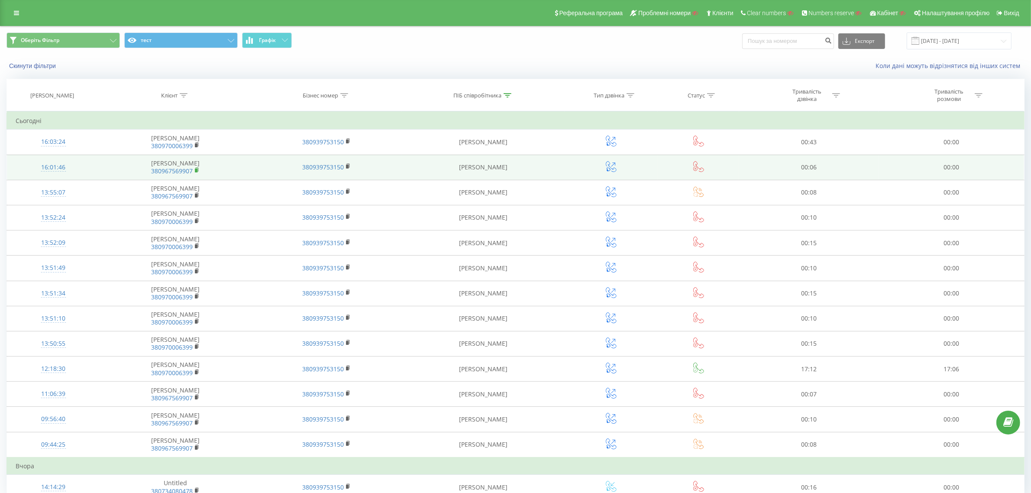
click at [195, 172] on icon at bounding box center [197, 170] width 5 height 6
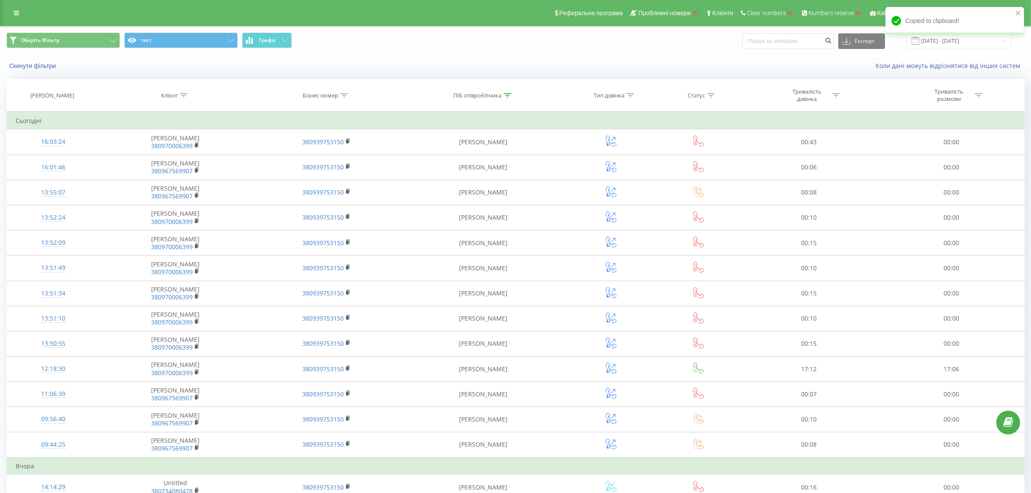
click at [183, 91] on th "Клієнт" at bounding box center [175, 95] width 151 height 32
click at [178, 87] on th "Клієнт" at bounding box center [175, 95] width 151 height 32
click at [181, 94] on icon at bounding box center [184, 95] width 8 height 4
drag, startPoint x: 181, startPoint y: 156, endPoint x: 189, endPoint y: 166, distance: 12.6
click at [181, 158] on input "text" at bounding box center [175, 157] width 76 height 15
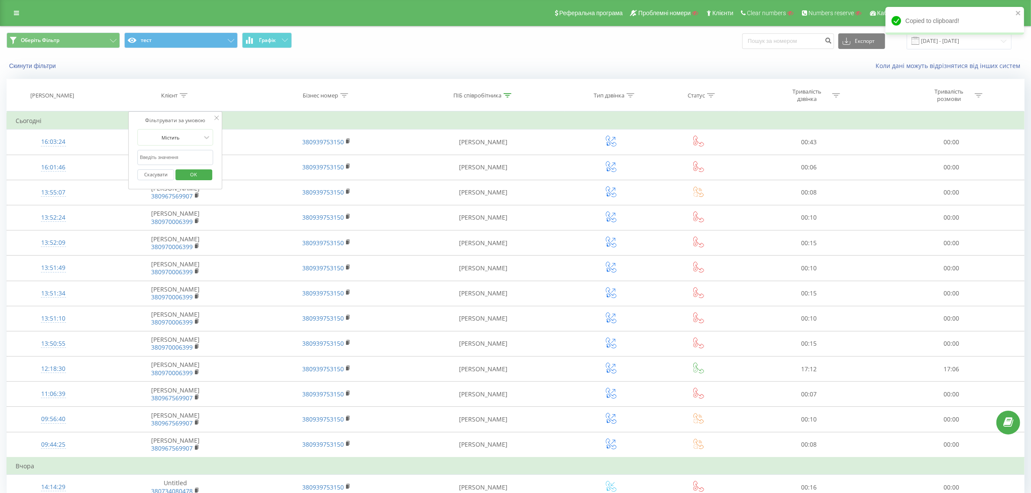
paste input "380967569907"
type input "380967569907"
click at [198, 177] on span "OK" at bounding box center [193, 174] width 24 height 13
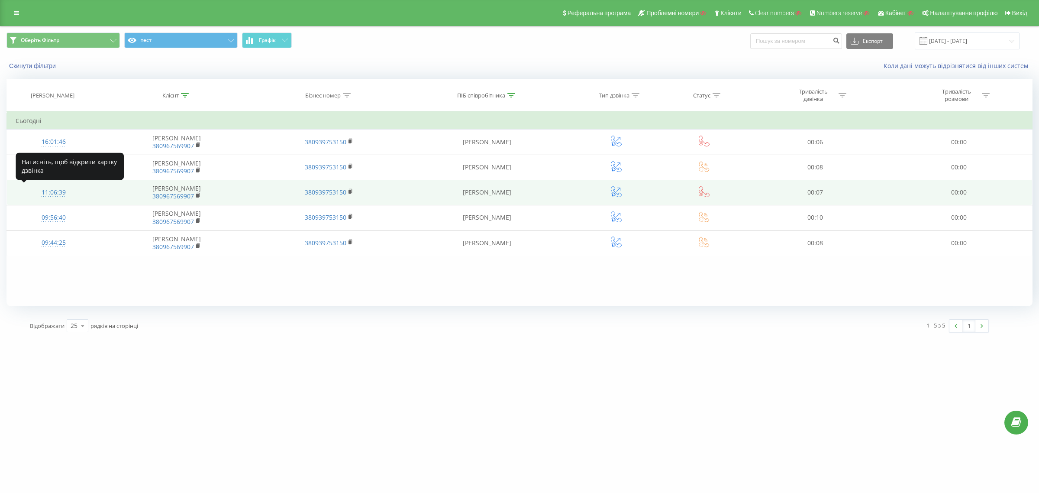
click at [58, 190] on div "11:06:39" at bounding box center [54, 192] width 76 height 17
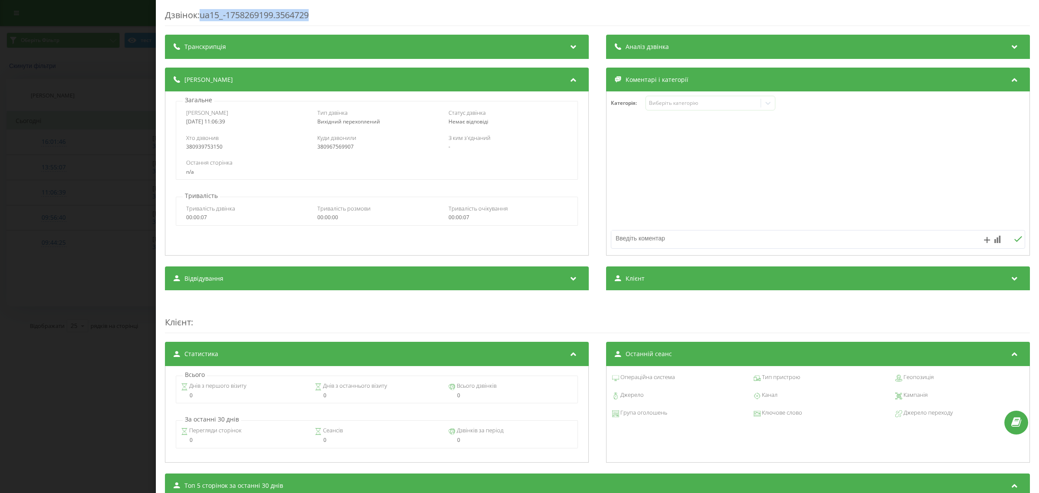
drag, startPoint x: 325, startPoint y: 14, endPoint x: 202, endPoint y: 18, distance: 123.1
click at [202, 18] on div "Дзвінок : ua15_-1758269199.3564729" at bounding box center [597, 17] width 865 height 17
copy div "ua15_-1758269199.3564729"
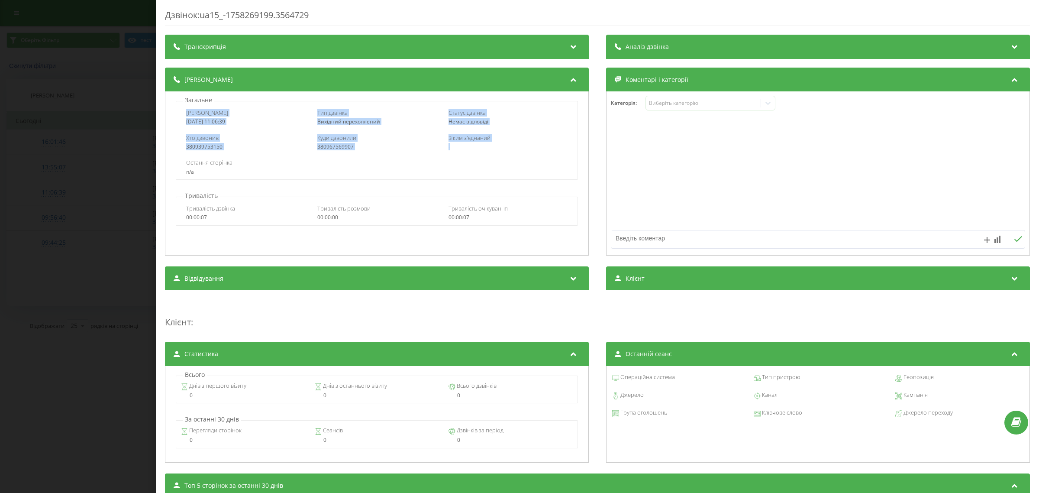
drag, startPoint x: 183, startPoint y: 111, endPoint x: 459, endPoint y: 146, distance: 278.1
click at [459, 146] on div "Дата дзвінка 2025-09-19 11:06:39 Тип дзвінка Вихідний перехоплений Статус дзвін…" at bounding box center [377, 140] width 402 height 79
copy div "Дата дзвінка 2025-09-19 11:06:39 Тип дзвінка Вихідний перехоплений Статус дзвін…"
drag, startPoint x: 115, startPoint y: 89, endPoint x: 74, endPoint y: 211, distance: 128.7
click at [115, 89] on div "Дзвінок : ua15_-1758269199.3564729 Транскрипція Для AI-аналізу майбутніх дзвінк…" at bounding box center [519, 246] width 1039 height 493
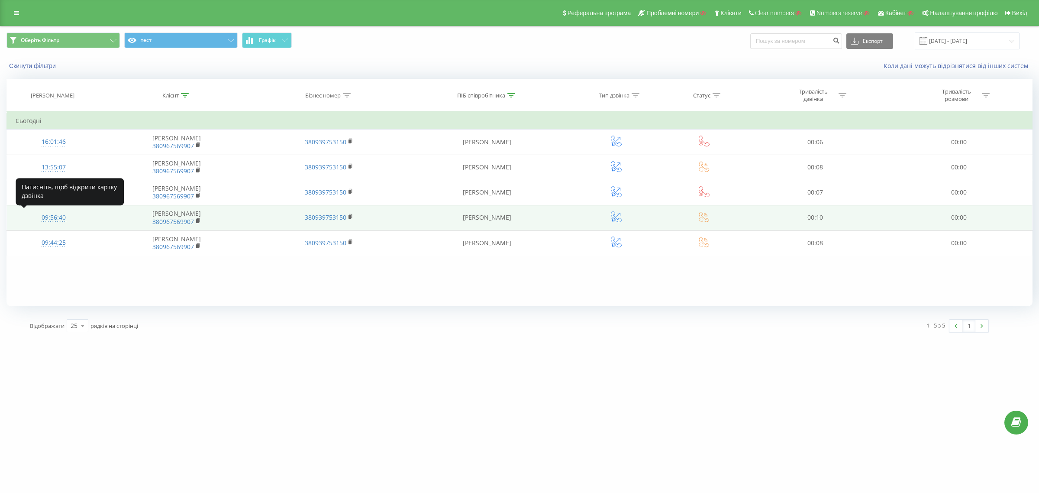
click at [66, 214] on div "09:56:40" at bounding box center [54, 217] width 76 height 17
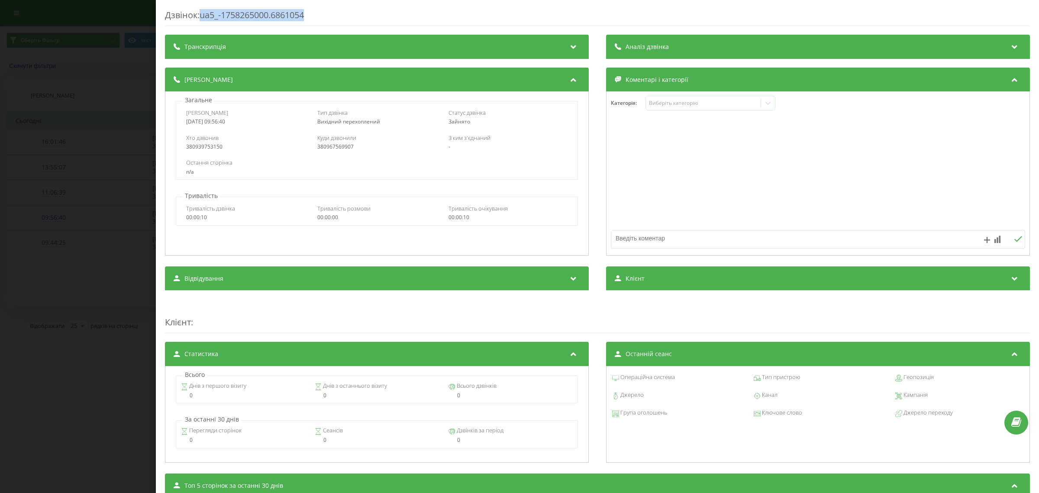
drag, startPoint x: 312, startPoint y: 15, endPoint x: 202, endPoint y: 19, distance: 110.1
click at [202, 19] on div "Дзвінок : ua5_-1758265000.6861054" at bounding box center [597, 17] width 865 height 17
copy div "ua5_-1758265000.6861054"
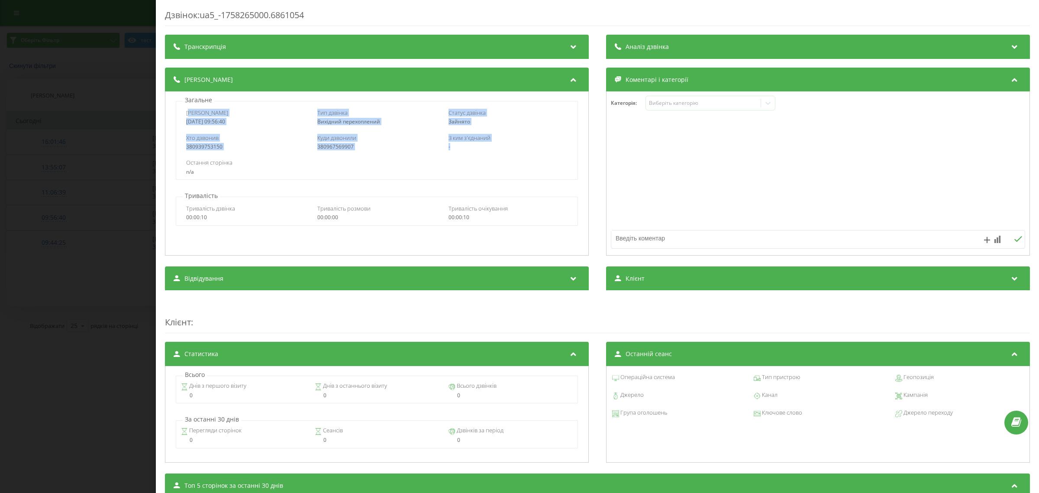
drag, startPoint x: 266, startPoint y: 123, endPoint x: 460, endPoint y: 146, distance: 194.5
click at [460, 146] on div "Дата дзвінка 2025-09-19 09:56:40 Тип дзвінка Вихідний перехоплений Статус дзвін…" at bounding box center [377, 140] width 402 height 79
copy div "ата дзвінка 2025-09-19 09:56:40 Тип дзвінка Вихідний перехоплений Статус дзвінк…"
click at [111, 65] on div "Дзвінок : ua5_-1758265000.6861054 Транскрипція Для AI-аналізу майбутніх дзвінкі…" at bounding box center [519, 246] width 1039 height 493
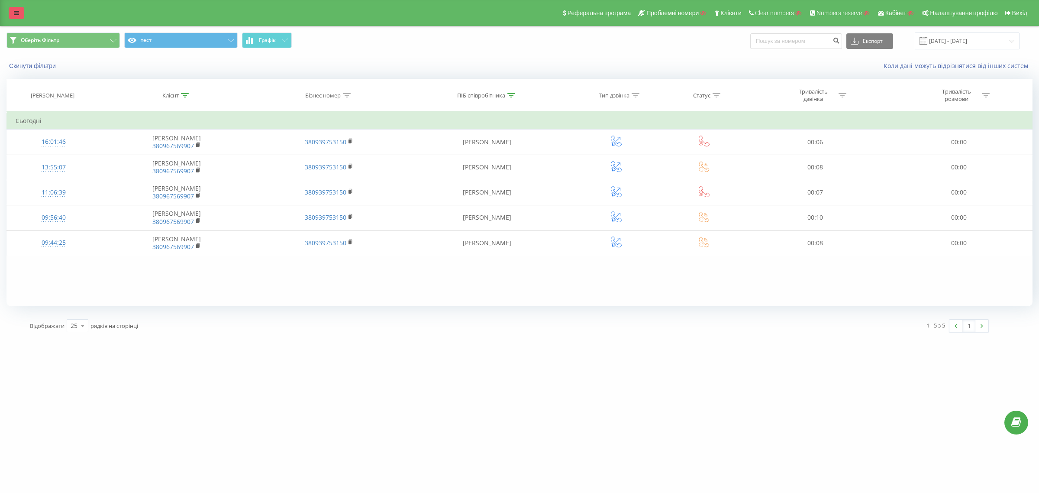
click at [11, 10] on link at bounding box center [17, 13] width 16 height 12
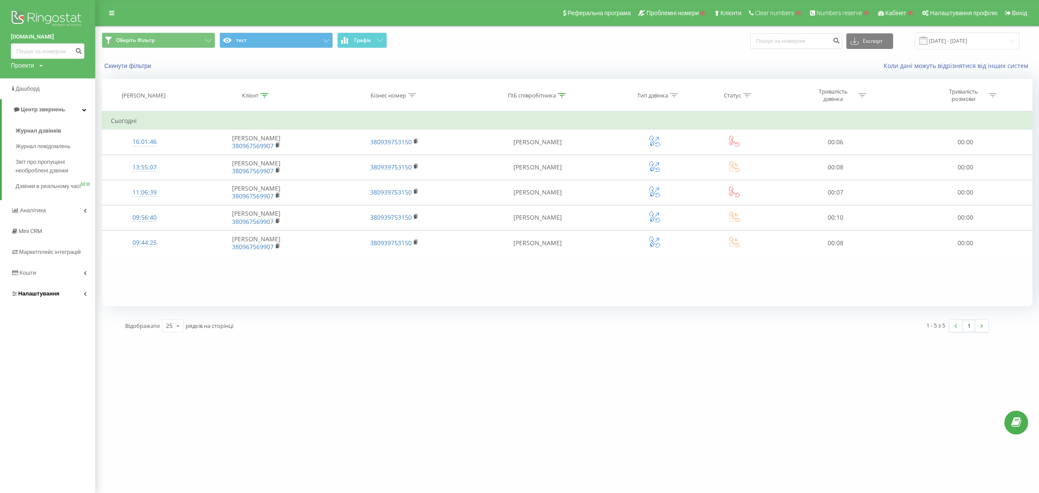
click at [51, 298] on span "Налаштування" at bounding box center [35, 293] width 49 height 9
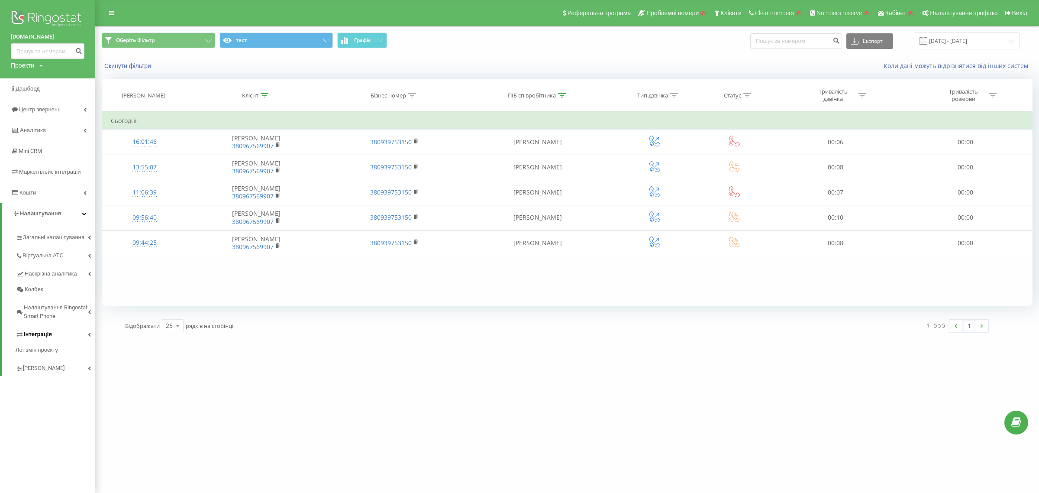
click at [53, 334] on link "Інтеграція" at bounding box center [56, 333] width 80 height 18
click at [60, 170] on span "Маркетплейс інтеграцій" at bounding box center [52, 171] width 66 height 6
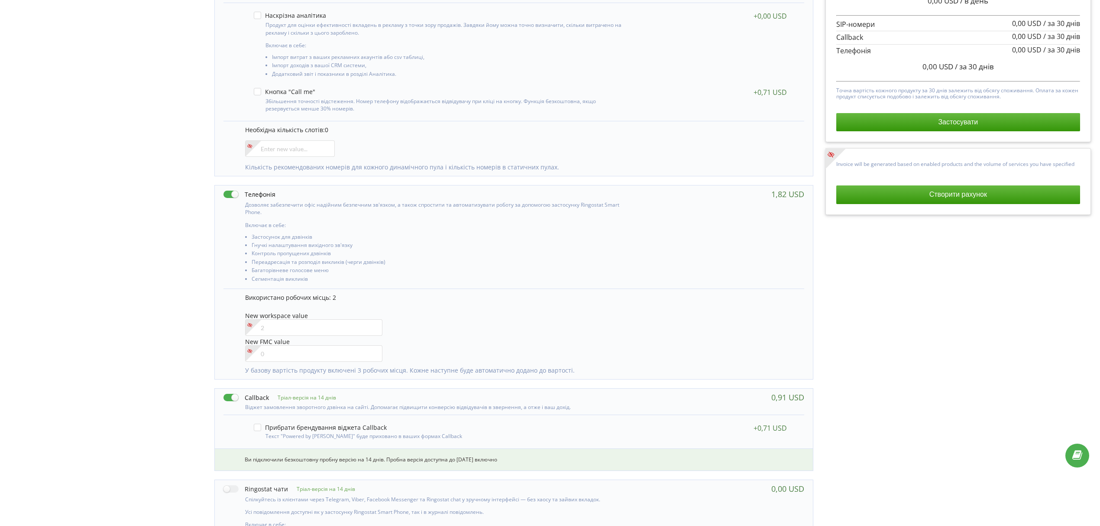
scroll to position [231, 0]
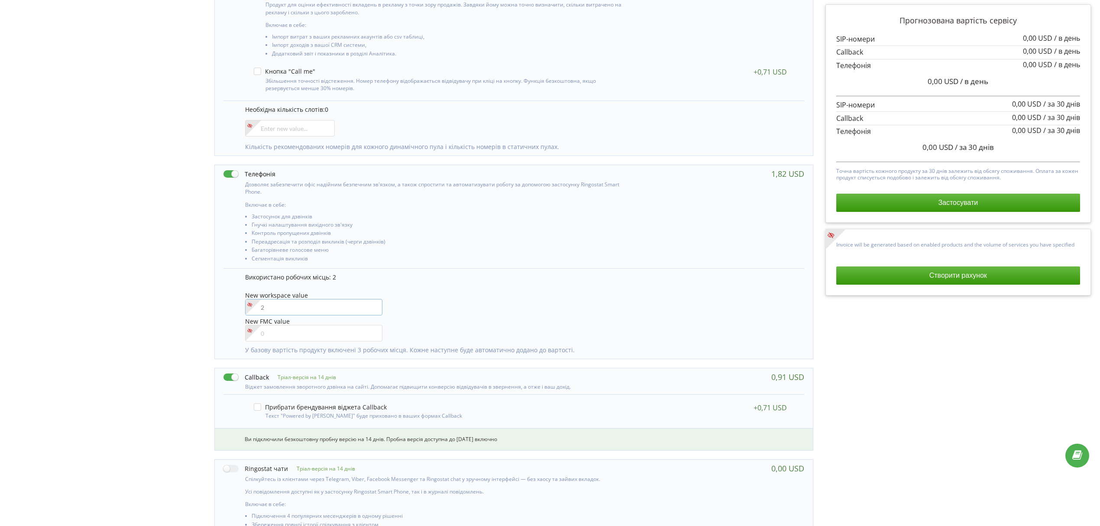
drag, startPoint x: 269, startPoint y: 314, endPoint x: 256, endPoint y: 313, distance: 13.1
click at [259, 314] on div at bounding box center [314, 307] width 138 height 16
type input"] "3"
click at [538, 302] on div "New workspace value 3" at bounding box center [520, 304] width 550 height 25
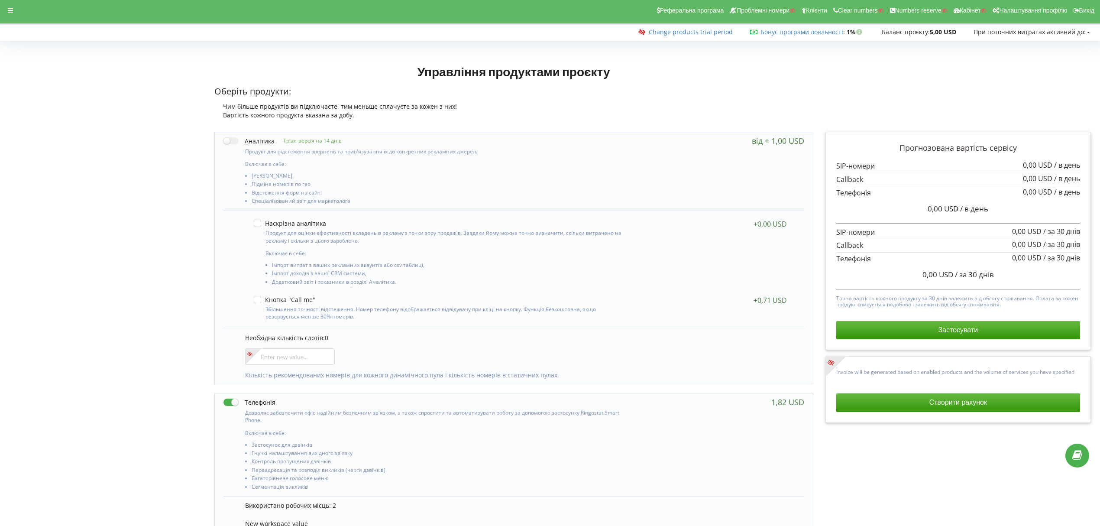
scroll to position [0, 0]
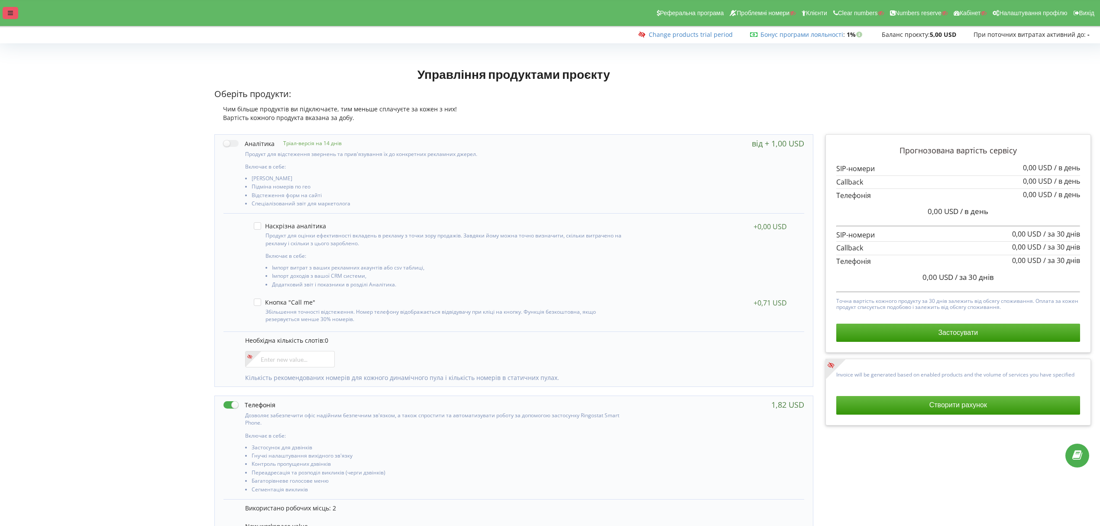
click at [7, 10] on div at bounding box center [11, 13] width 16 height 12
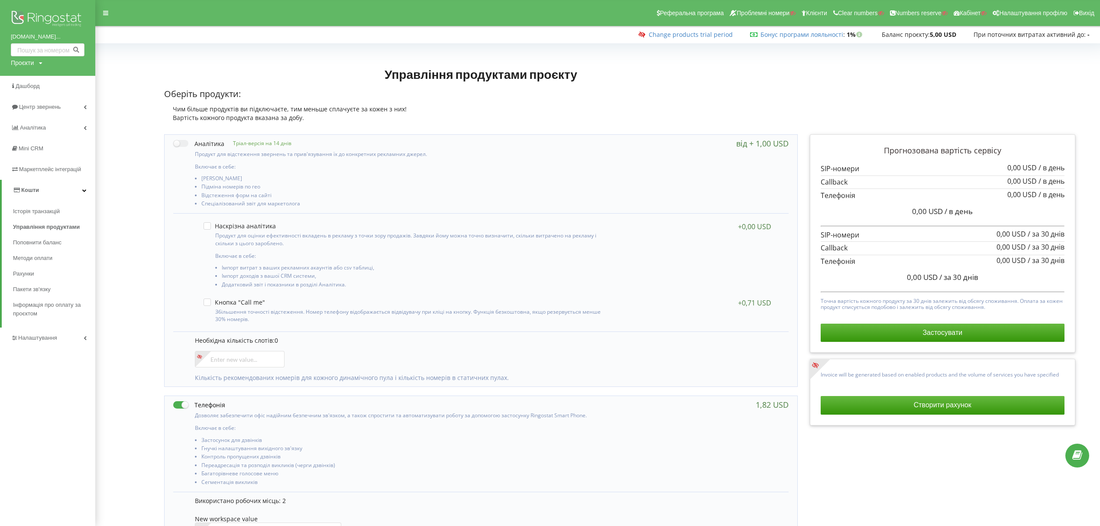
click at [39, 68] on div "[DOMAIN_NAME]... Проєкти Пошук" at bounding box center [47, 38] width 95 height 76
click at [37, 65] on div "Проєкти Пошук" at bounding box center [27, 62] width 32 height 9
click at [34, 74] on div "Пошук" at bounding box center [50, 80] width 78 height 27
click at [40, 78] on input "text" at bounding box center [37, 80] width 43 height 13
paste input "[DOMAIN_NAME]"
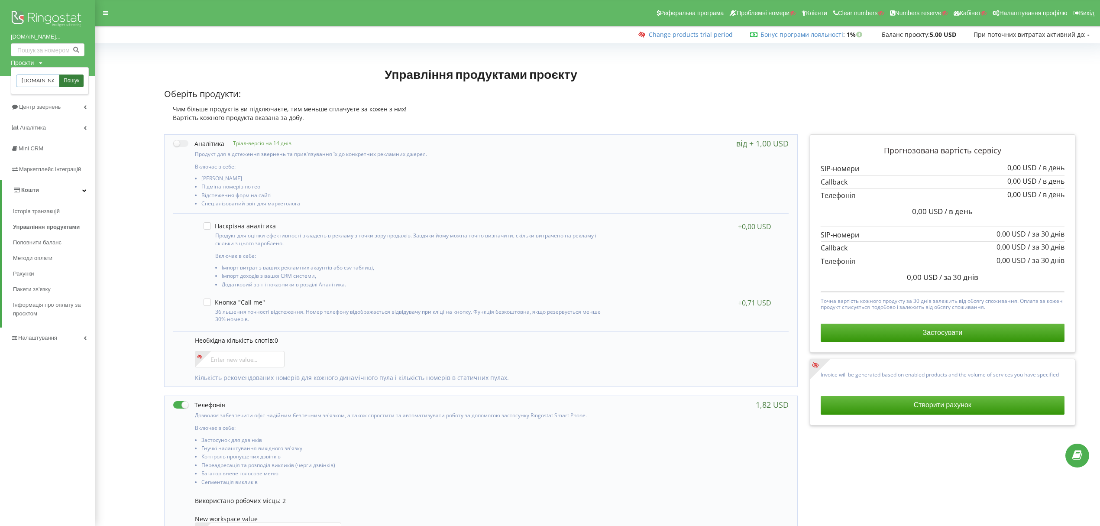
scroll to position [0, 19]
type input "[DOMAIN_NAME]"
click at [49, 336] on span "Налаштування" at bounding box center [38, 337] width 41 height 6
click at [53, 255] on span "Віртуальна АТС" at bounding box center [42, 253] width 45 height 9
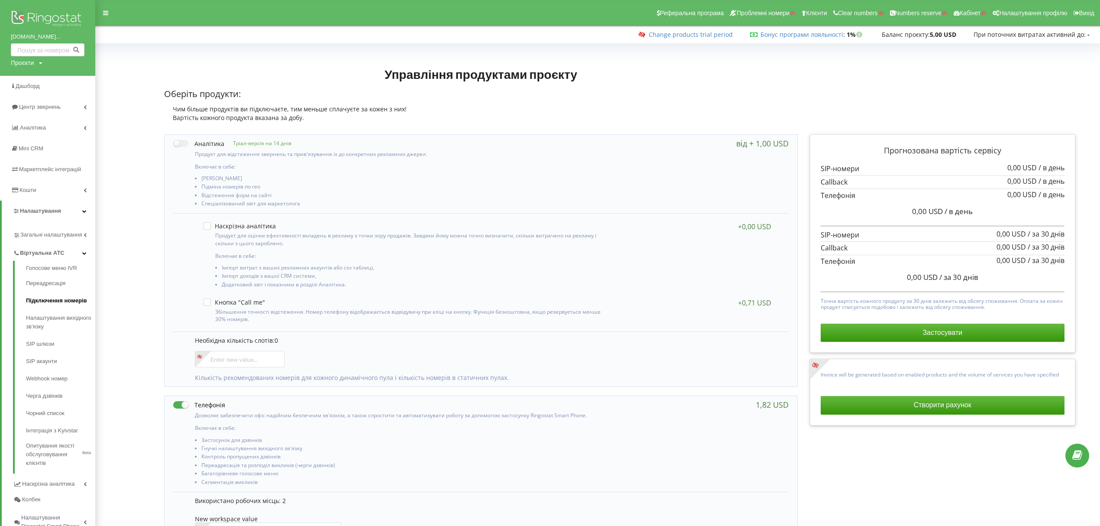
click at [64, 300] on link "Підключення номерів" at bounding box center [60, 300] width 69 height 17
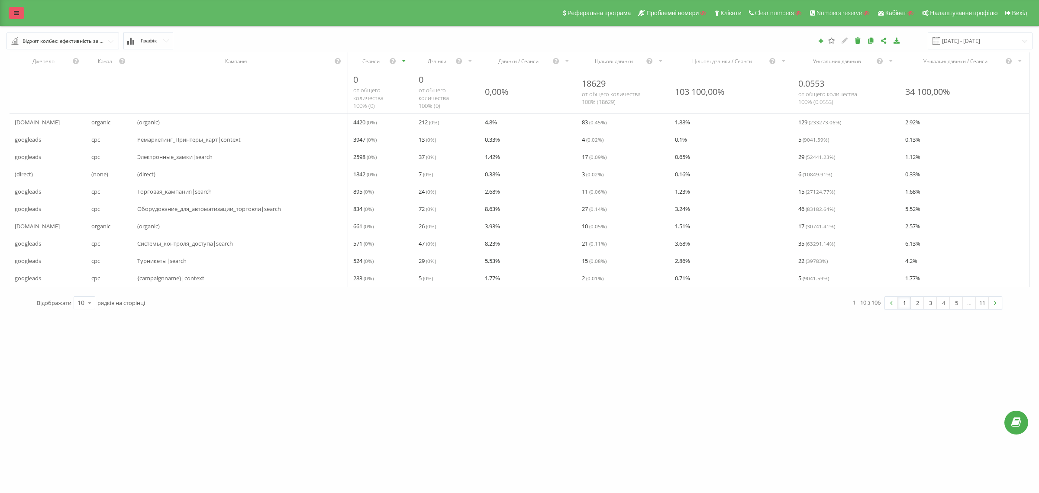
click at [19, 15] on link at bounding box center [17, 13] width 16 height 12
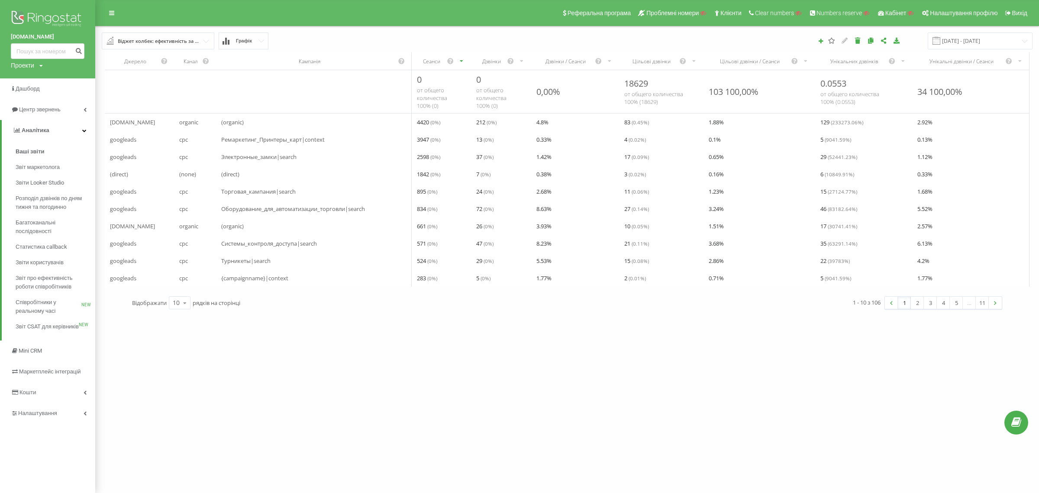
click at [32, 66] on div "Проекти" at bounding box center [22, 65] width 23 height 9
click at [33, 81] on input "text" at bounding box center [34, 78] width 43 height 13
paste input "franchise.most.eu.com"
type input "franchise.most.eu.com"
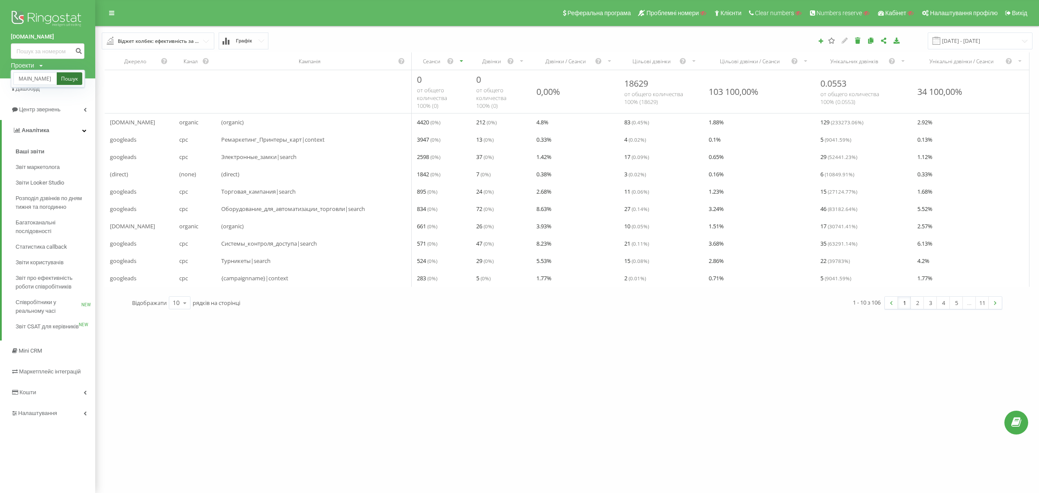
scroll to position [0, 0]
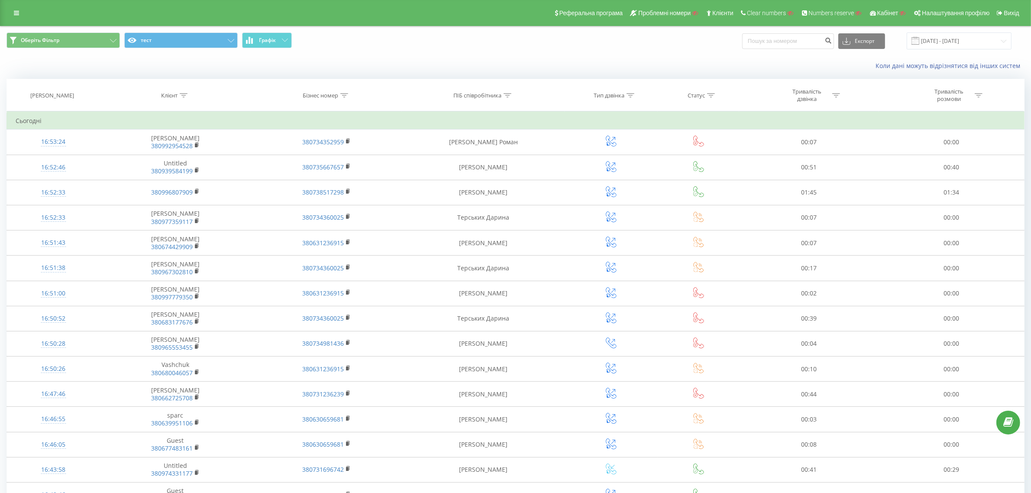
click at [185, 97] on icon at bounding box center [184, 95] width 8 height 4
drag, startPoint x: 172, startPoint y: 158, endPoint x: 176, endPoint y: 159, distance: 4.4
click at [172, 158] on input "text" at bounding box center [175, 157] width 76 height 15
paste input "9907"
type input "9907"
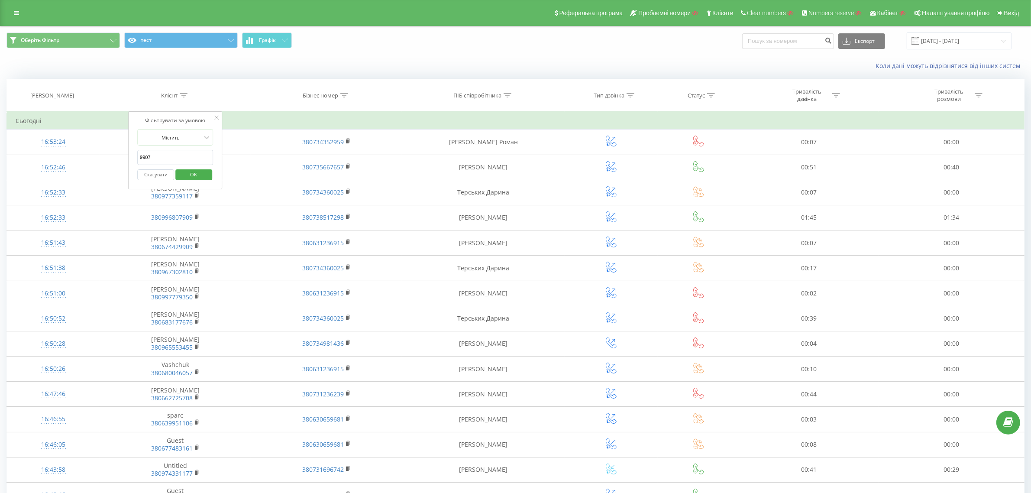
click at [199, 175] on span "OK" at bounding box center [193, 174] width 24 height 13
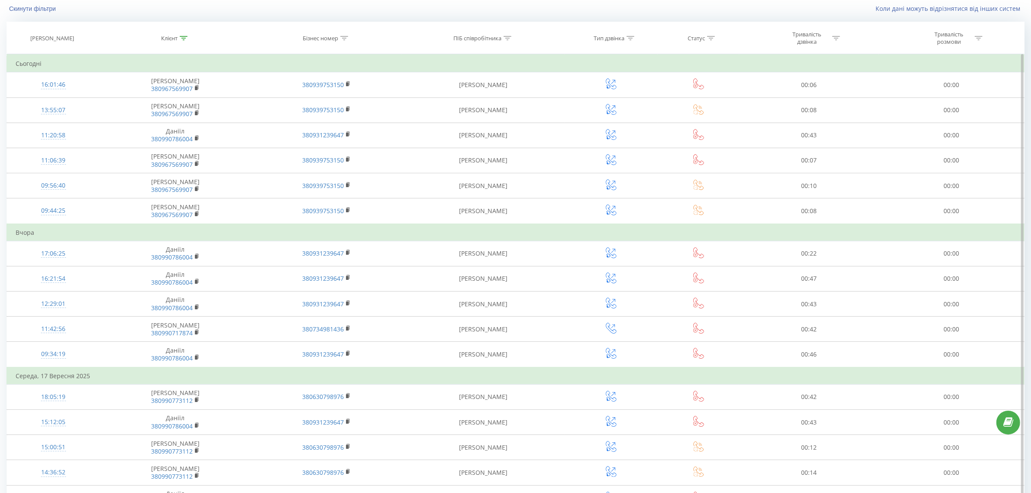
scroll to position [353, 0]
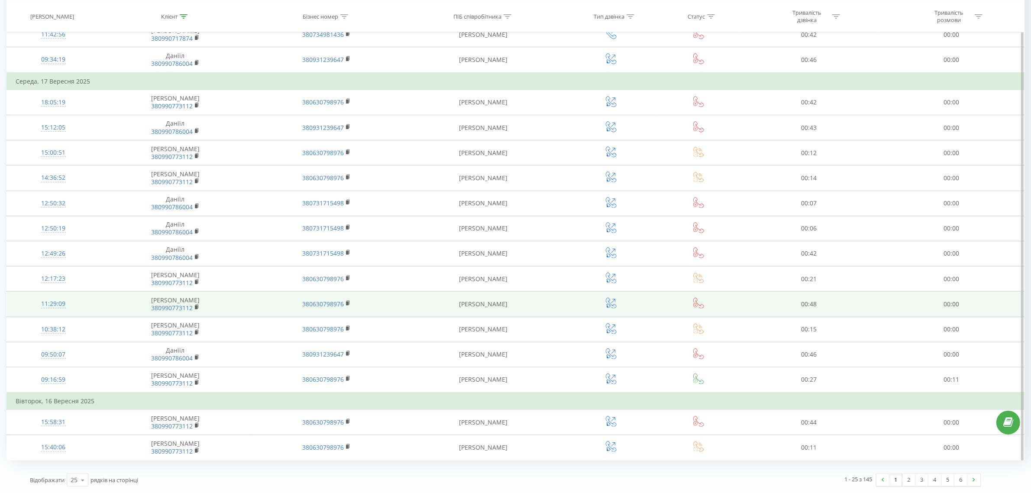
drag, startPoint x: 252, startPoint y: 181, endPoint x: 267, endPoint y: 301, distance: 121.4
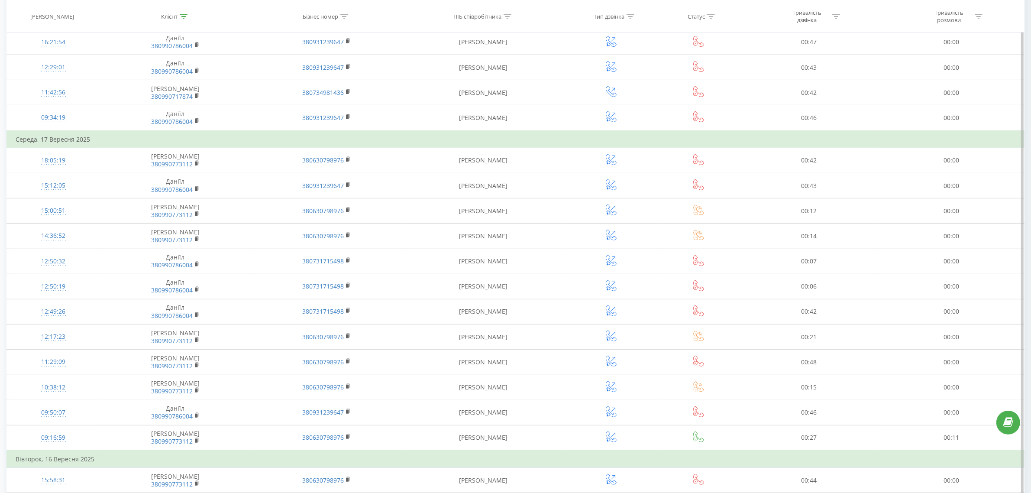
scroll to position [0, 0]
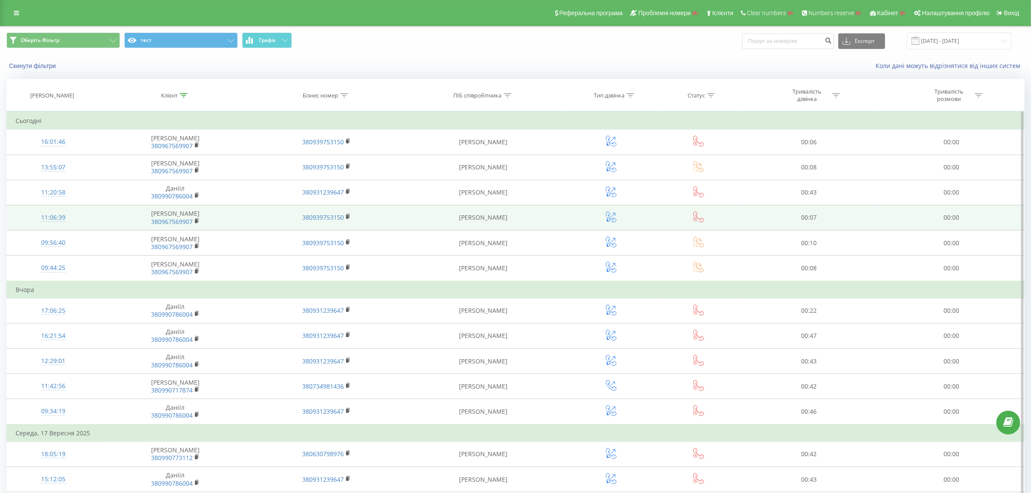
drag, startPoint x: 261, startPoint y: 382, endPoint x: 272, endPoint y: 222, distance: 160.6
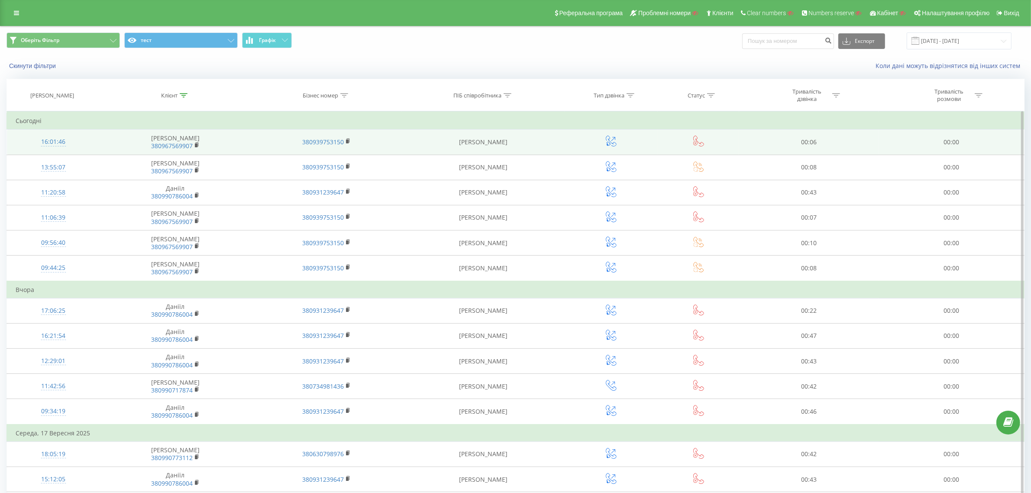
drag, startPoint x: 521, startPoint y: 146, endPoint x: 449, endPoint y: 144, distance: 71.9
click at [449, 144] on td "Віталій Широков" at bounding box center [483, 142] width 163 height 25
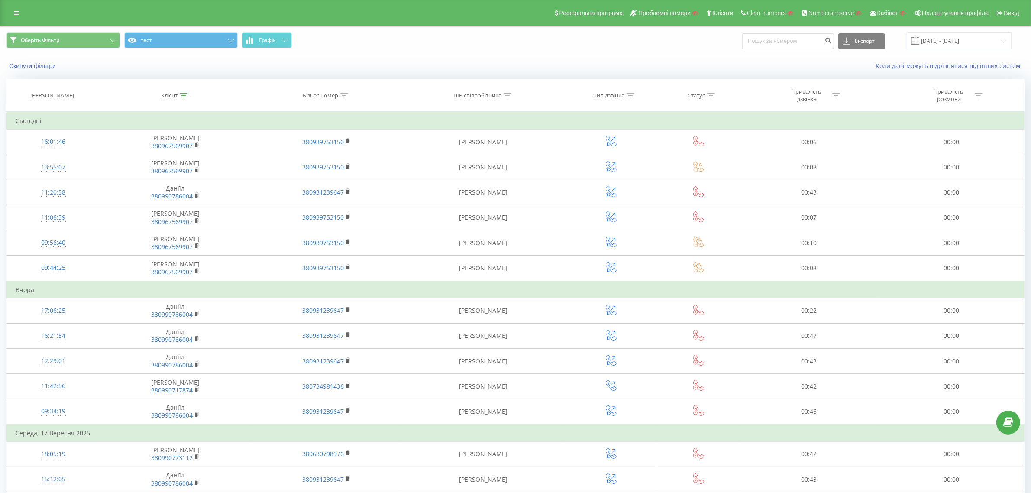
copy td "Віталій Широков"
click at [506, 94] on icon at bounding box center [508, 95] width 8 height 4
drag, startPoint x: 471, startPoint y: 156, endPoint x: 481, endPoint y: 162, distance: 11.8
click at [471, 156] on input "text" at bounding box center [484, 157] width 76 height 15
paste input "Віталій Широков"
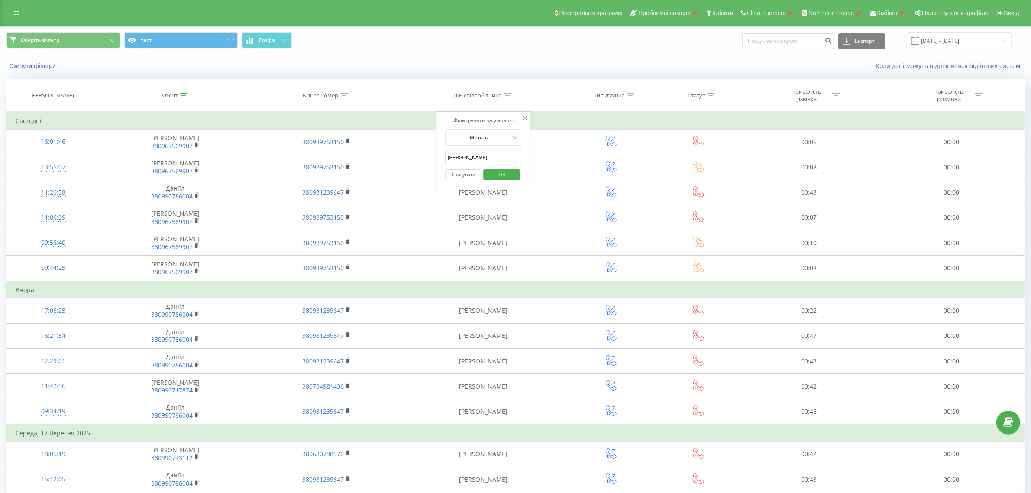
type input "Віталій Широков"
click at [503, 173] on span "OK" at bounding box center [502, 174] width 24 height 13
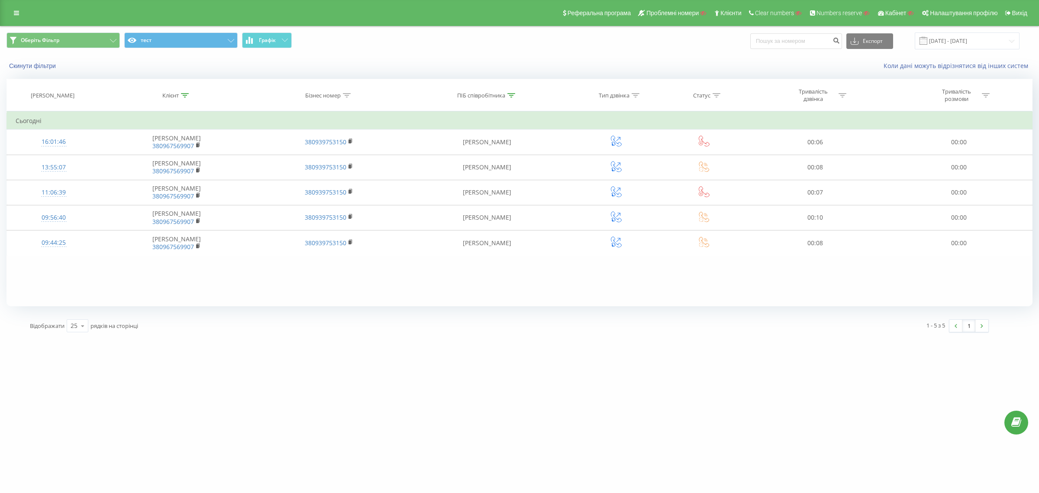
click at [185, 96] on icon at bounding box center [185, 95] width 8 height 4
click at [161, 170] on button "Скасувати" at bounding box center [157, 174] width 37 height 11
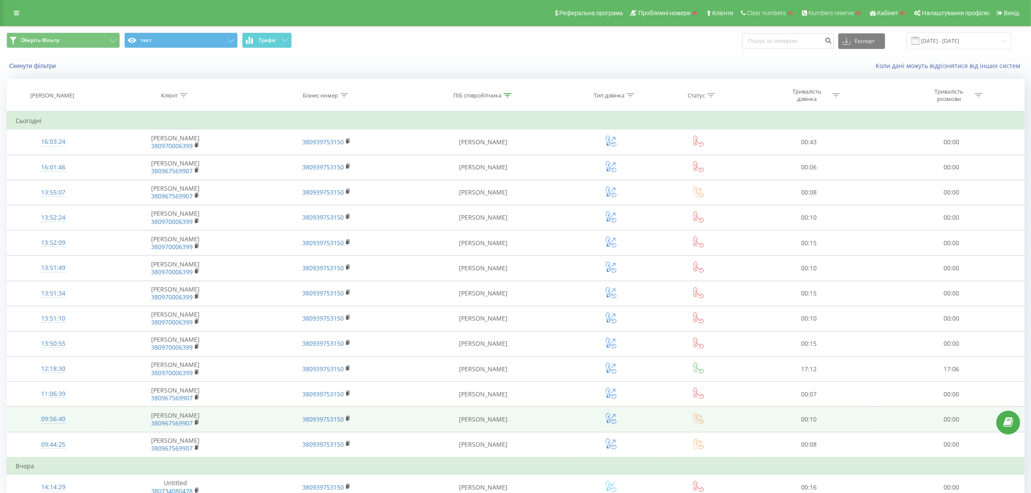
drag, startPoint x: 518, startPoint y: 419, endPoint x: 585, endPoint y: 421, distance: 66.7
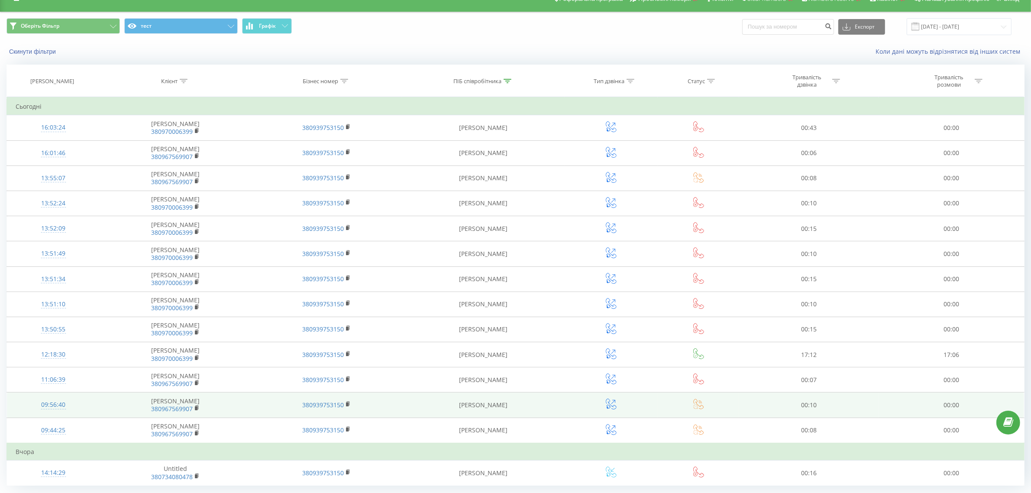
scroll to position [40, 0]
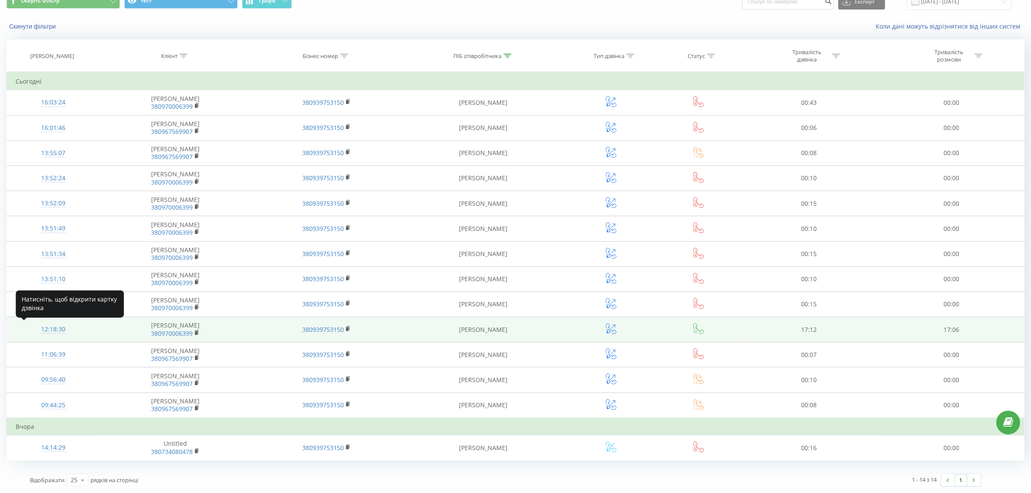
click at [57, 326] on div "12:18:30" at bounding box center [53, 329] width 75 height 17
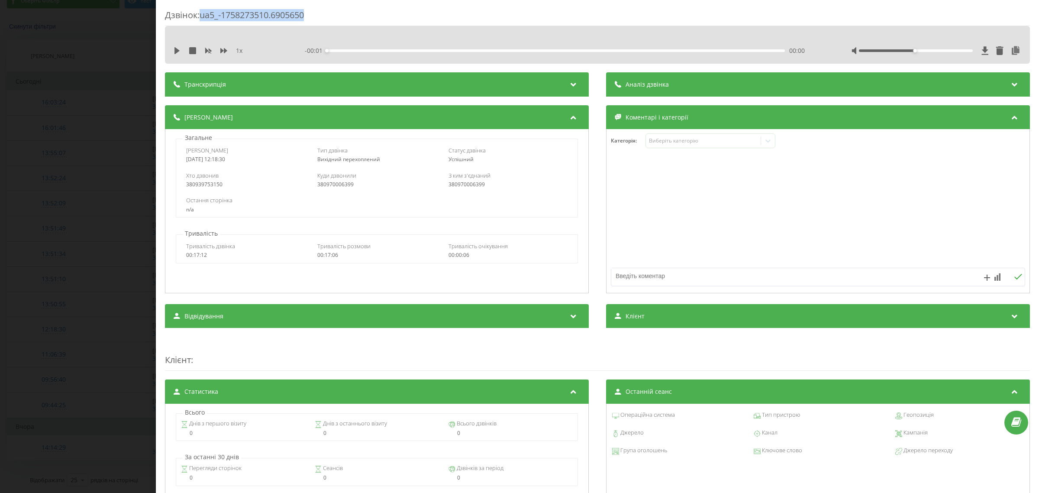
drag, startPoint x: 273, startPoint y: 16, endPoint x: 204, endPoint y: 14, distance: 69.8
click at [204, 14] on div "Дзвінок : ua5_-1758273510.6905650" at bounding box center [597, 17] width 865 height 17
copy div "ua5_-1758273510.6905650"
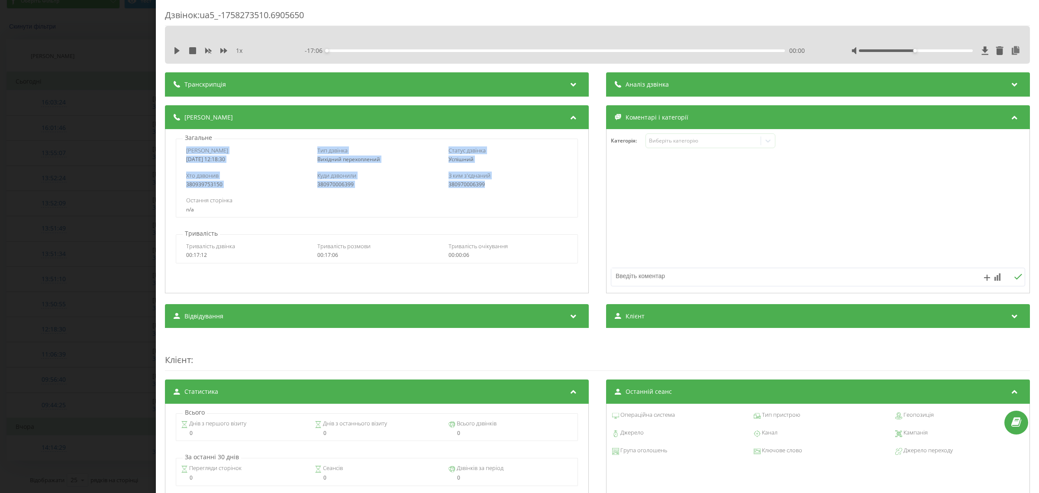
drag, startPoint x: 181, startPoint y: 152, endPoint x: 488, endPoint y: 183, distance: 308.7
click at [488, 183] on div "Дата дзвінка 2025-09-19 12:18:30 Тип дзвінка Вихідний перехоплений Статус дзвін…" at bounding box center [377, 178] width 402 height 79
copy div "Дата дзвінка 2025-09-19 12:18:30 Тип дзвінка Вихідний перехоплений Статус дзвін…"
click at [115, 30] on div "Дзвінок : ua5_-1758273510.6905650 1 x - 17:06 00:00 00:00 Транскрипція Для AI-а…" at bounding box center [519, 246] width 1039 height 493
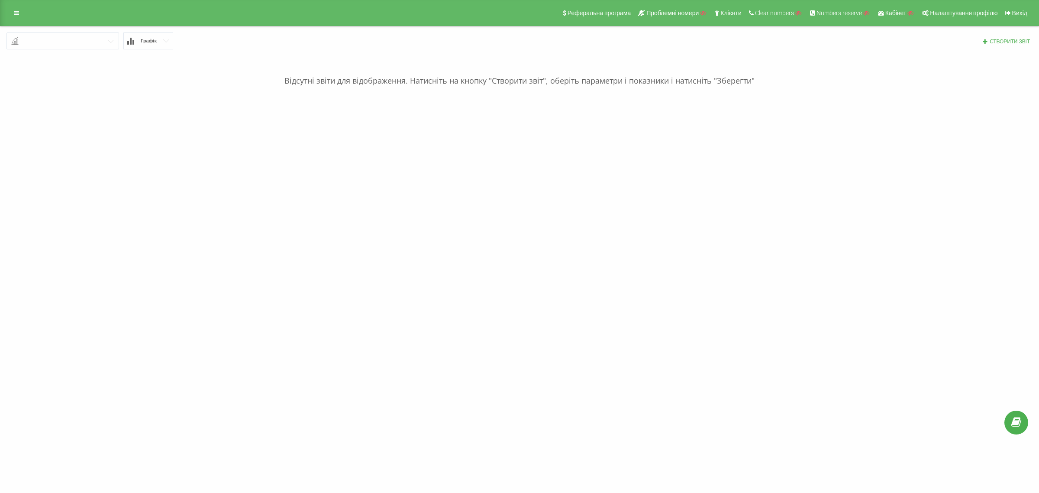
click at [100, 40] on input "text" at bounding box center [63, 41] width 112 height 16
click at [16, 13] on icon at bounding box center [16, 13] width 5 height 6
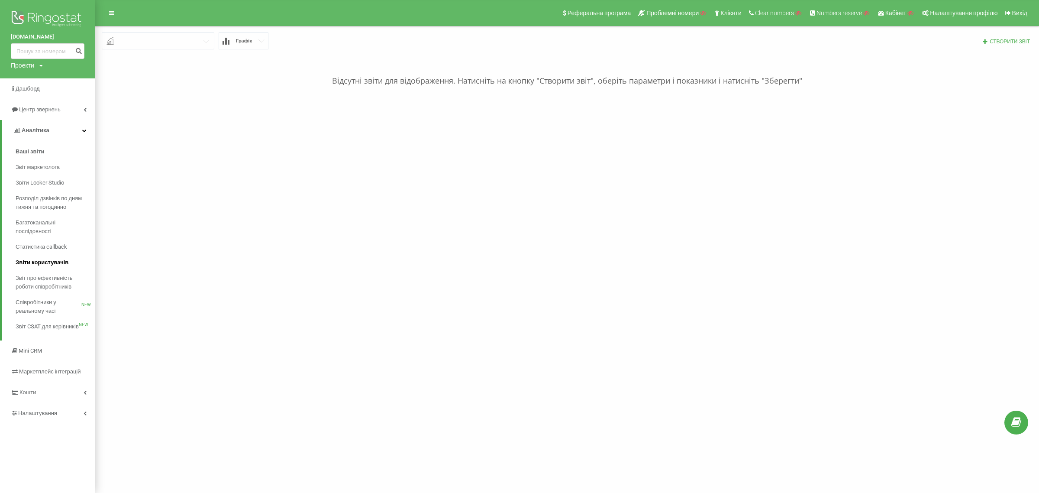
click at [74, 265] on link "Звіти користувачів" at bounding box center [56, 263] width 80 height 16
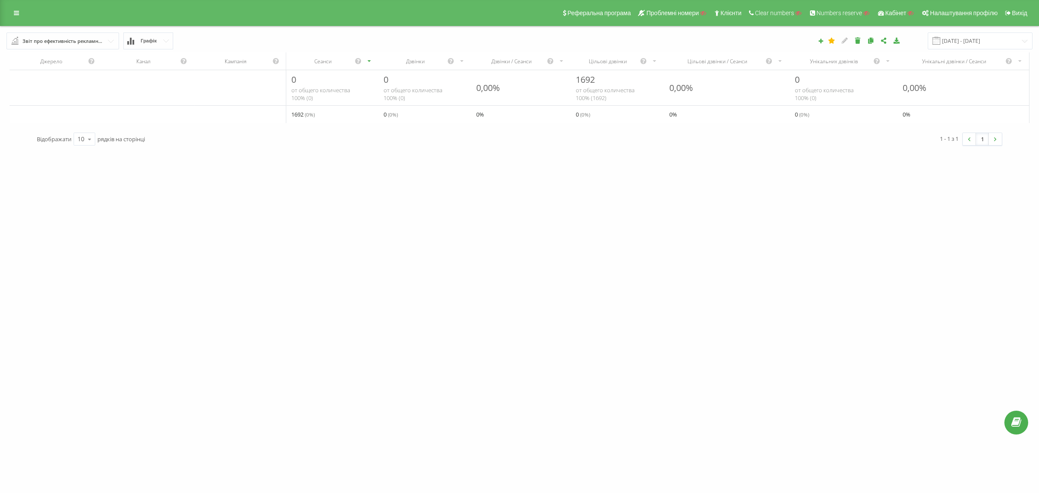
click at [85, 42] on div "Звіт про ефективність рекламних кампаній" at bounding box center [63, 41] width 81 height 10
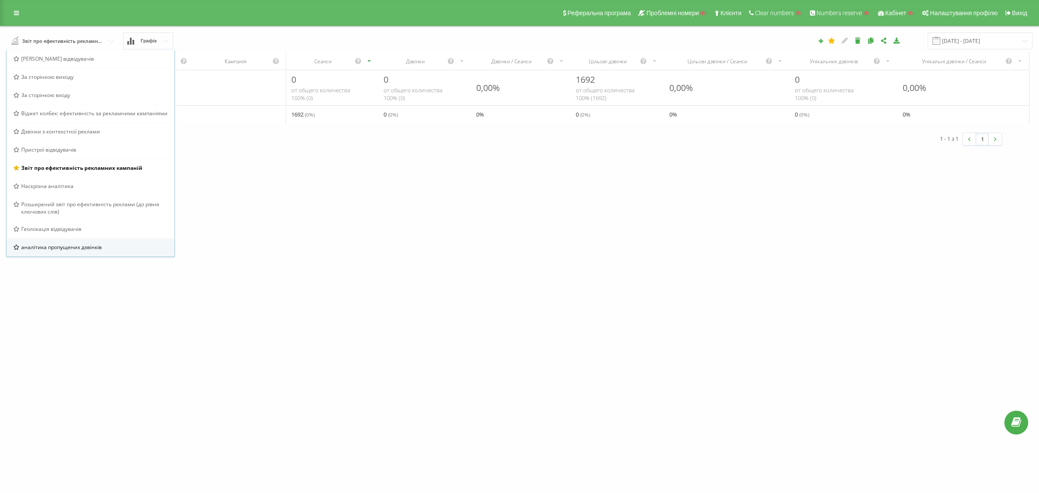
click at [102, 251] on div "аналітика пропущених дзвінків" at bounding box center [90, 247] width 168 height 18
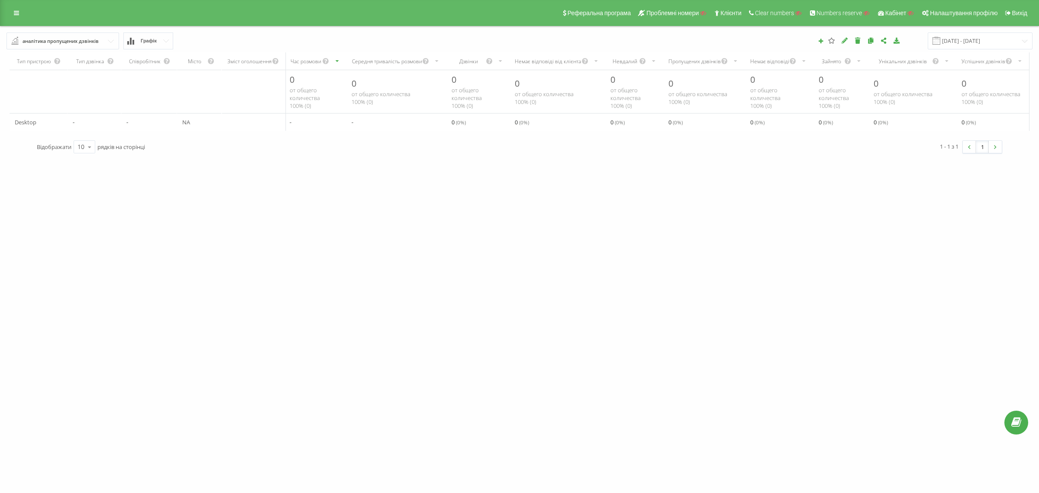
click at [5, 12] on div "Реферальна програма Проблемні номери Клієнти Clear numbers Numbers reserve Кабі…" at bounding box center [519, 13] width 1039 height 26
click at [9, 12] on link at bounding box center [17, 13] width 16 height 12
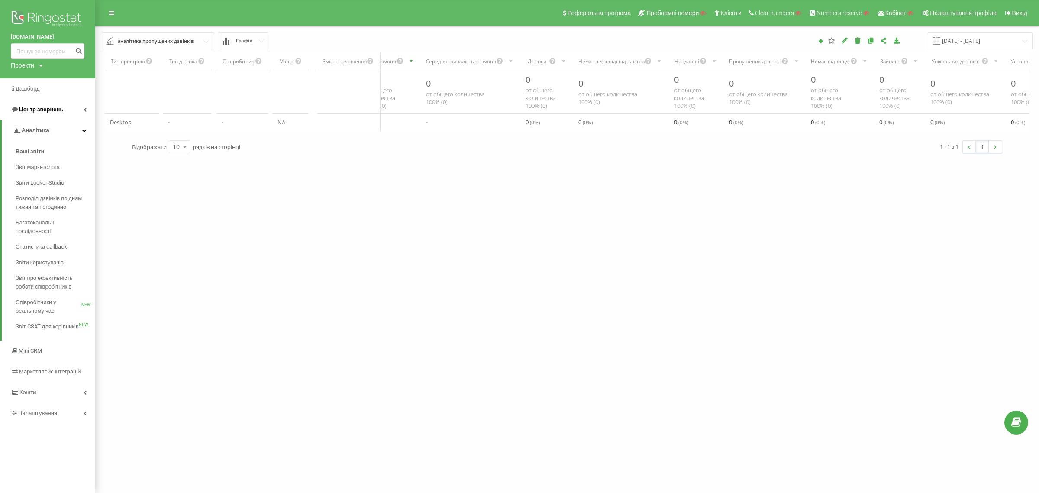
click at [56, 113] on span "Центр звернень" at bounding box center [37, 109] width 52 height 9
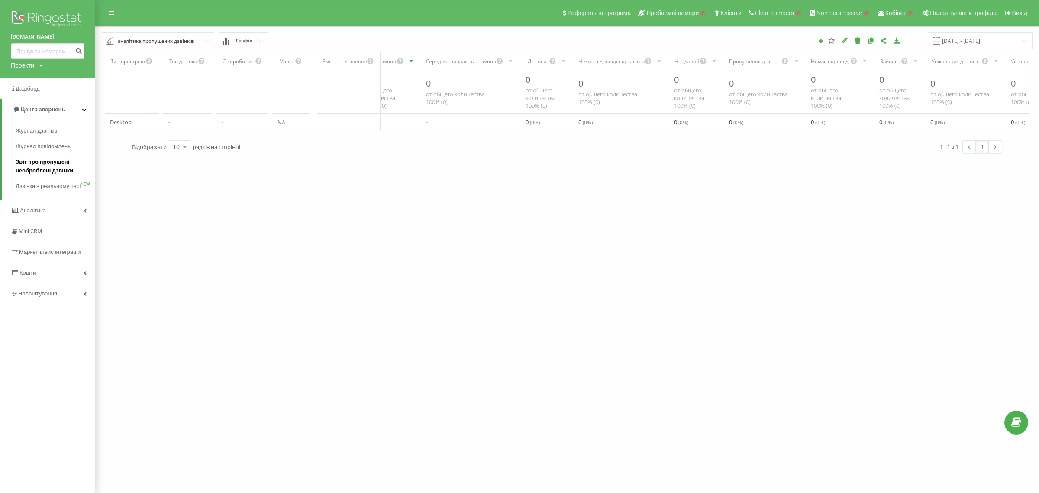
click at [68, 167] on span "Звіт про пропущені необроблені дзвінки" at bounding box center [53, 166] width 75 height 17
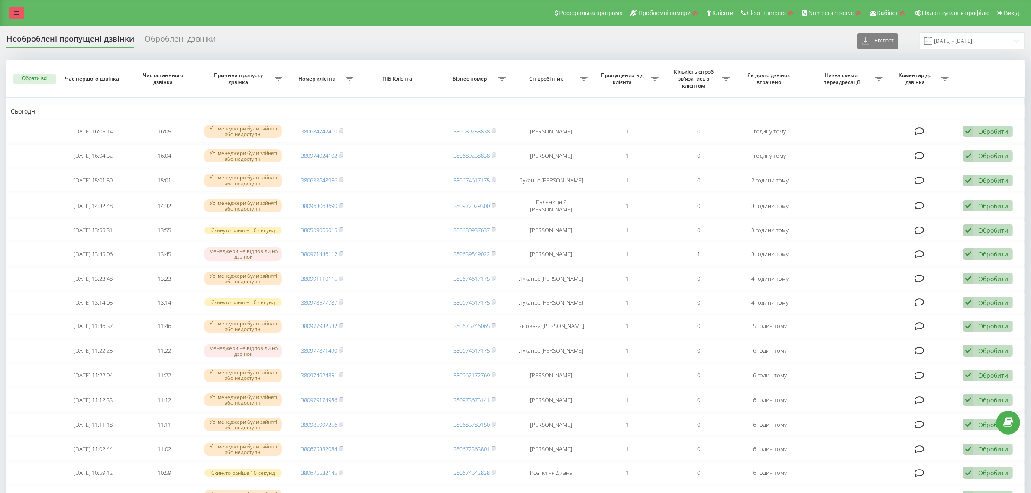
click at [12, 12] on link at bounding box center [17, 13] width 16 height 12
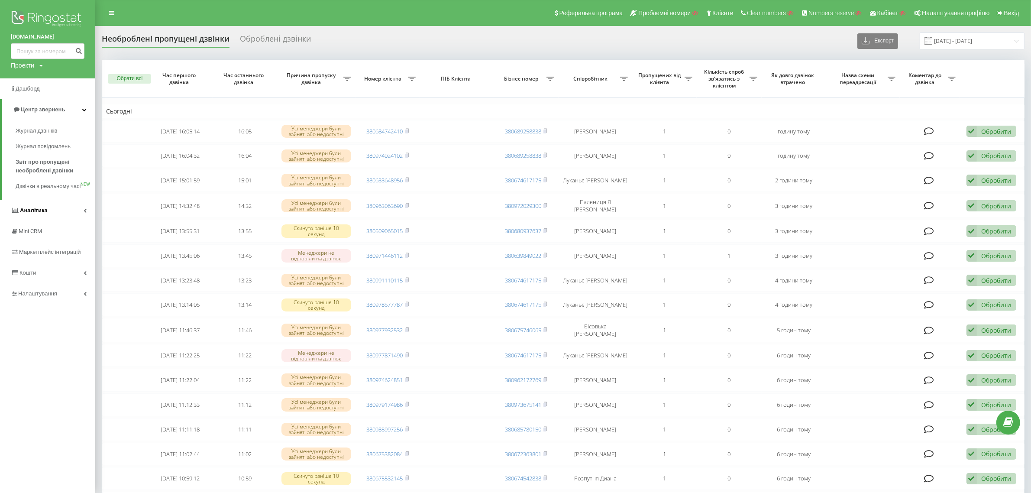
click at [62, 221] on link "Аналiтика" at bounding box center [47, 210] width 95 height 21
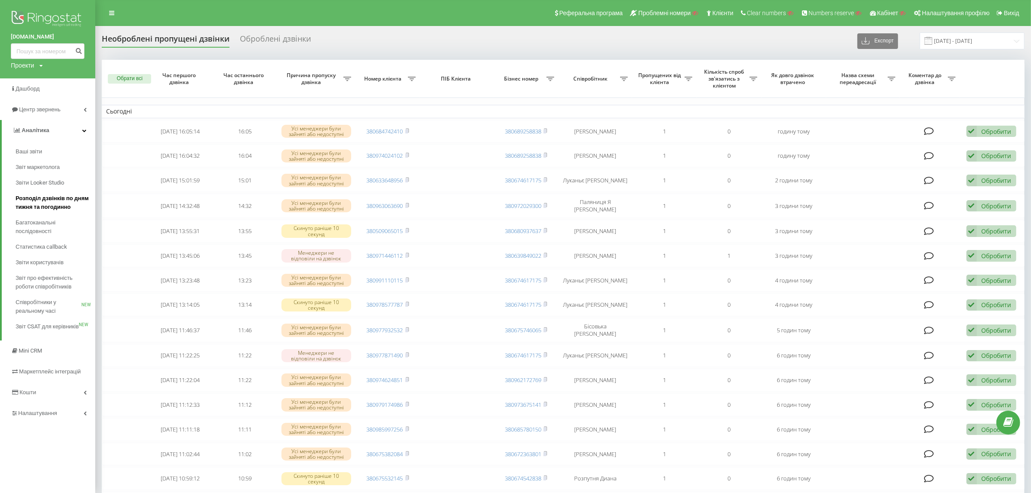
click at [67, 208] on span "Розподіл дзвінків по дням тижня та погодинно" at bounding box center [53, 202] width 75 height 17
